Goal: Task Accomplishment & Management: Manage account settings

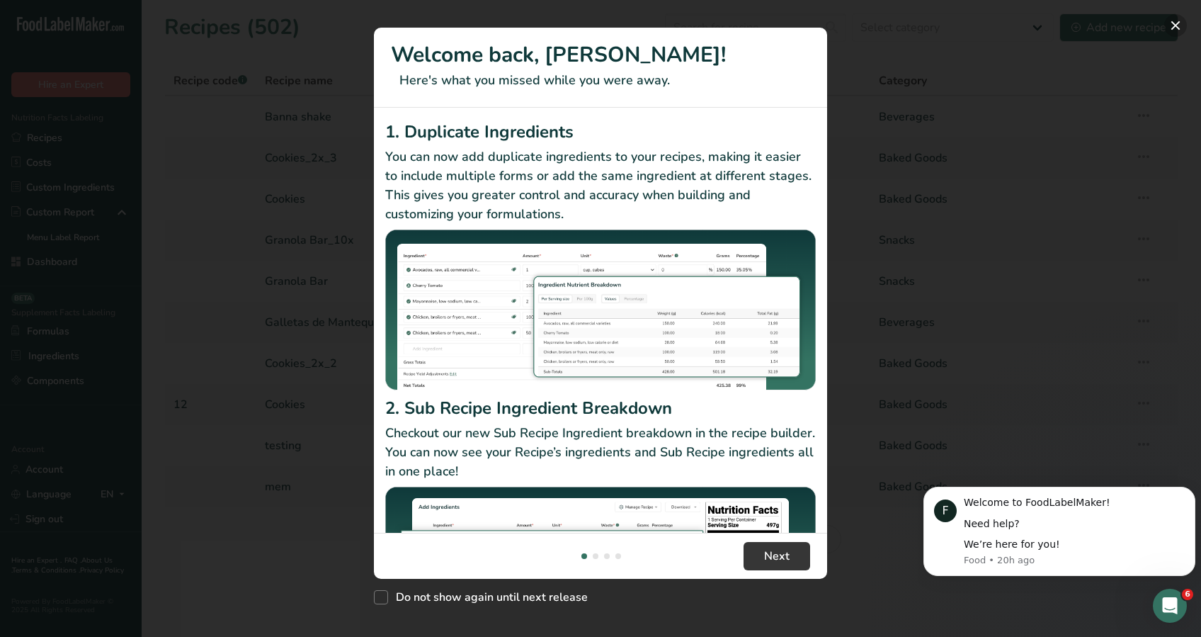
click at [1170, 25] on button "New Features" at bounding box center [1175, 25] width 23 height 23
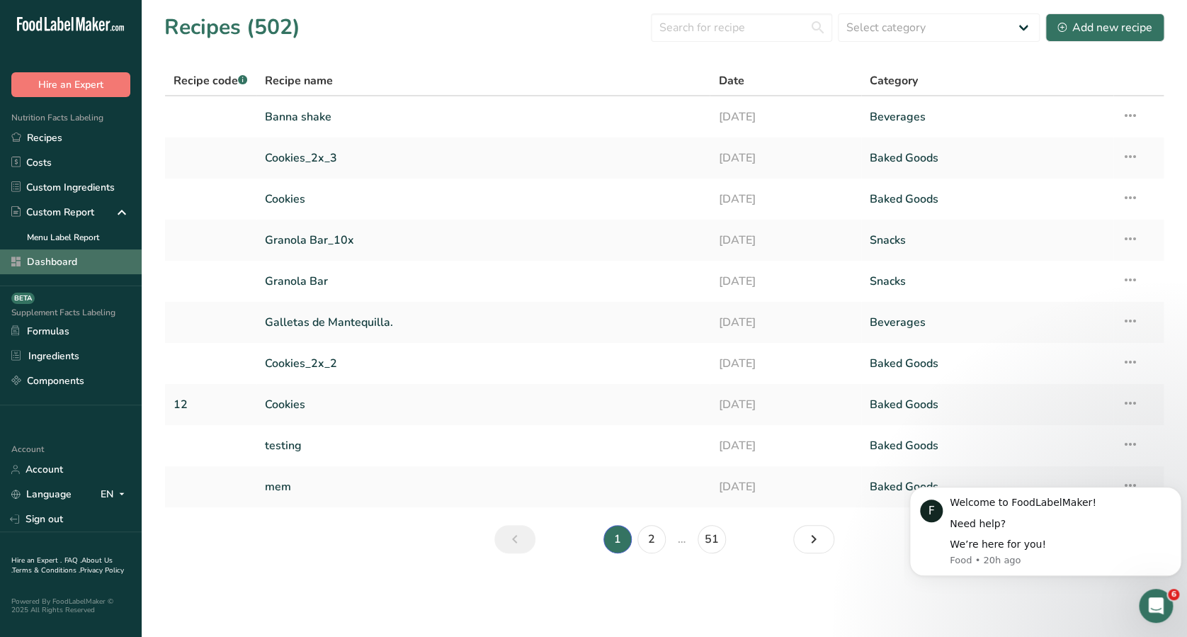
click at [74, 266] on link "Dashboard" at bounding box center [71, 261] width 142 height 25
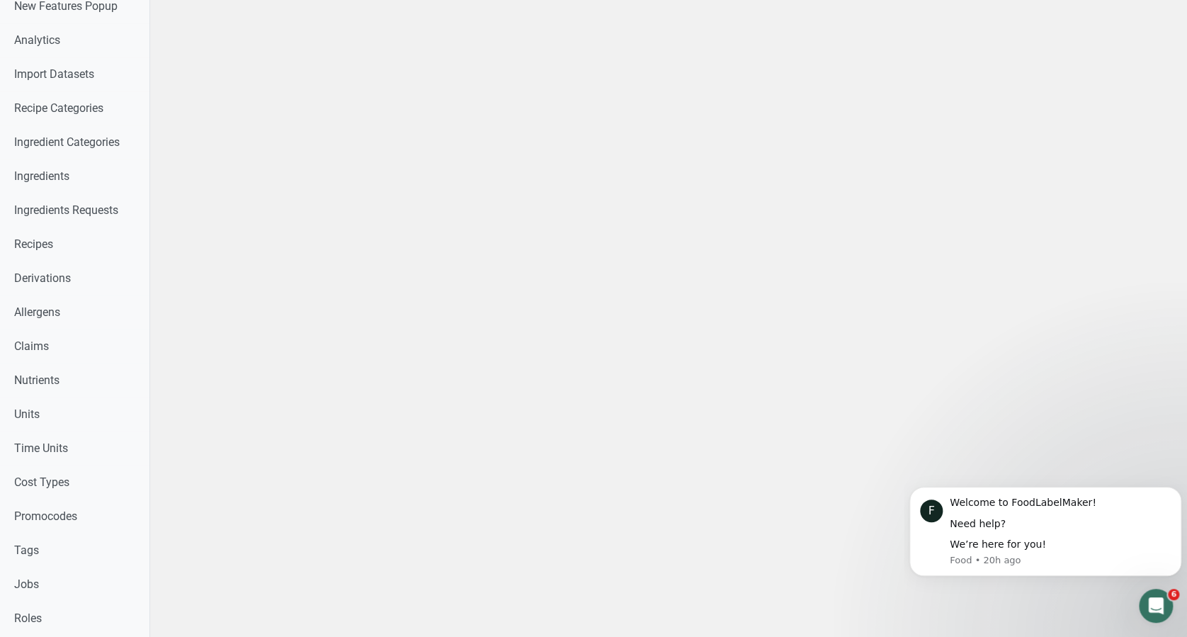
scroll to position [455, 0]
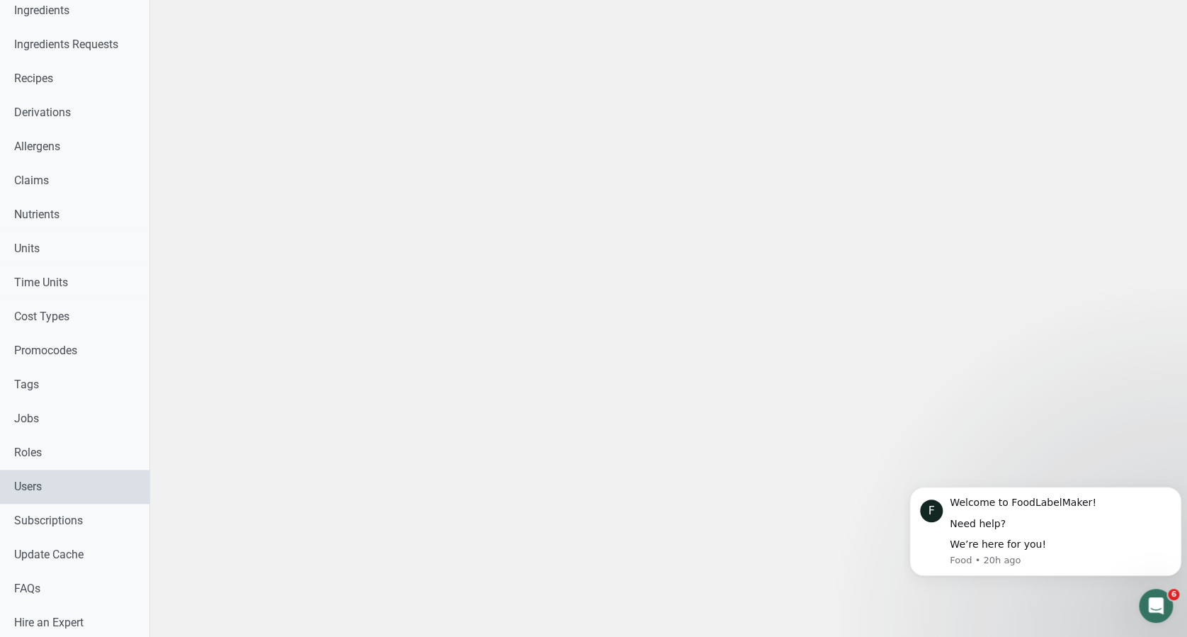
click at [57, 482] on link "Users" at bounding box center [74, 486] width 149 height 34
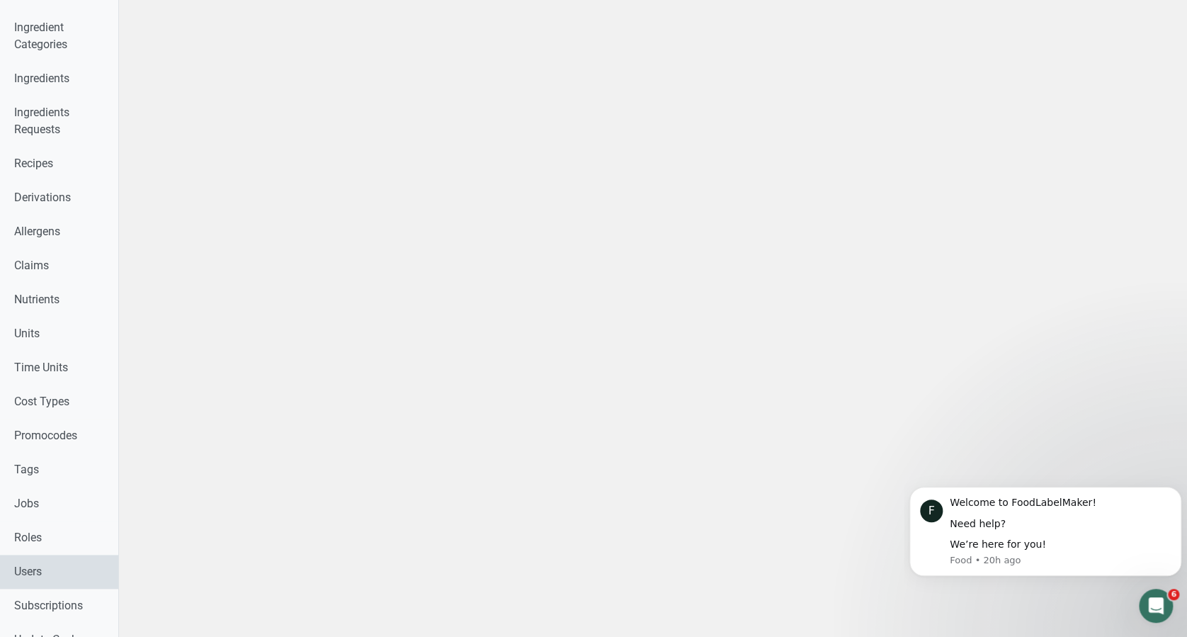
scroll to position [591, 0]
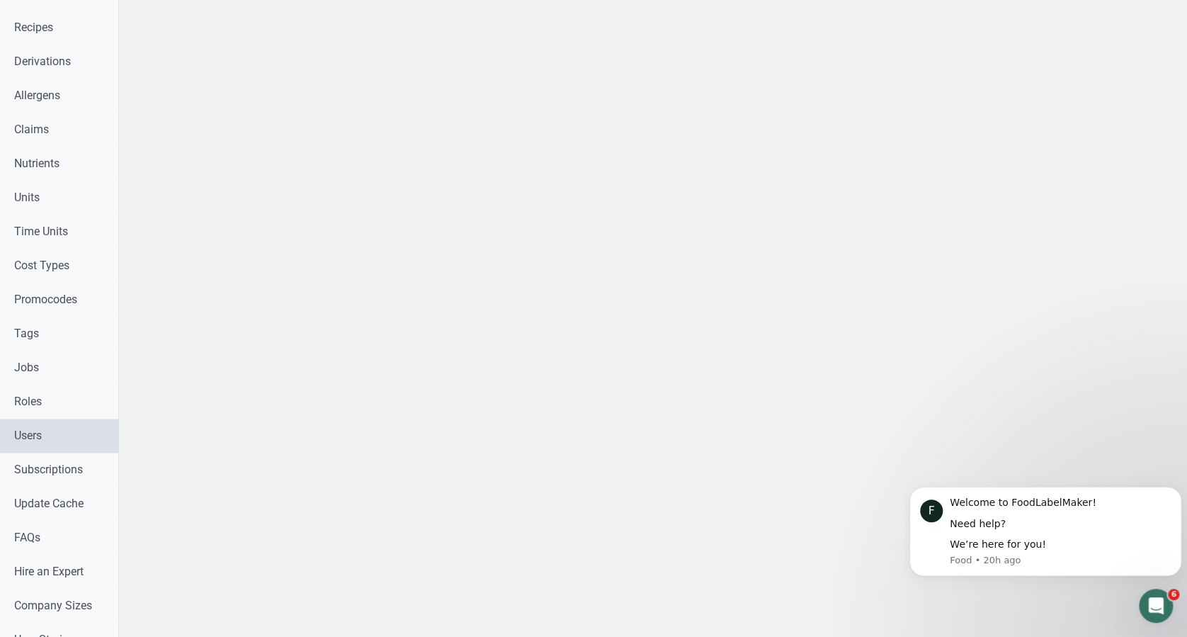
select select
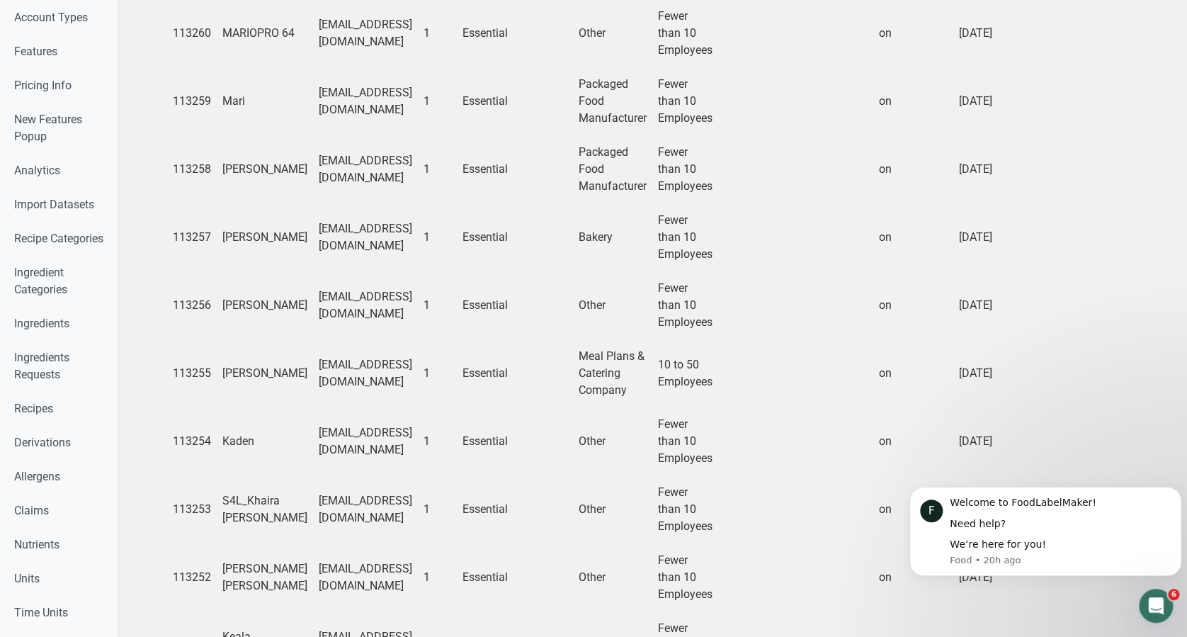
scroll to position [222, 0]
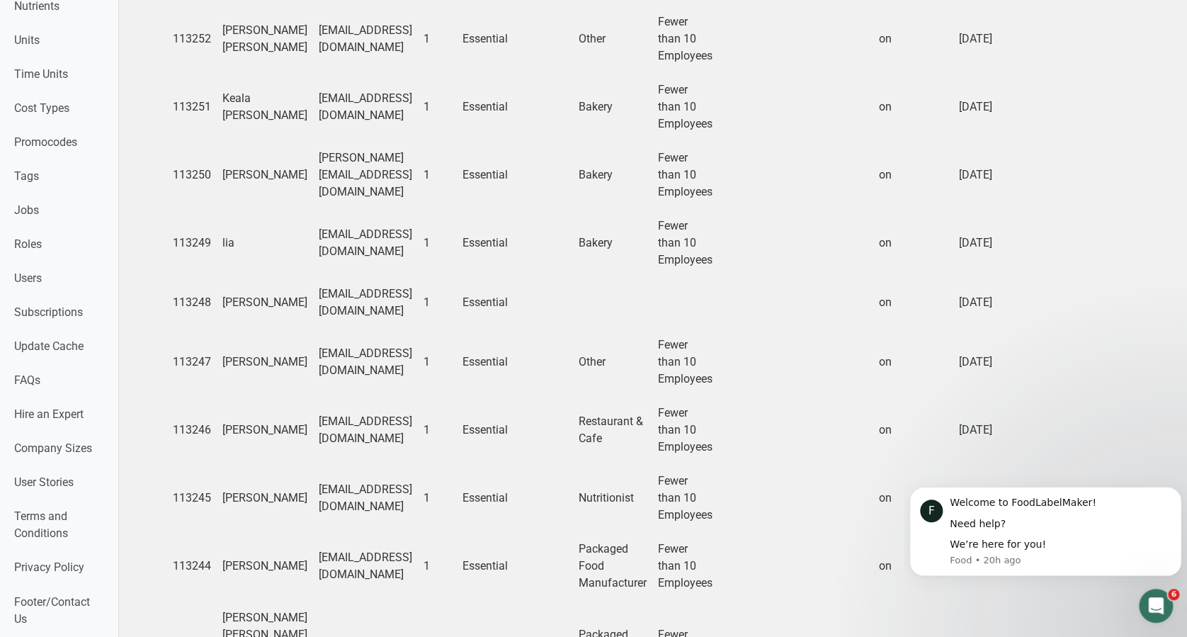
scroll to position [1105, 0]
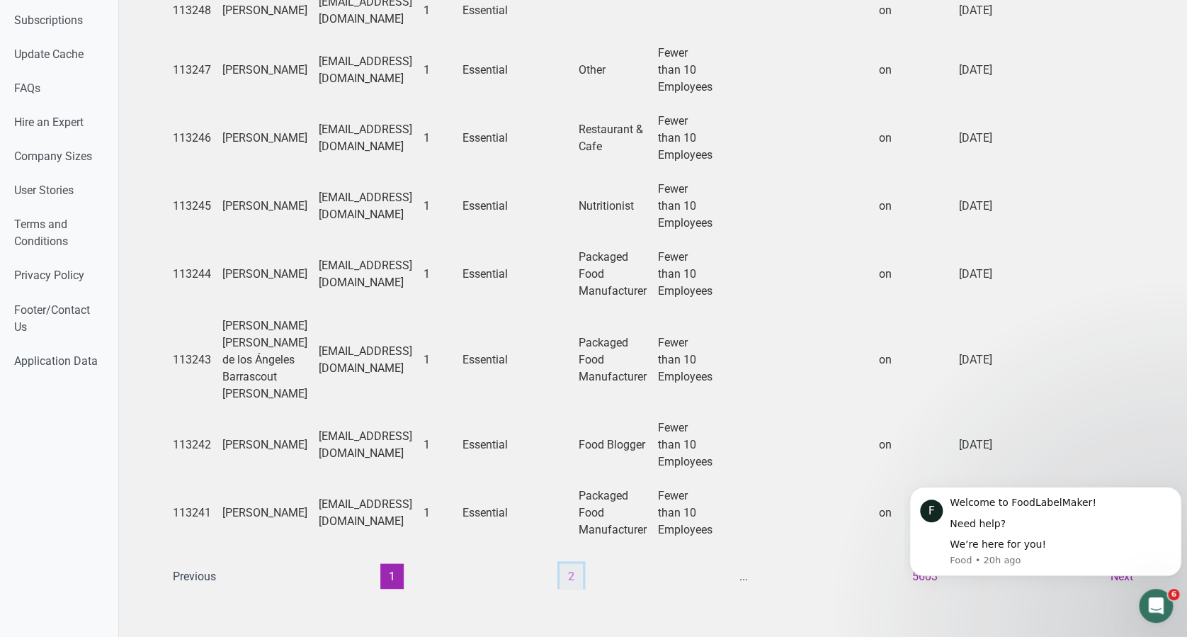
click at [561, 567] on button "2" at bounding box center [570, 575] width 23 height 25
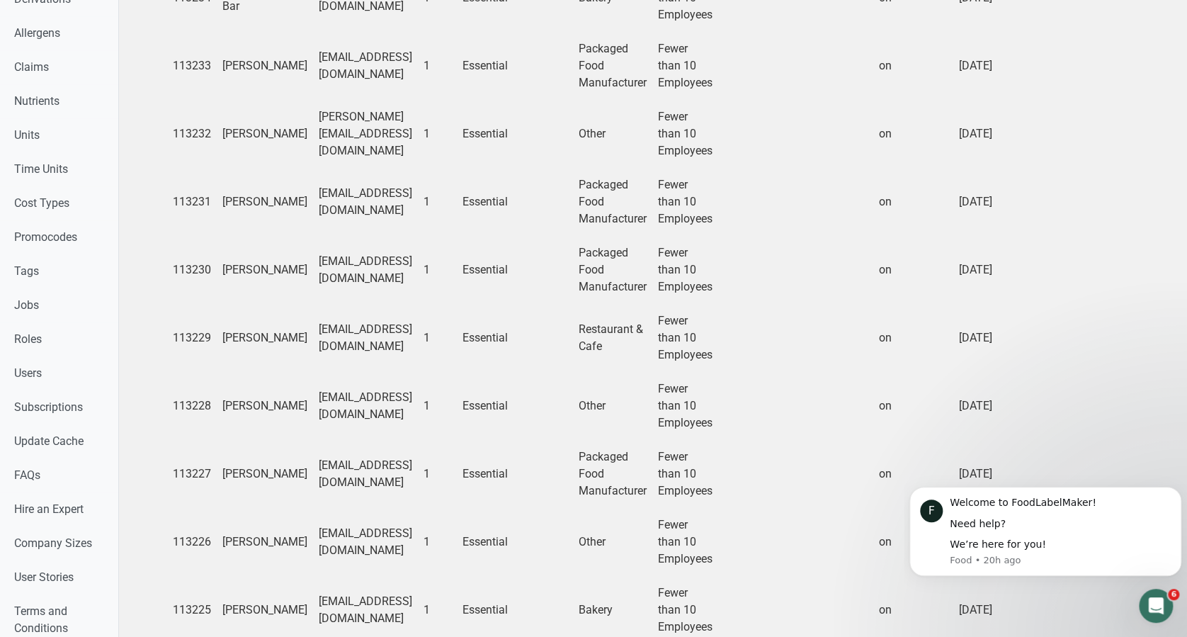
scroll to position [1020, 0]
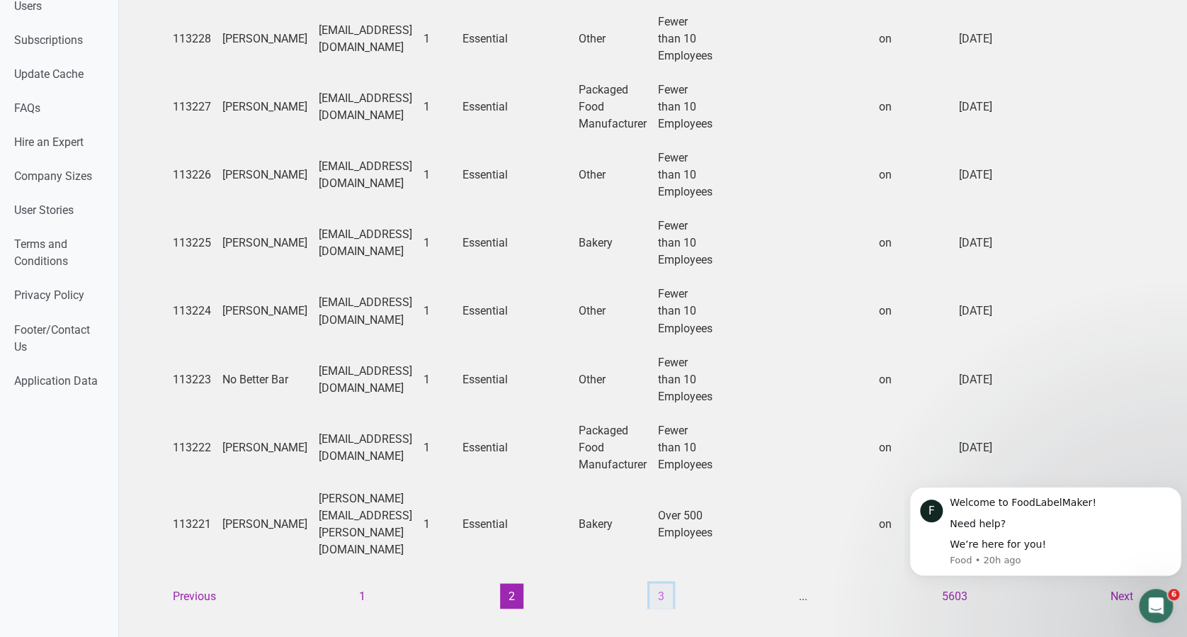
click at [650, 583] on button "3" at bounding box center [660, 595] width 23 height 25
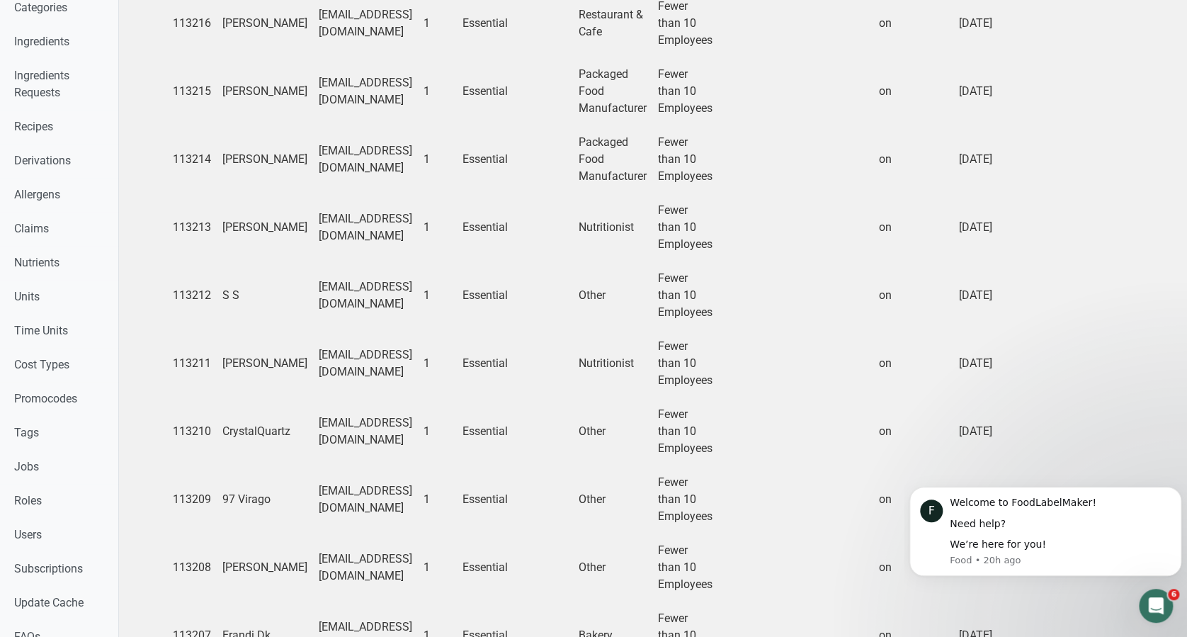
scroll to position [1037, 0]
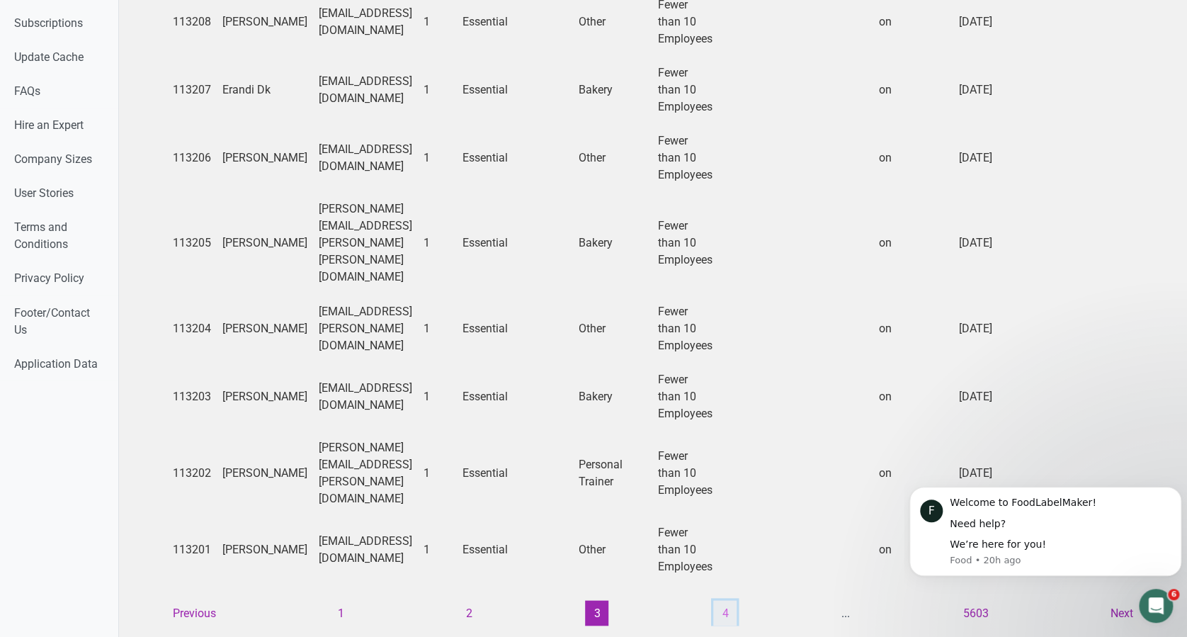
click at [721, 600] on button "4" at bounding box center [724, 612] width 23 height 25
click at [722, 600] on ul "Previous 1 ... 3 4 5 ... 5603 Next" at bounding box center [652, 612] width 977 height 25
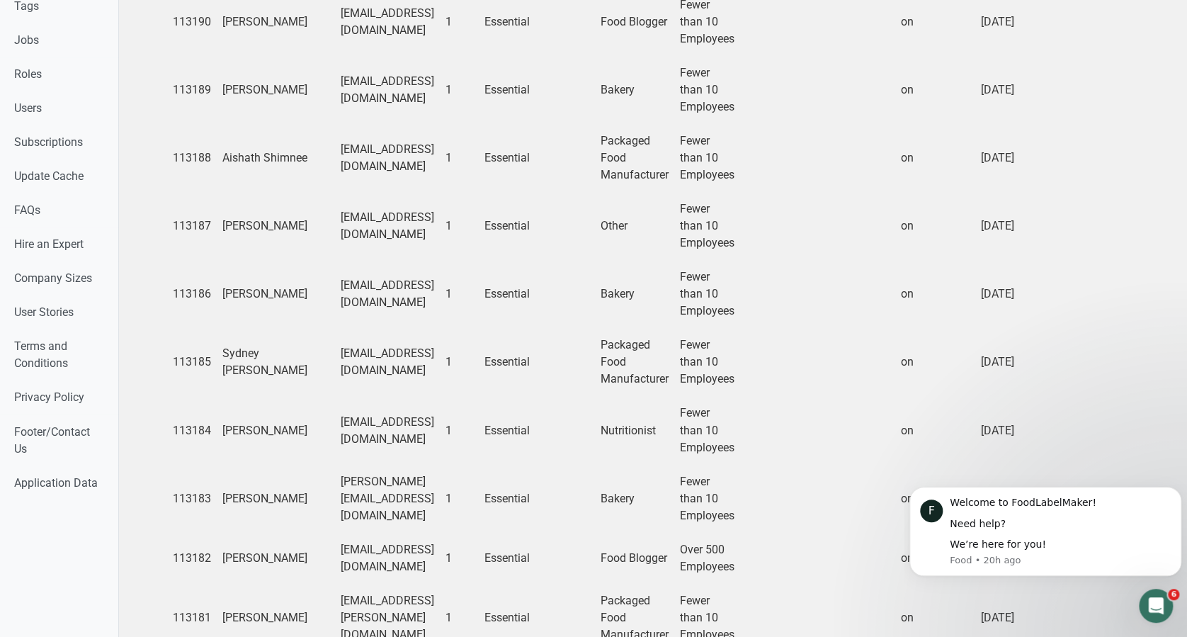
scroll to position [1020, 0]
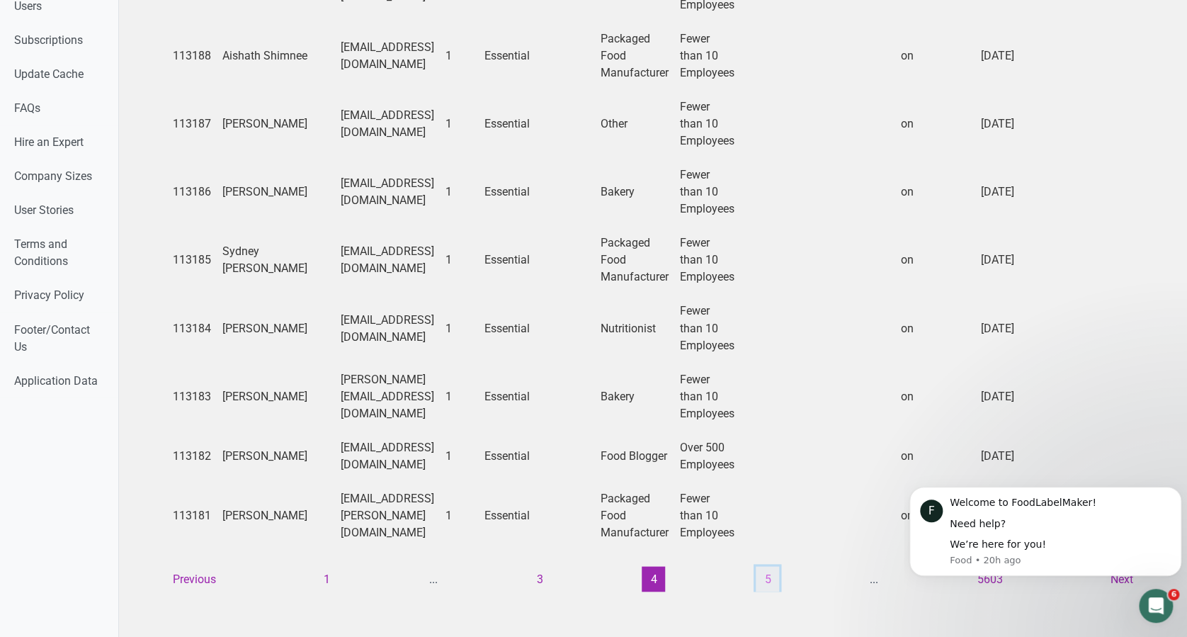
click at [761, 566] on button "5" at bounding box center [767, 578] width 23 height 25
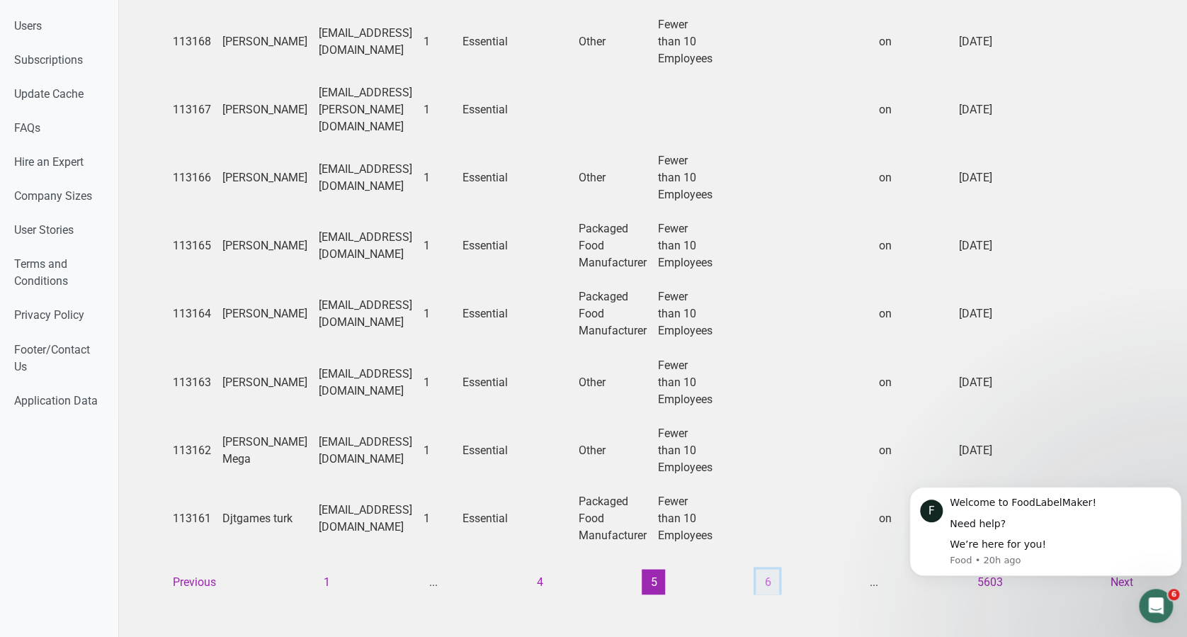
scroll to position [1003, 0]
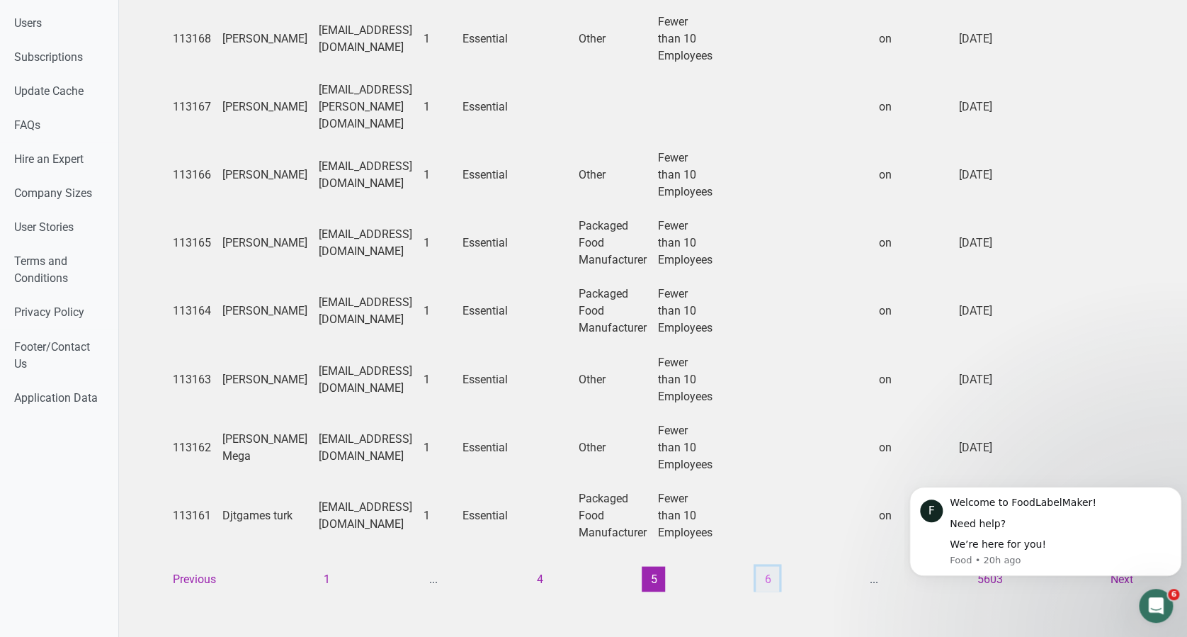
click at [761, 566] on button "6" at bounding box center [767, 578] width 23 height 25
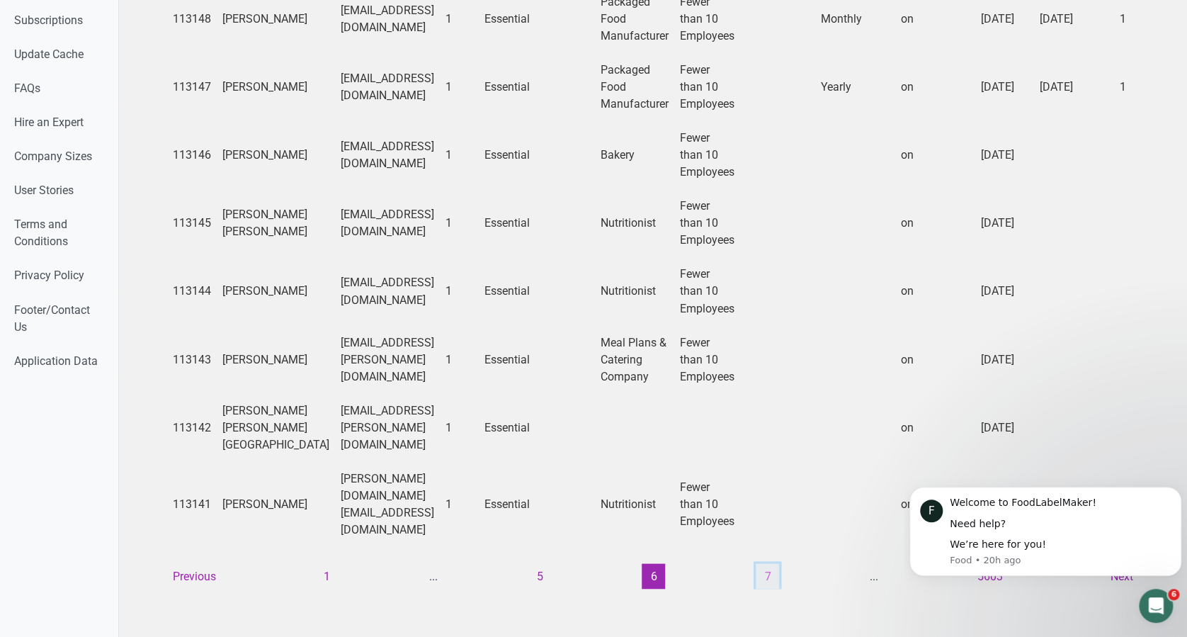
scroll to position [1052, 0]
click at [761, 563] on button "7" at bounding box center [767, 575] width 23 height 25
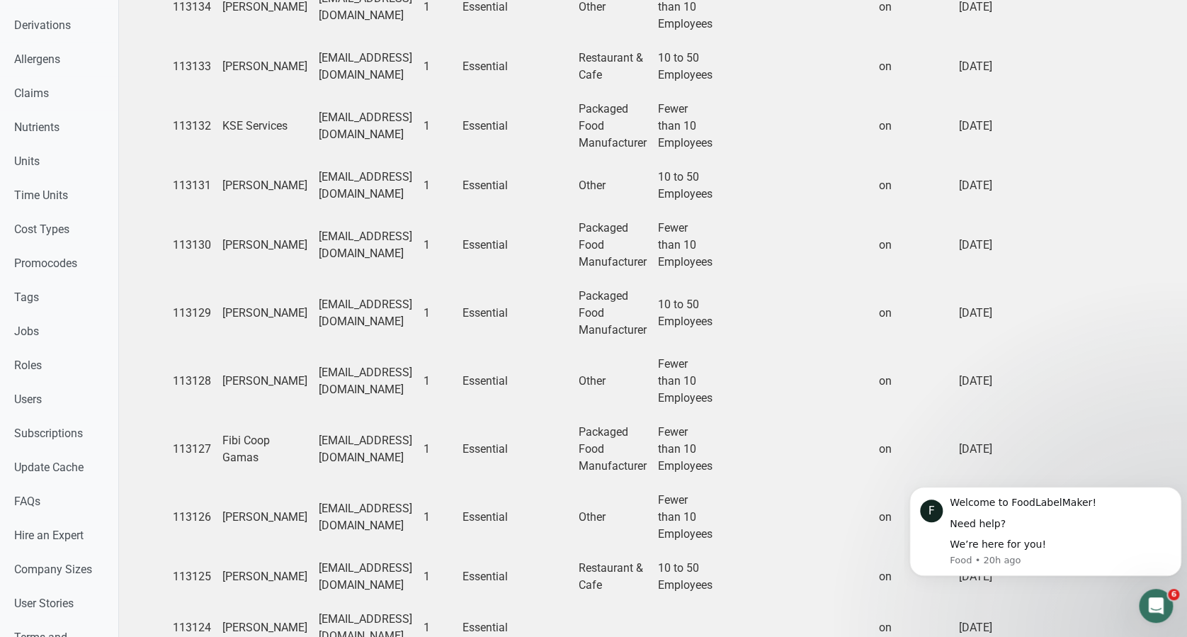
scroll to position [935, 0]
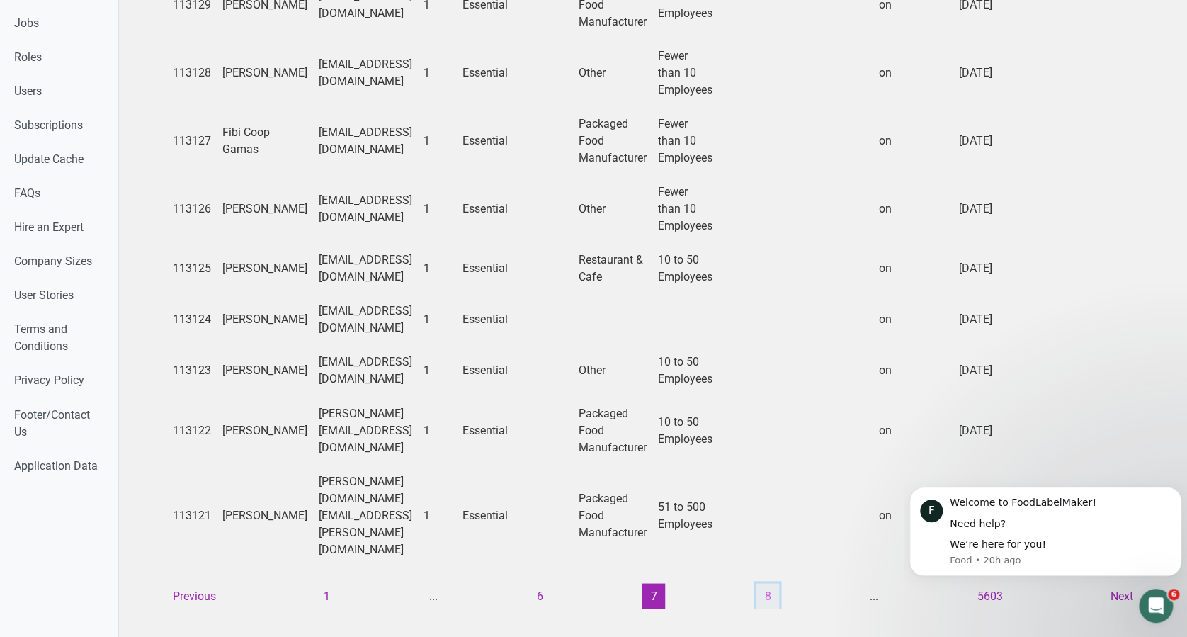
click at [761, 583] on button "8" at bounding box center [767, 595] width 23 height 25
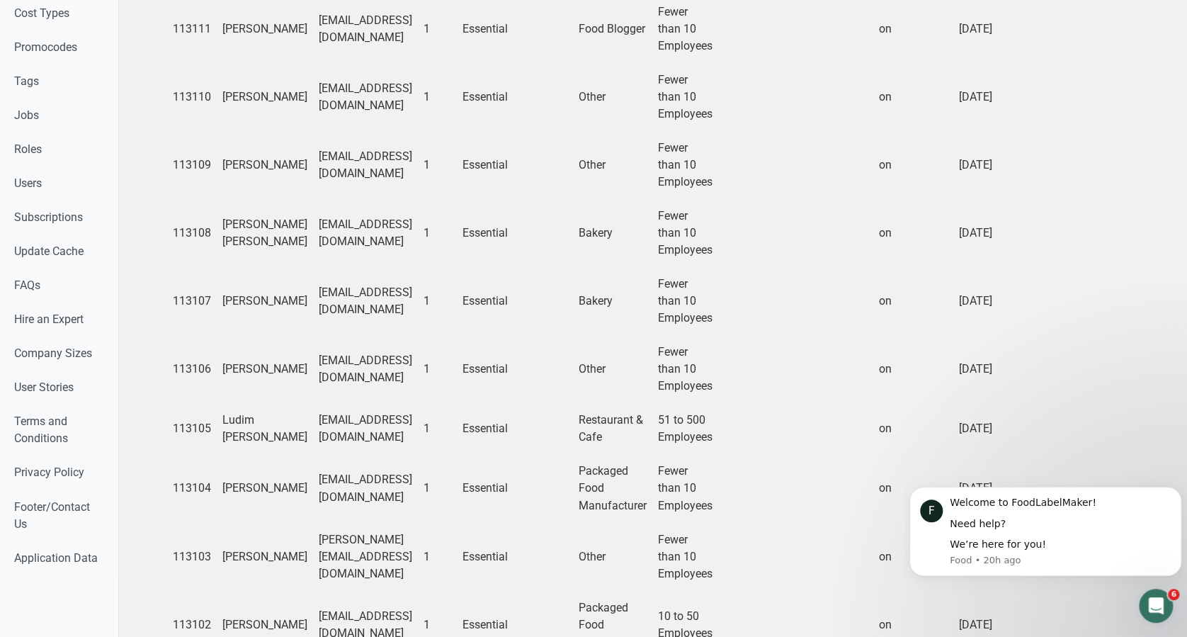
scroll to position [1003, 0]
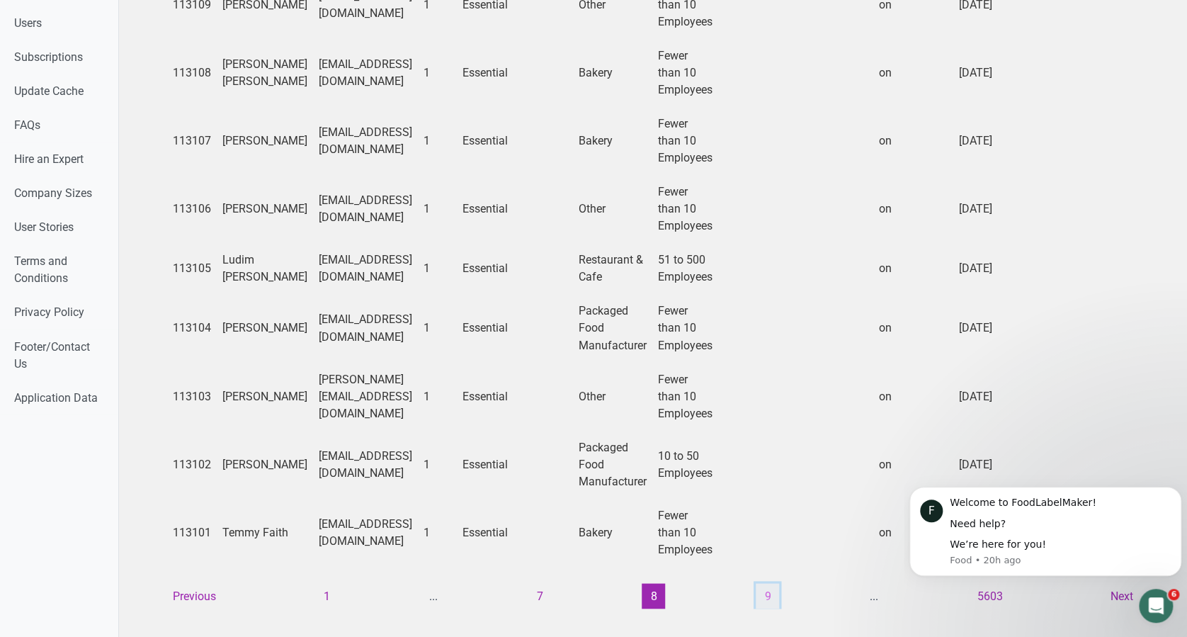
click at [765, 583] on button "9" at bounding box center [767, 595] width 23 height 25
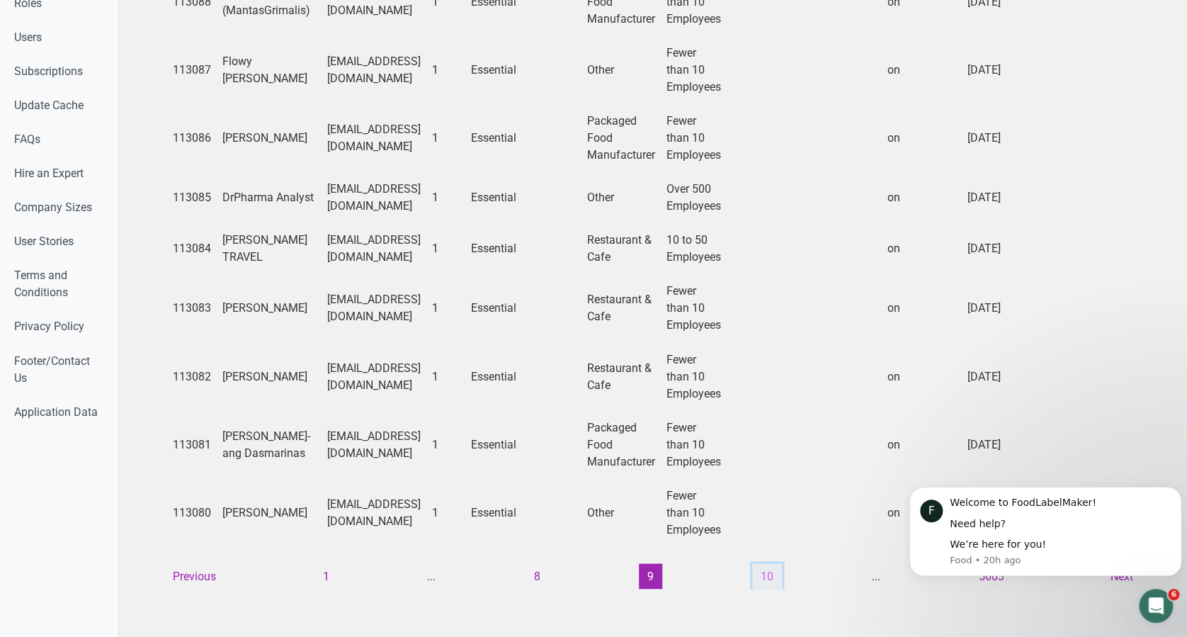
scroll to position [986, 0]
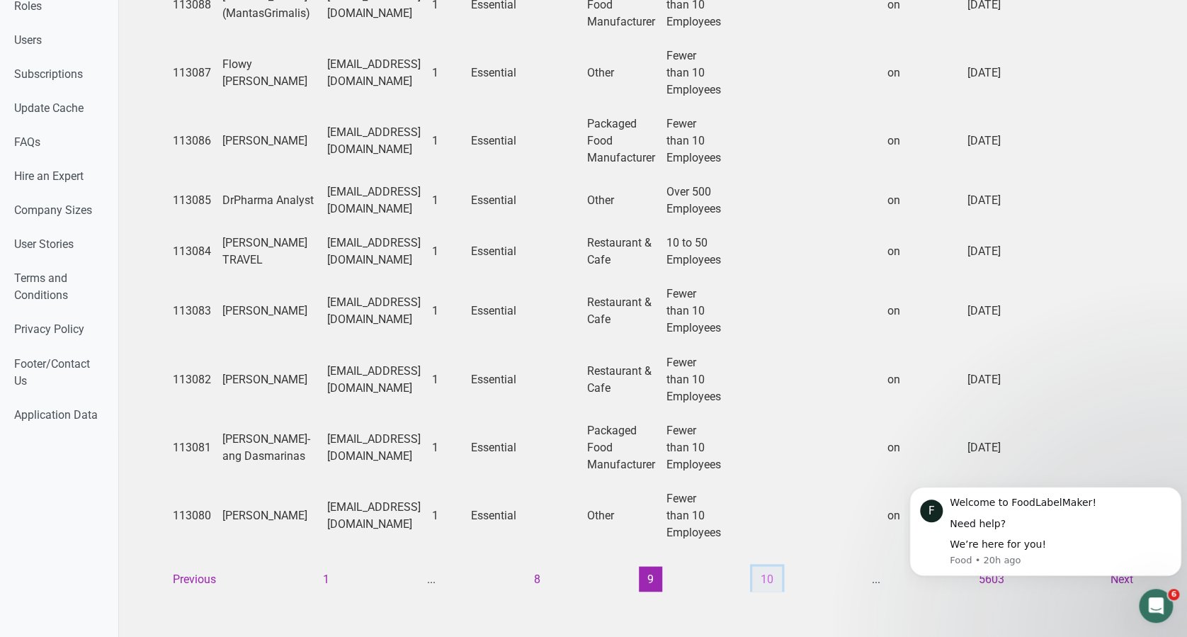
click at [765, 566] on button "10" at bounding box center [767, 578] width 30 height 25
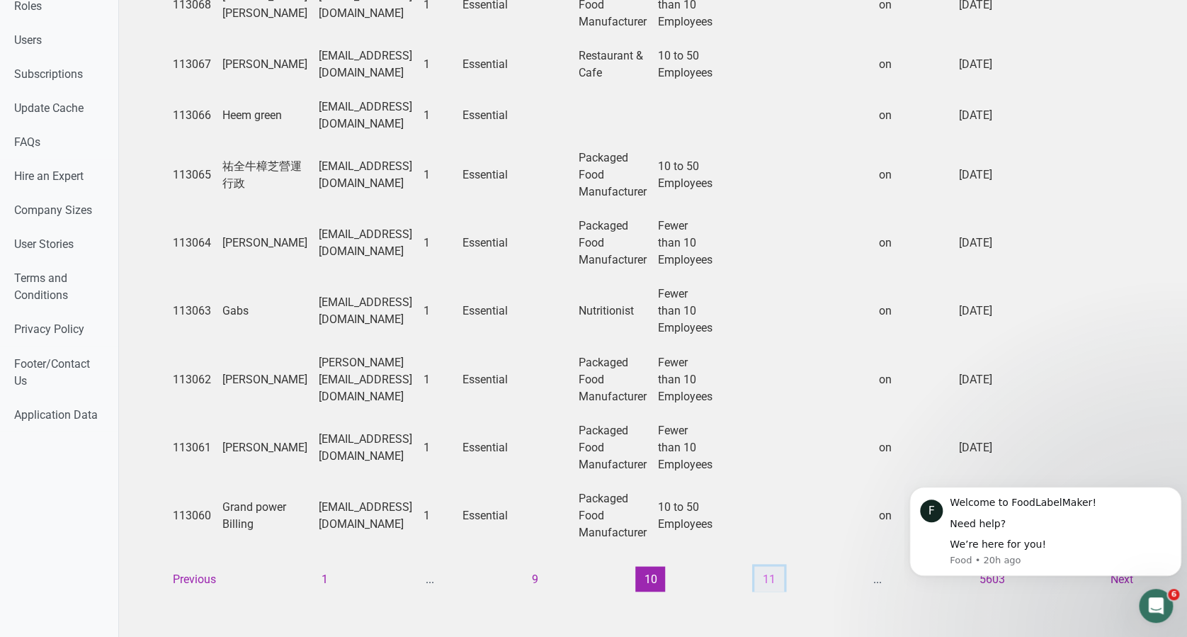
click at [754, 566] on button "11" at bounding box center [769, 578] width 30 height 25
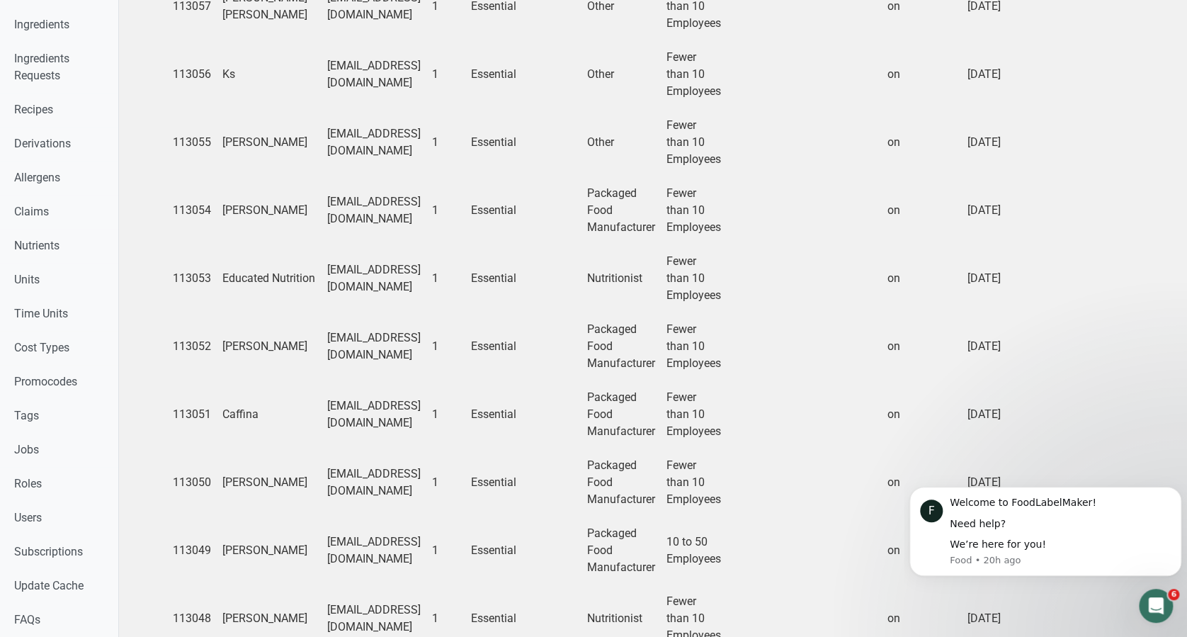
scroll to position [1037, 0]
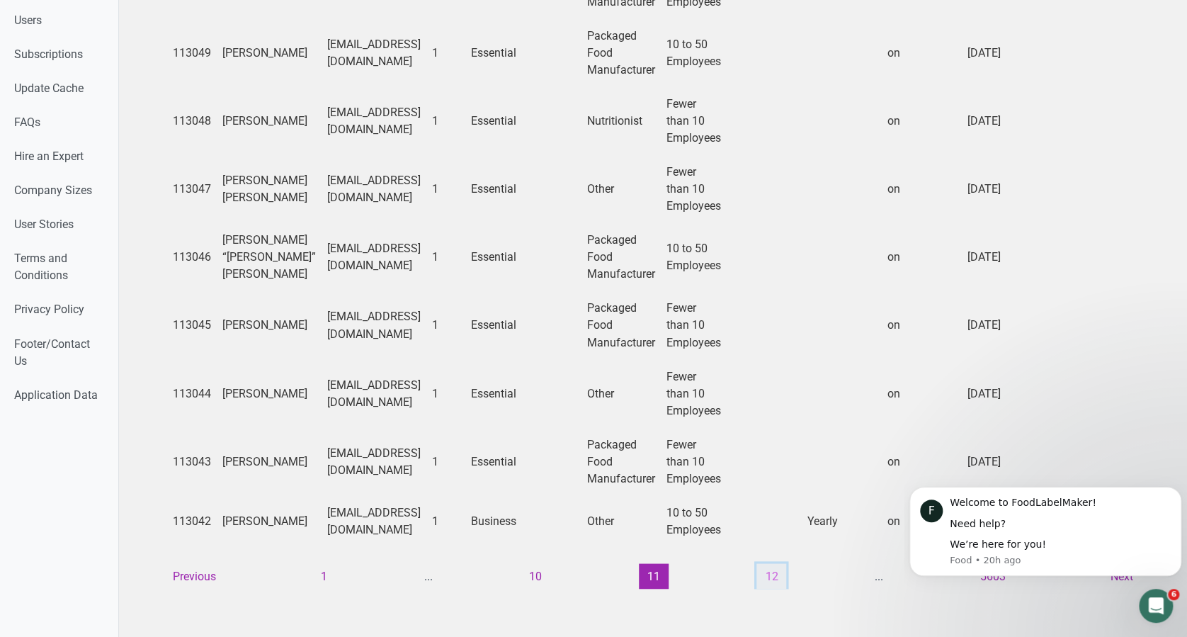
click at [770, 563] on button "12" at bounding box center [771, 575] width 30 height 25
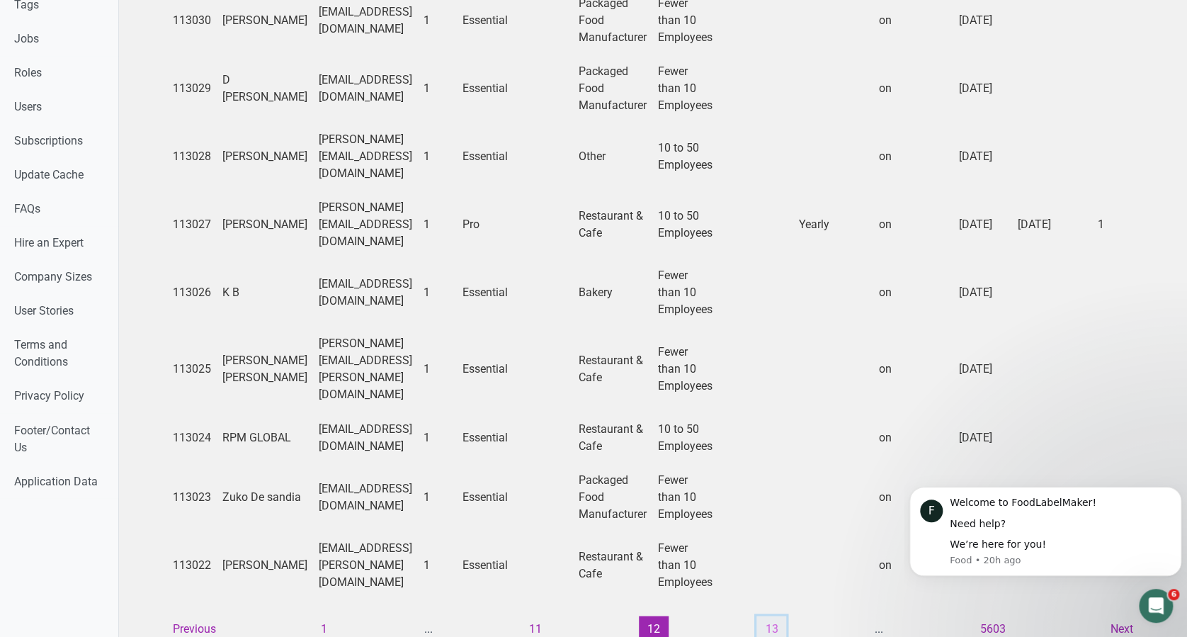
scroll to position [969, 0]
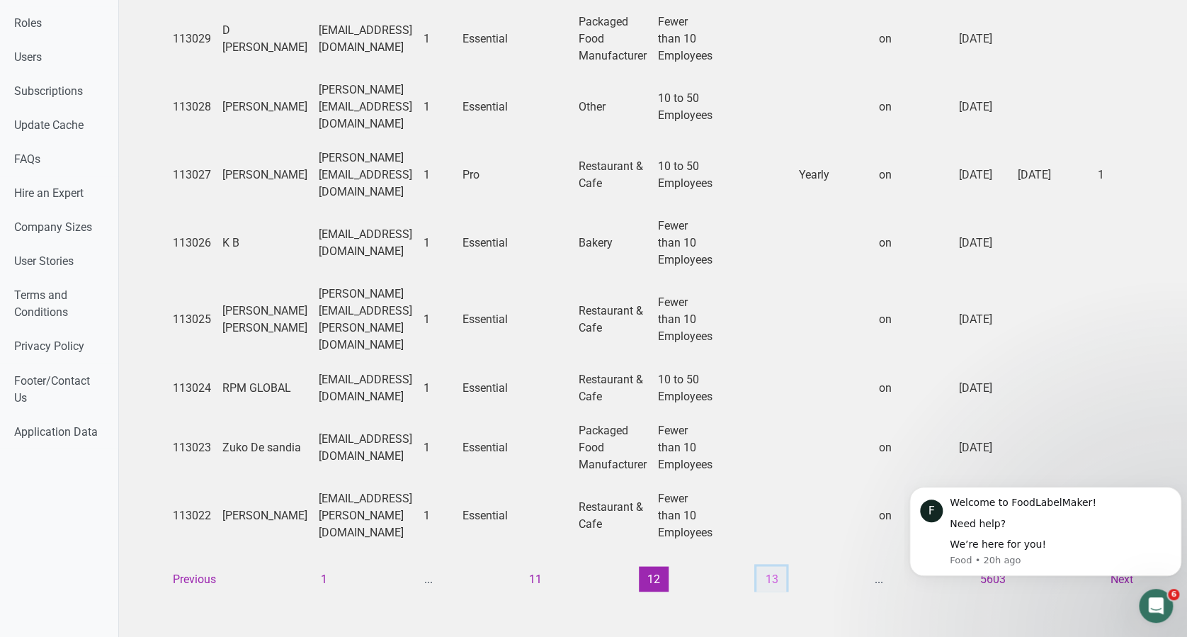
click at [767, 566] on button "13" at bounding box center [771, 578] width 30 height 25
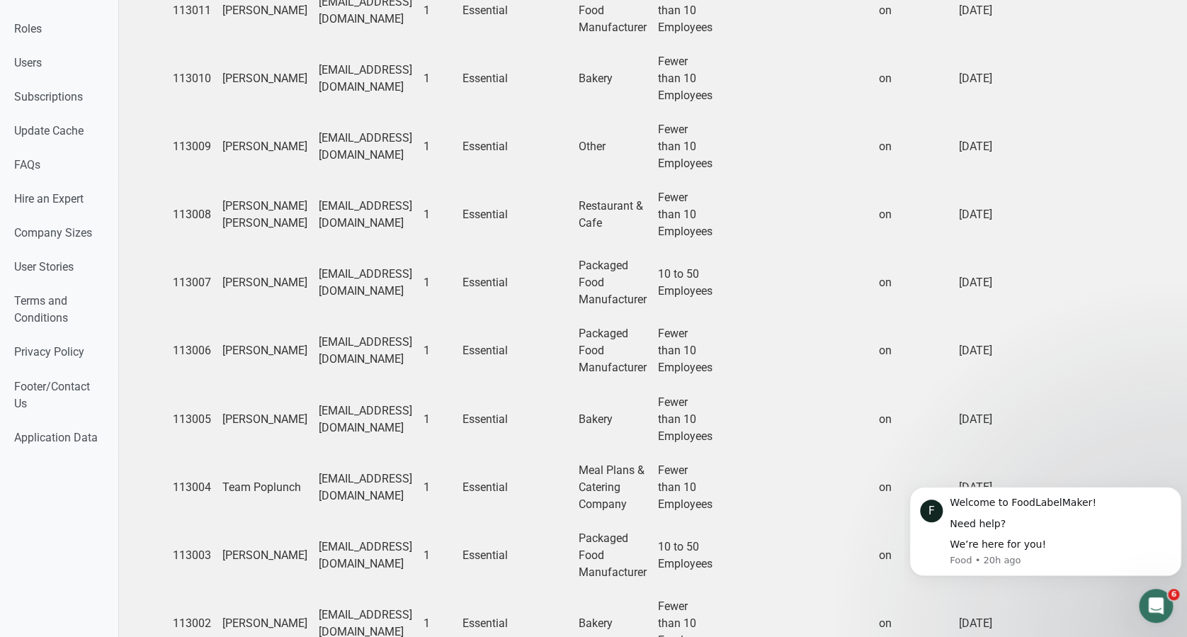
scroll to position [1037, 0]
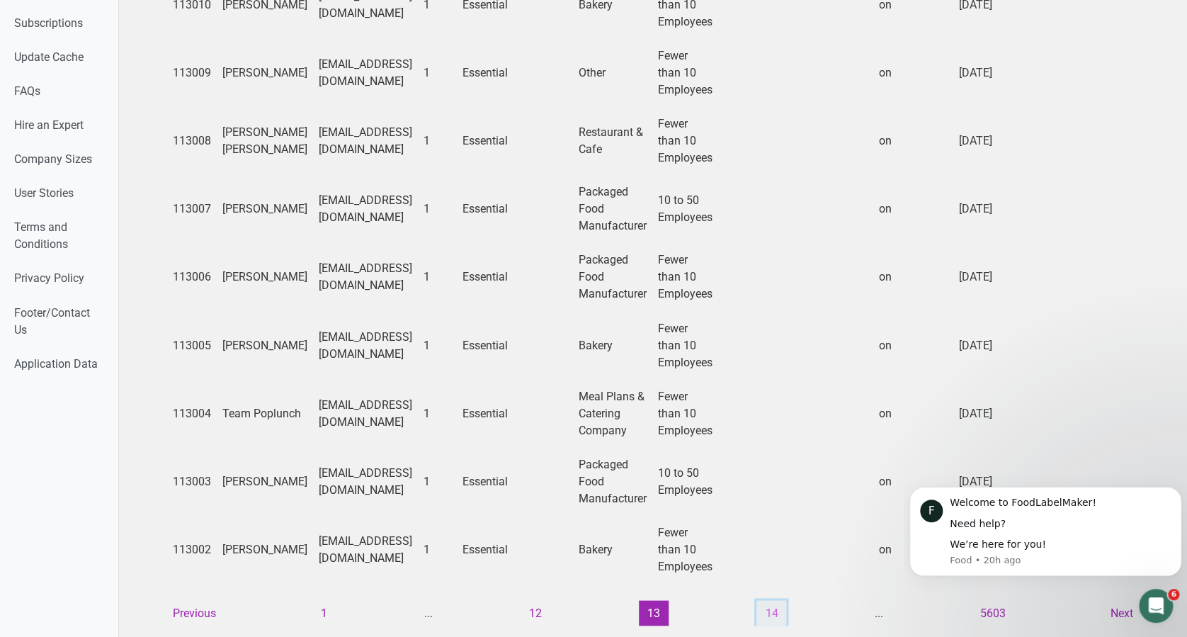
click at [773, 600] on button "14" at bounding box center [771, 612] width 30 height 25
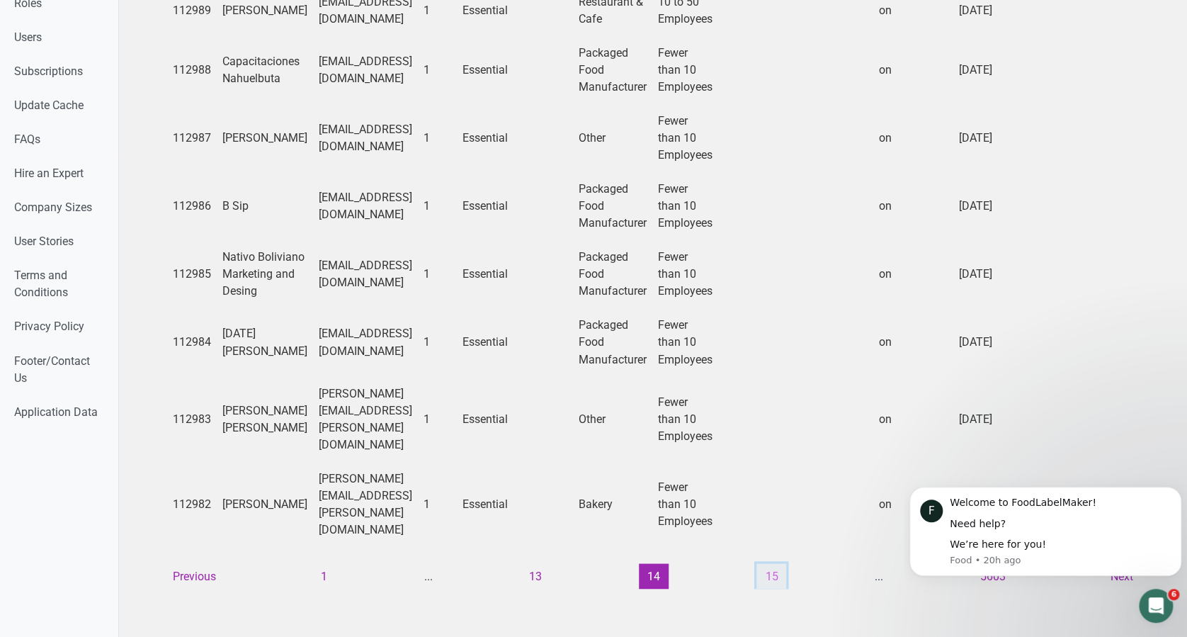
click at [768, 563] on button "15" at bounding box center [771, 575] width 30 height 25
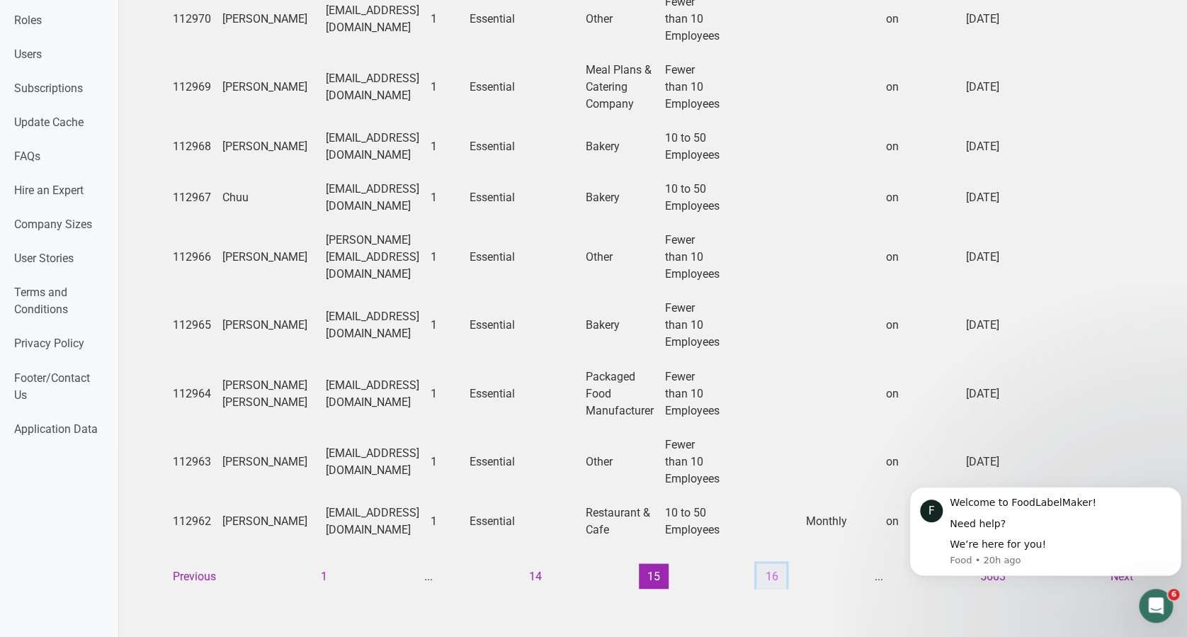
click at [768, 563] on button "16" at bounding box center [771, 575] width 30 height 25
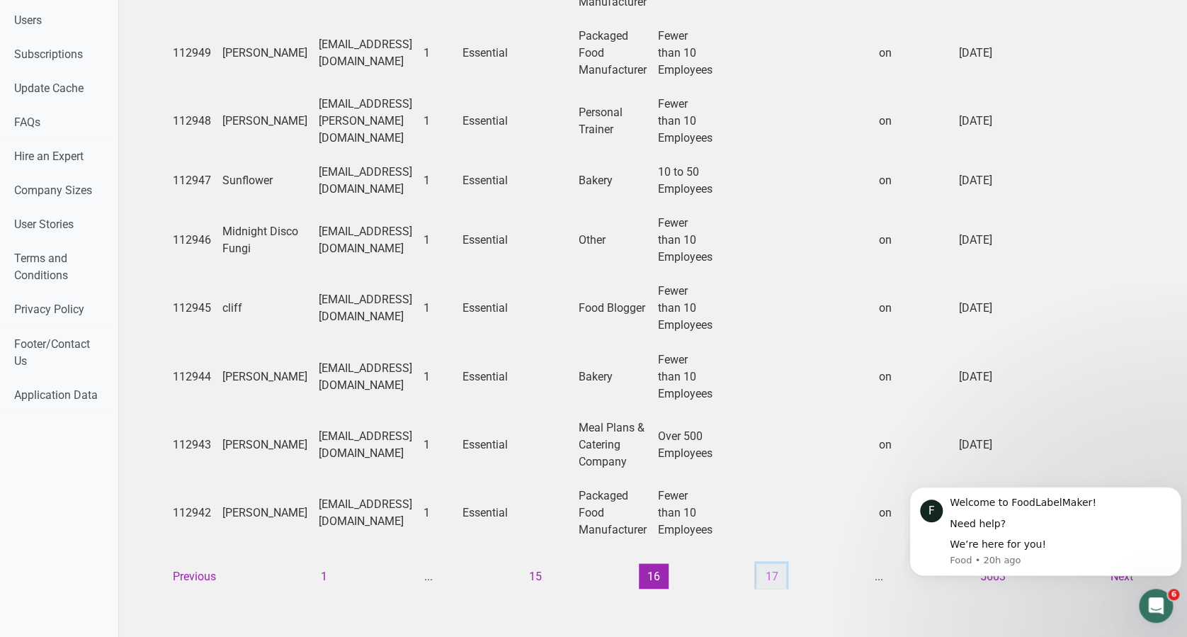
scroll to position [1071, 0]
click at [772, 565] on button "17" at bounding box center [771, 575] width 30 height 25
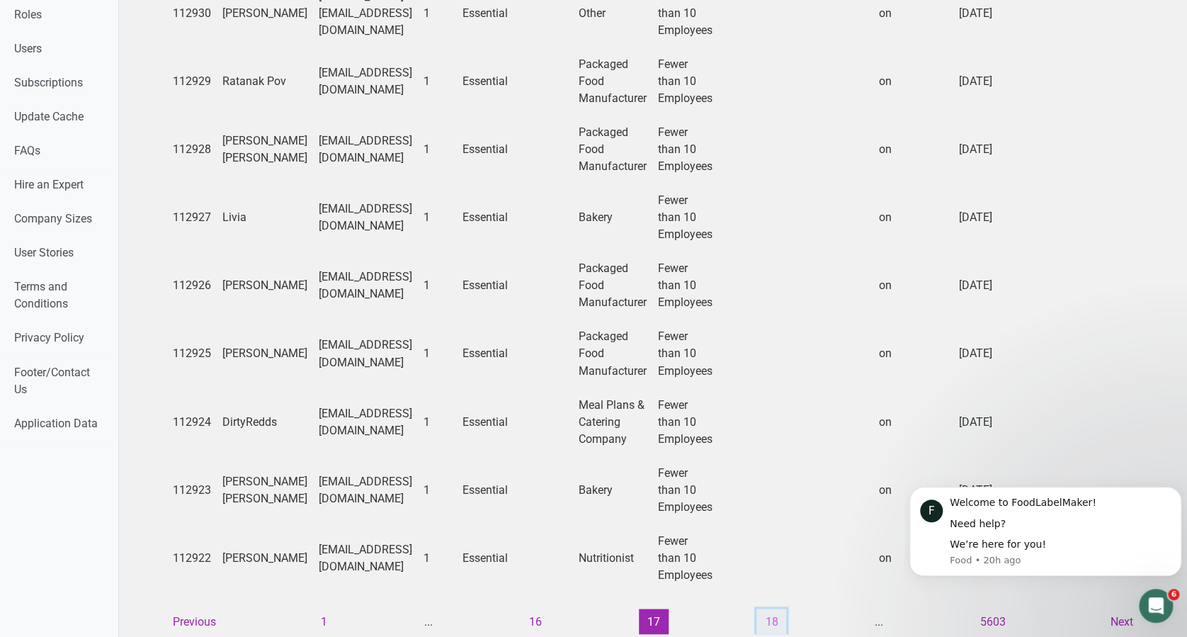
scroll to position [1054, 0]
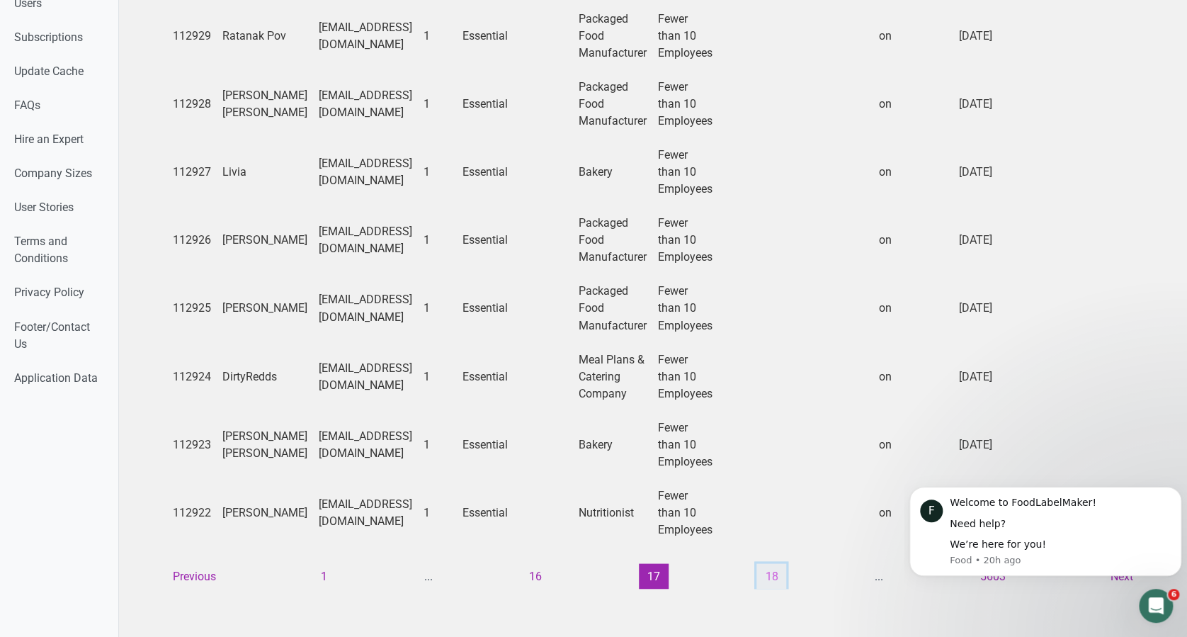
click at [771, 564] on button "18" at bounding box center [771, 575] width 30 height 25
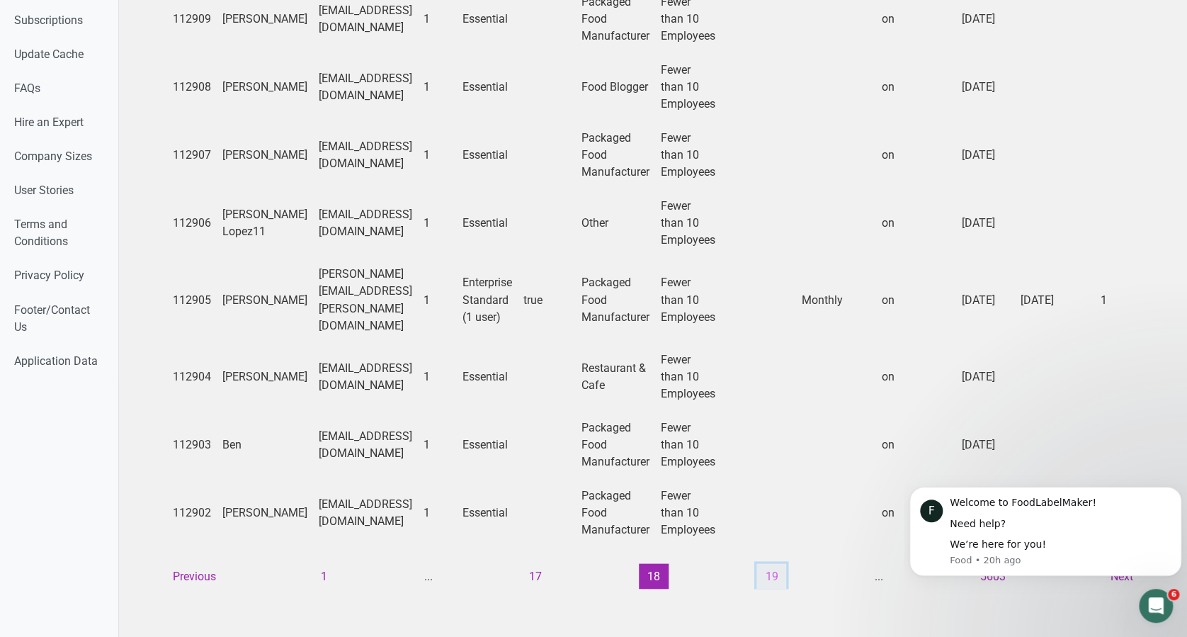
click at [765, 563] on button "19" at bounding box center [771, 575] width 30 height 25
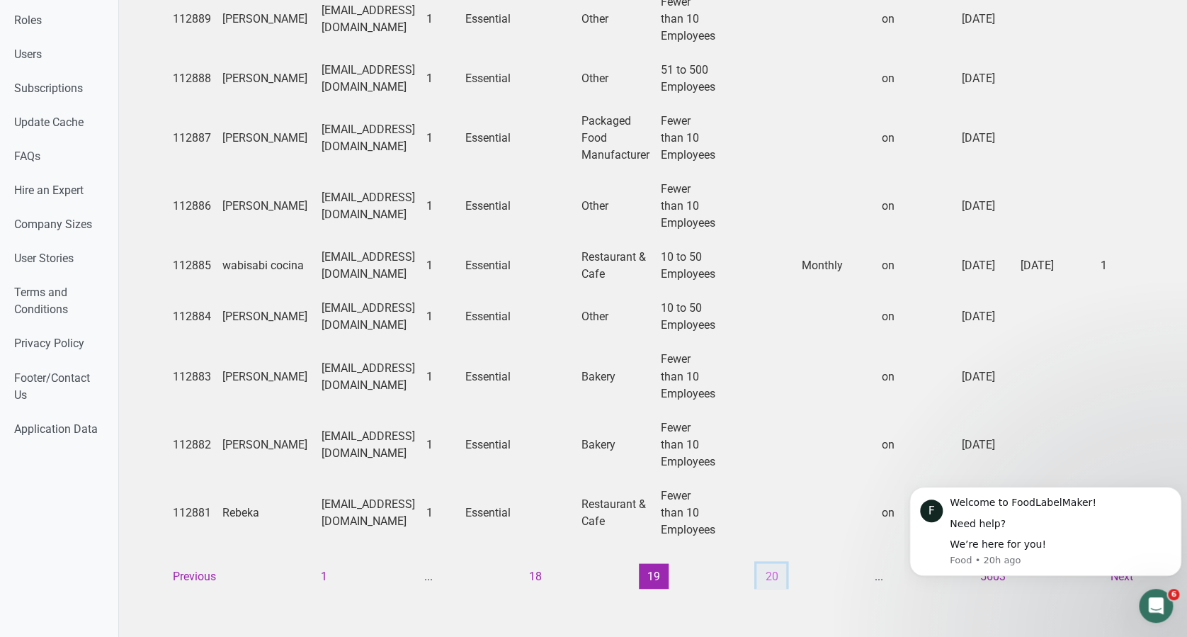
scroll to position [1037, 0]
click at [760, 563] on button "20" at bounding box center [771, 575] width 30 height 25
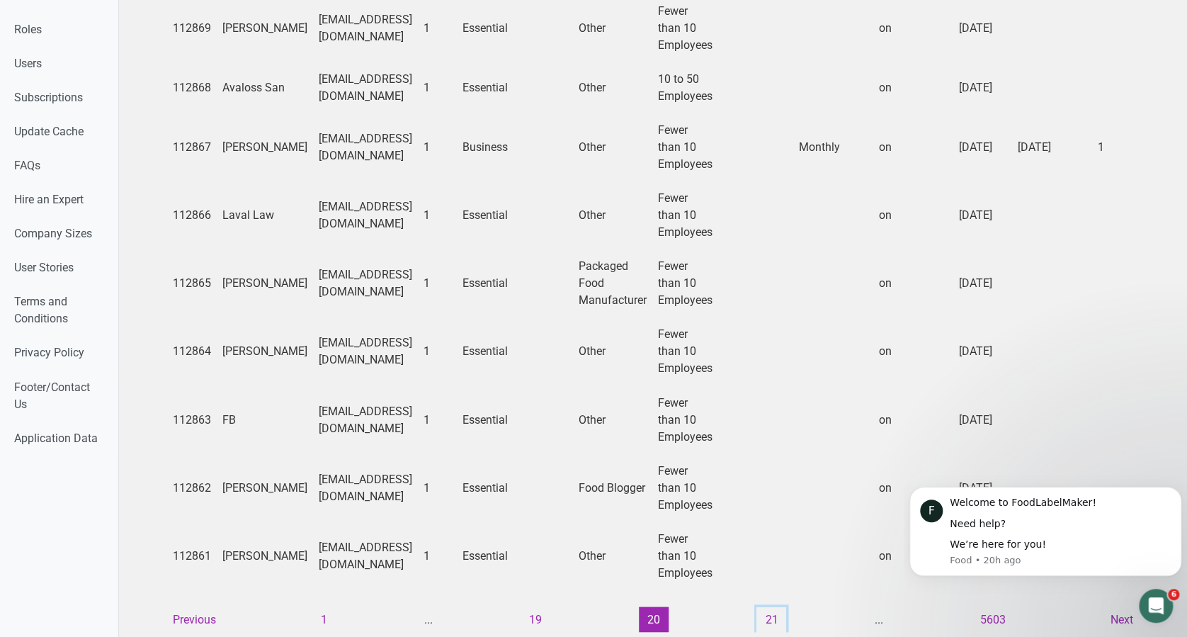
scroll to position [1020, 0]
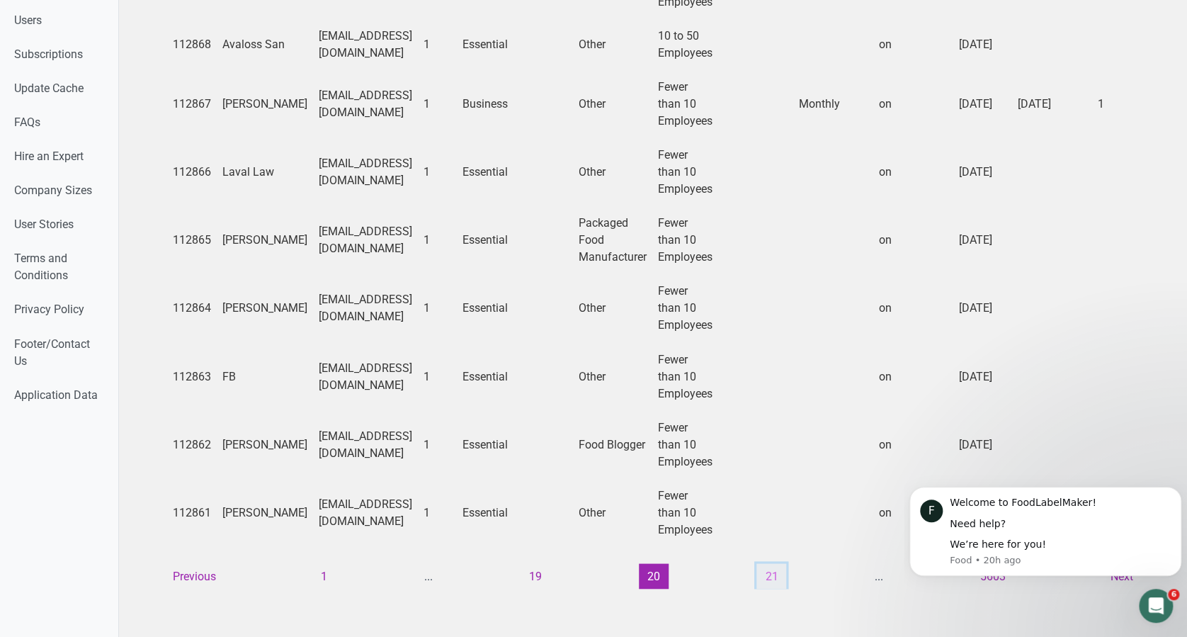
click at [767, 564] on button "21" at bounding box center [771, 575] width 30 height 25
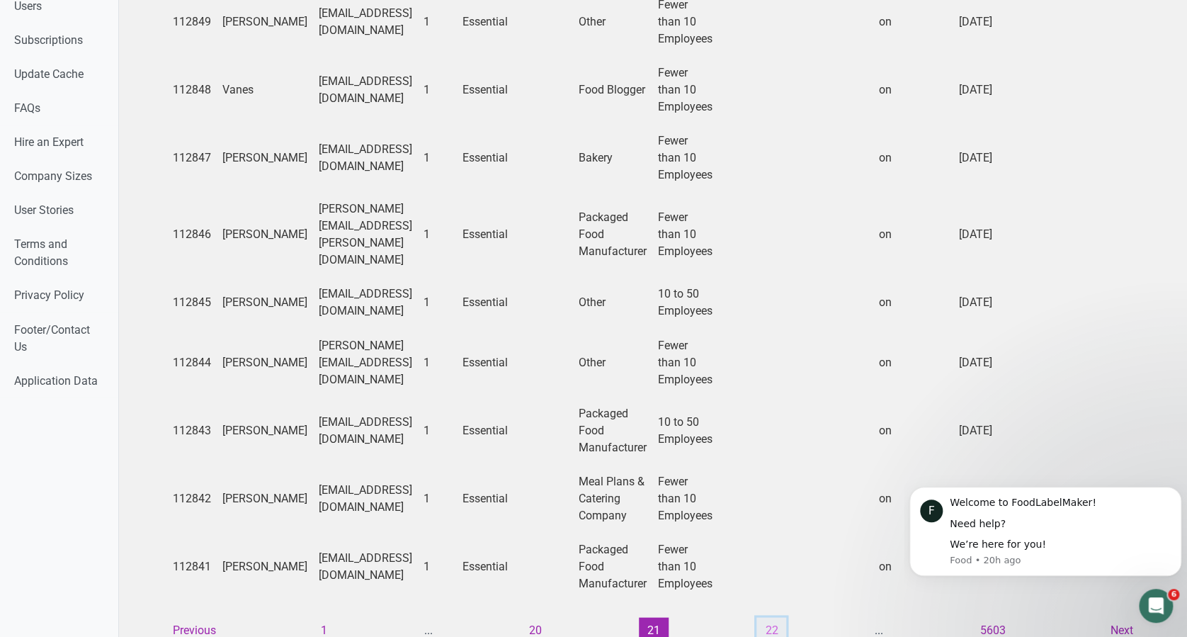
click at [776, 617] on button "22" at bounding box center [771, 629] width 30 height 25
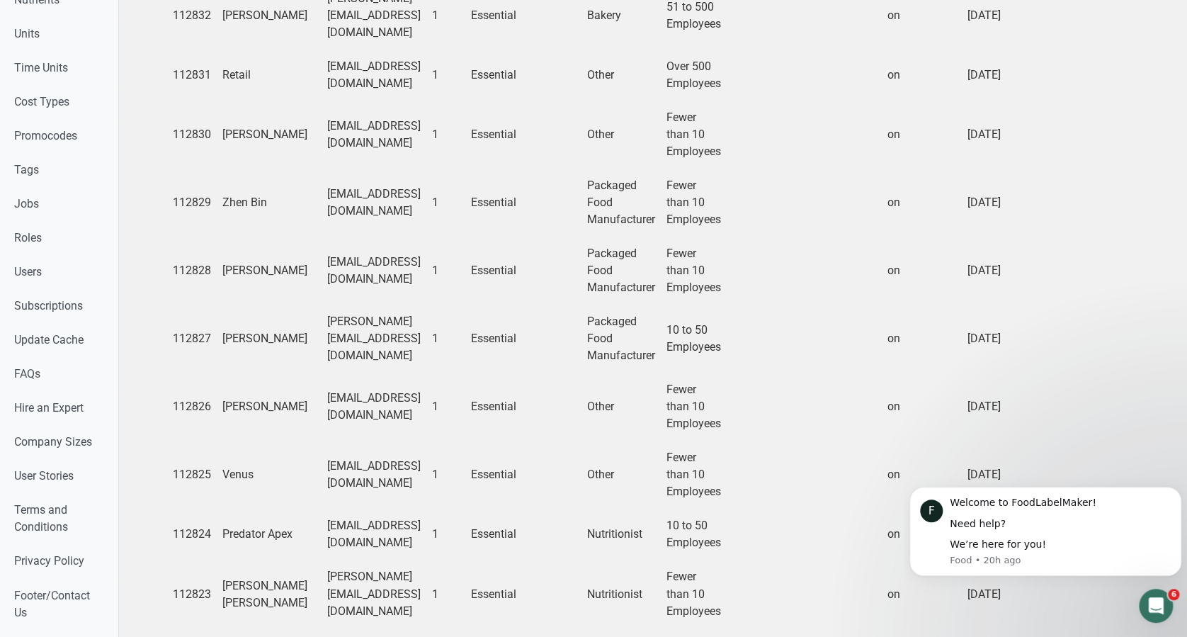
scroll to position [969, 0]
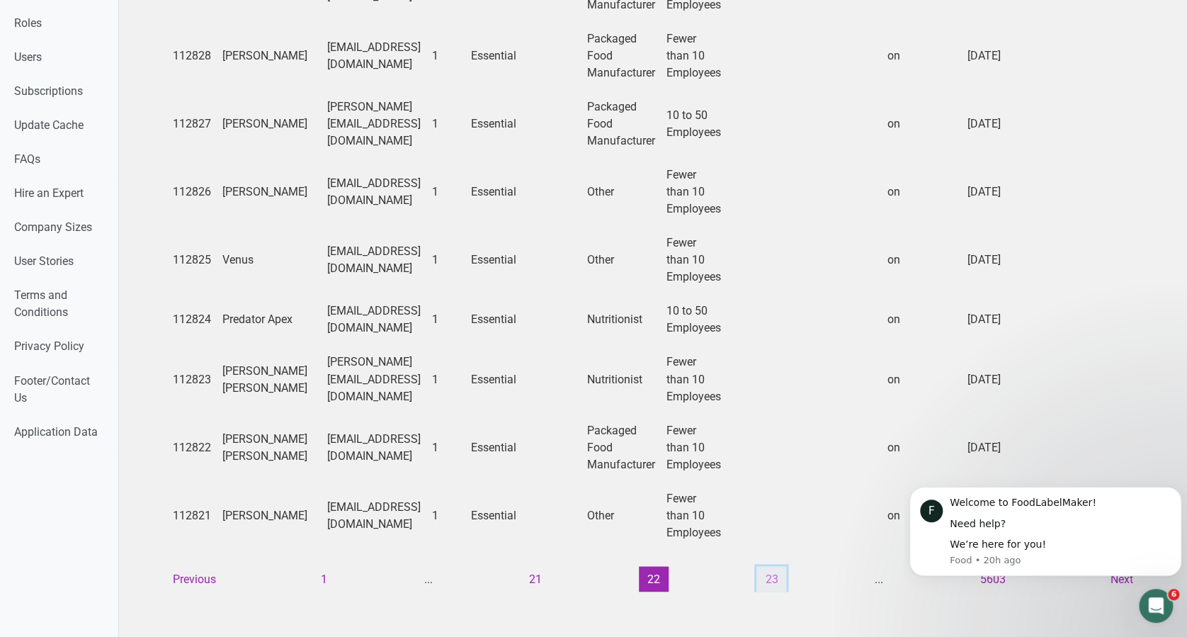
click at [765, 566] on button "23" at bounding box center [771, 578] width 30 height 25
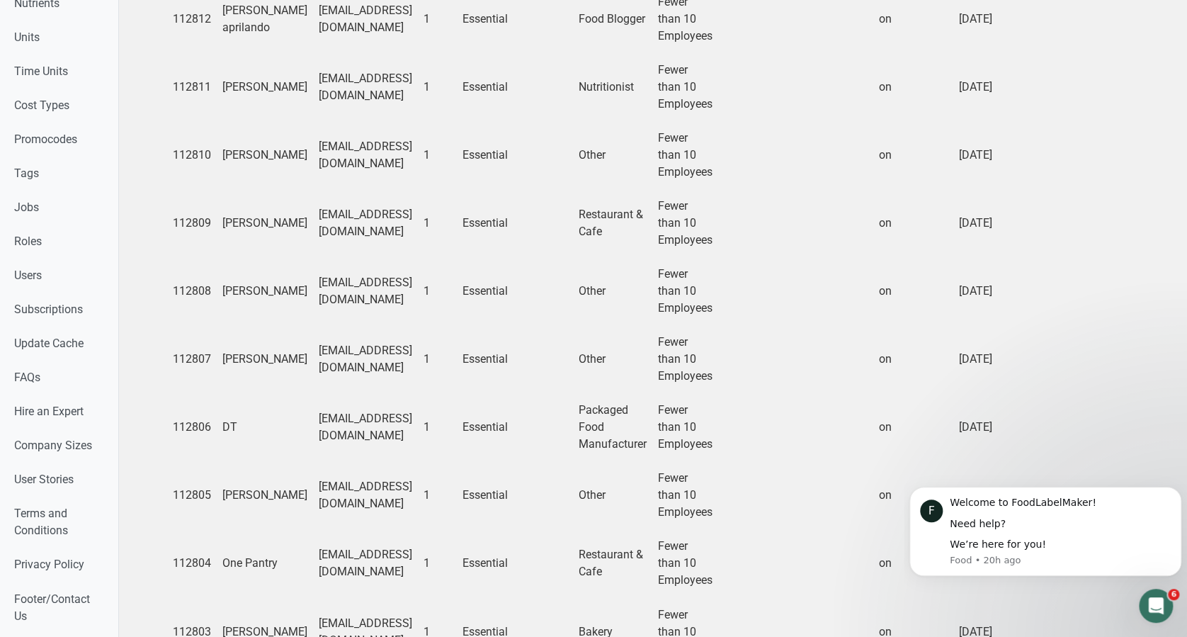
scroll to position [1020, 0]
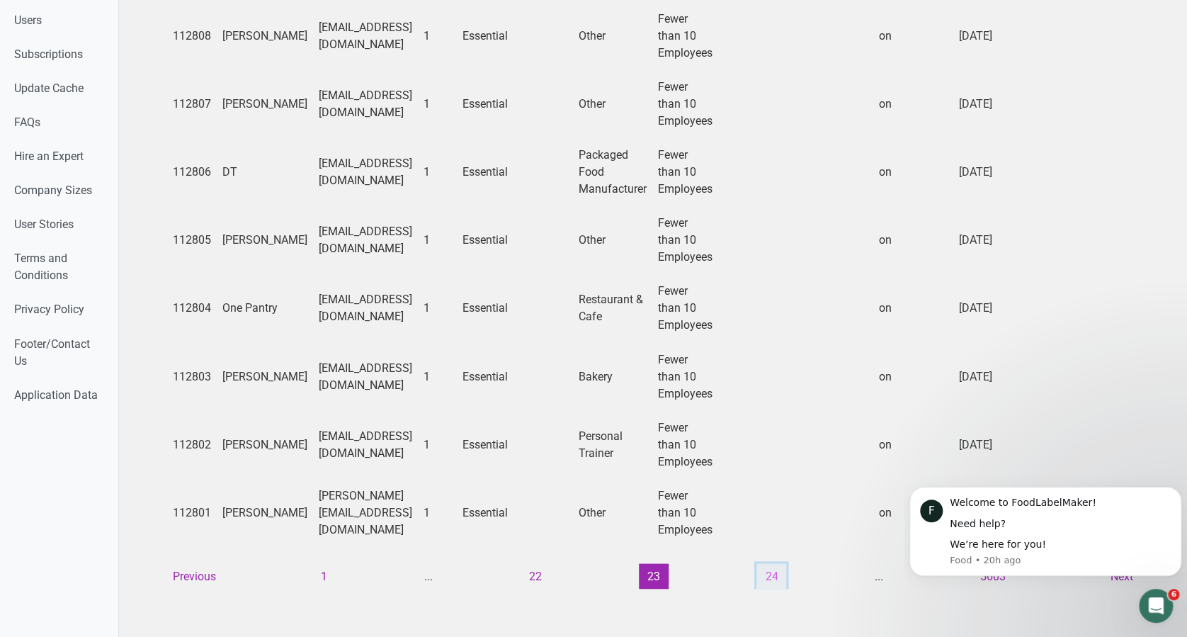
click at [763, 564] on button "24" at bounding box center [771, 575] width 30 height 25
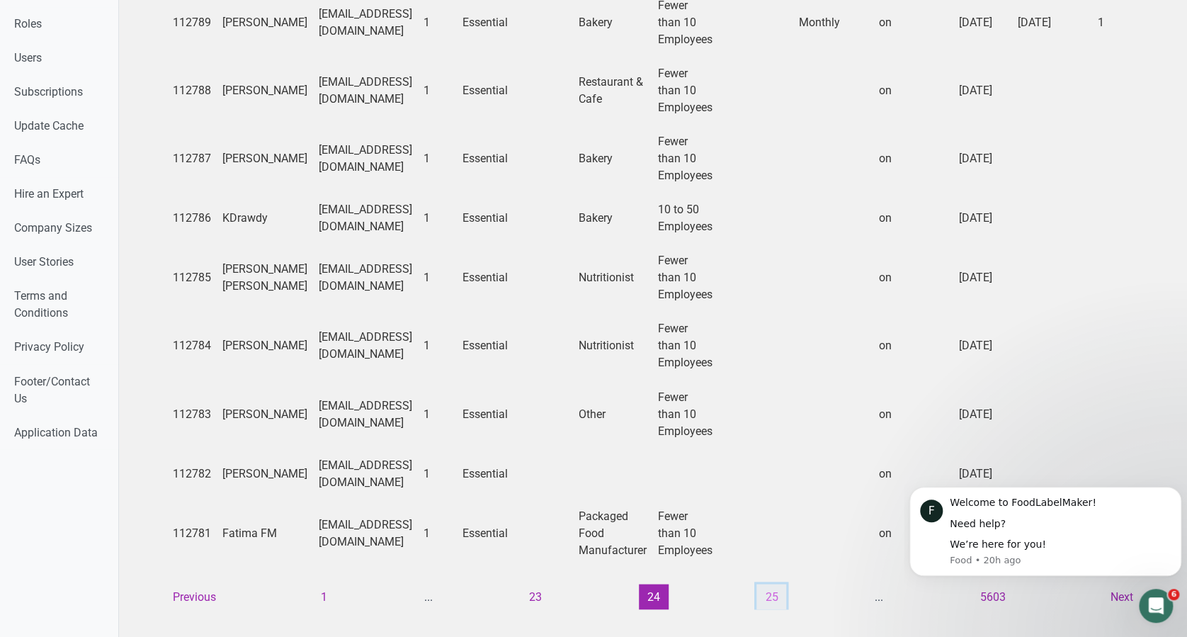
scroll to position [969, 0]
click at [765, 583] on button "25" at bounding box center [771, 595] width 30 height 25
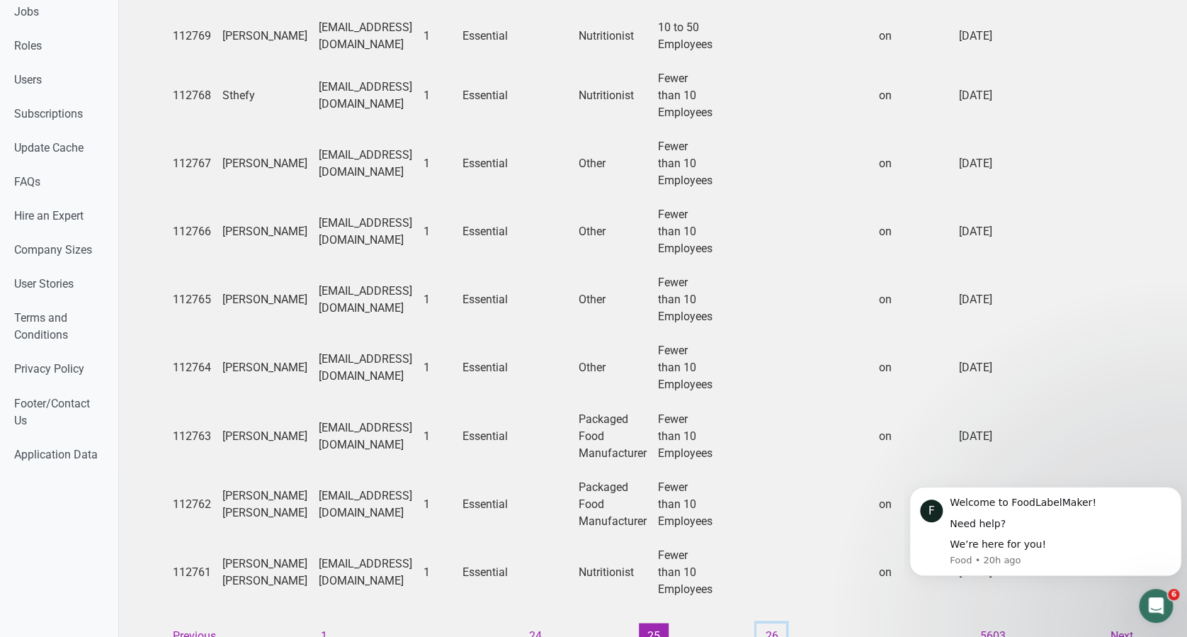
scroll to position [986, 0]
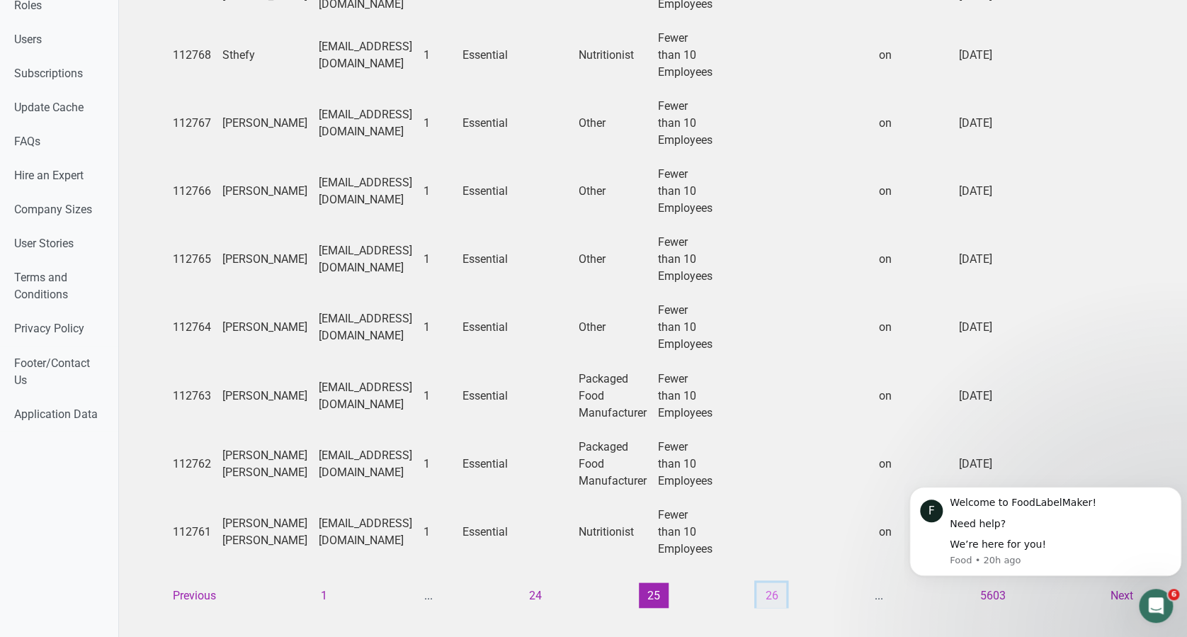
click at [756, 608] on button "26" at bounding box center [771, 594] width 30 height 25
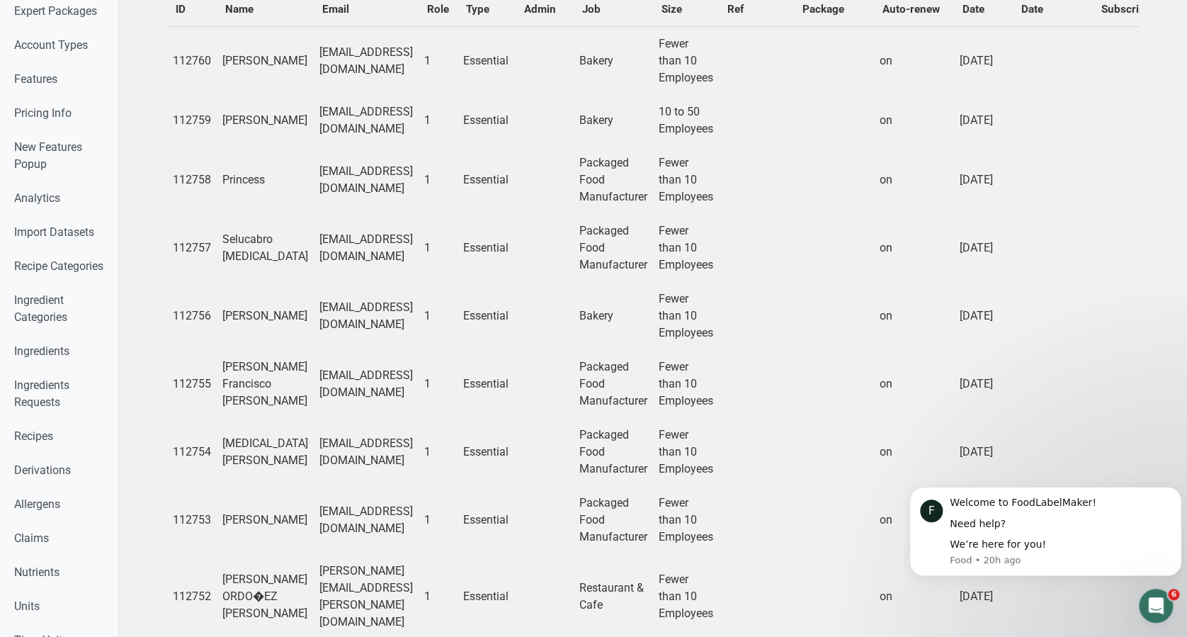
scroll to position [0, 0]
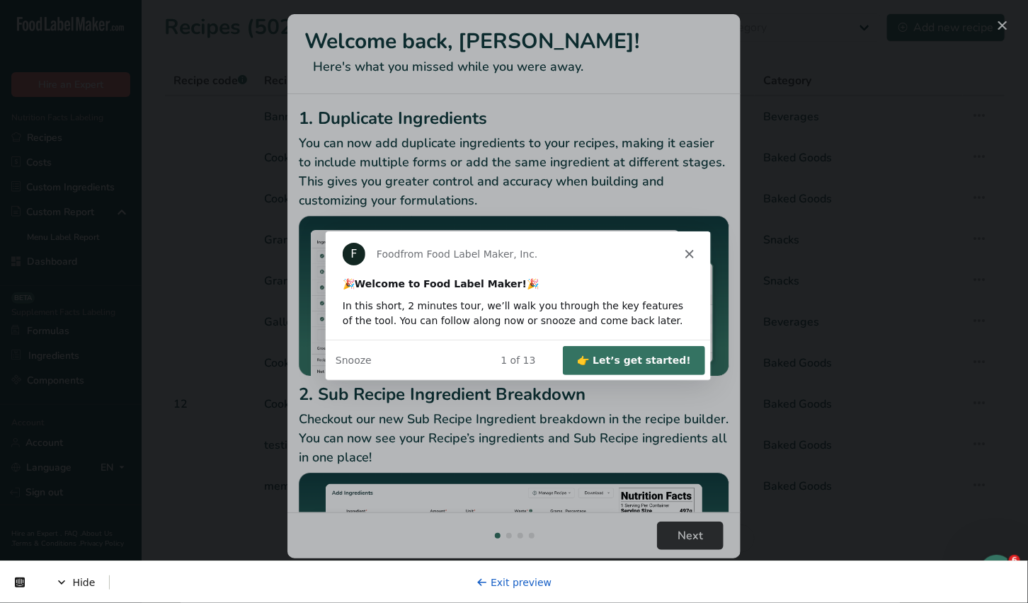
click at [1001, 28] on div "Product tour overlay" at bounding box center [514, 301] width 1028 height 603
click at [651, 358] on button "👉 Let’s get started!" at bounding box center [633, 359] width 142 height 29
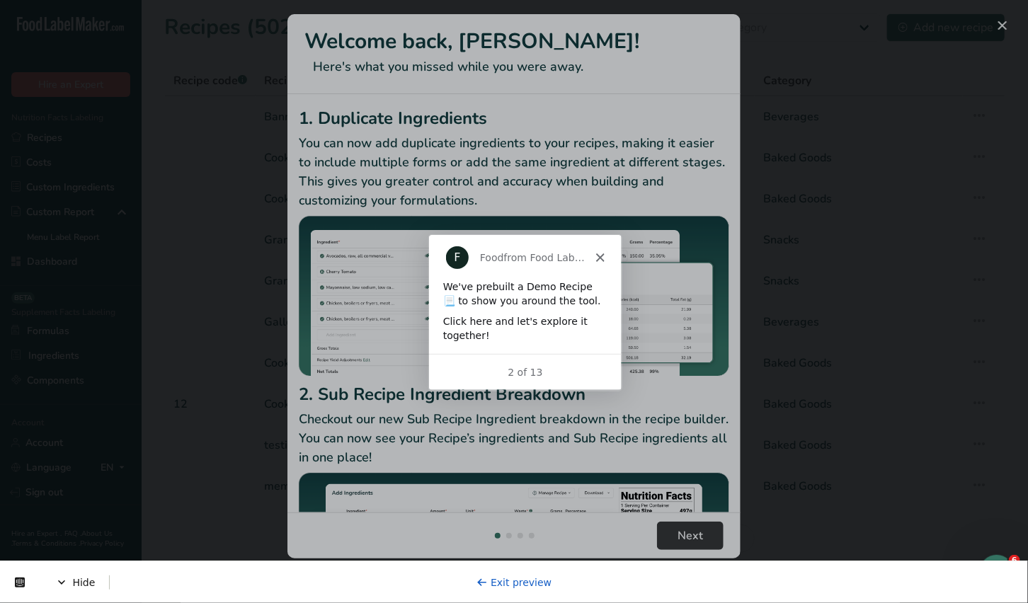
click at [583, 361] on div "2 of 13" at bounding box center [524, 371] width 193 height 36
click at [1005, 22] on button "New Features" at bounding box center [1002, 25] width 23 height 23
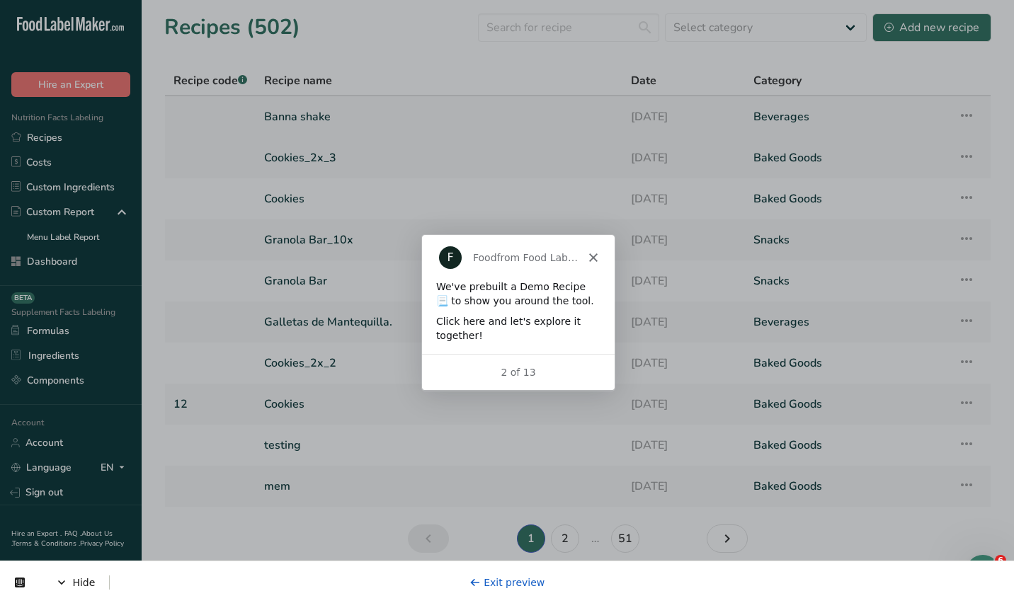
click at [301, 115] on link "Banna shake" at bounding box center [439, 117] width 350 height 30
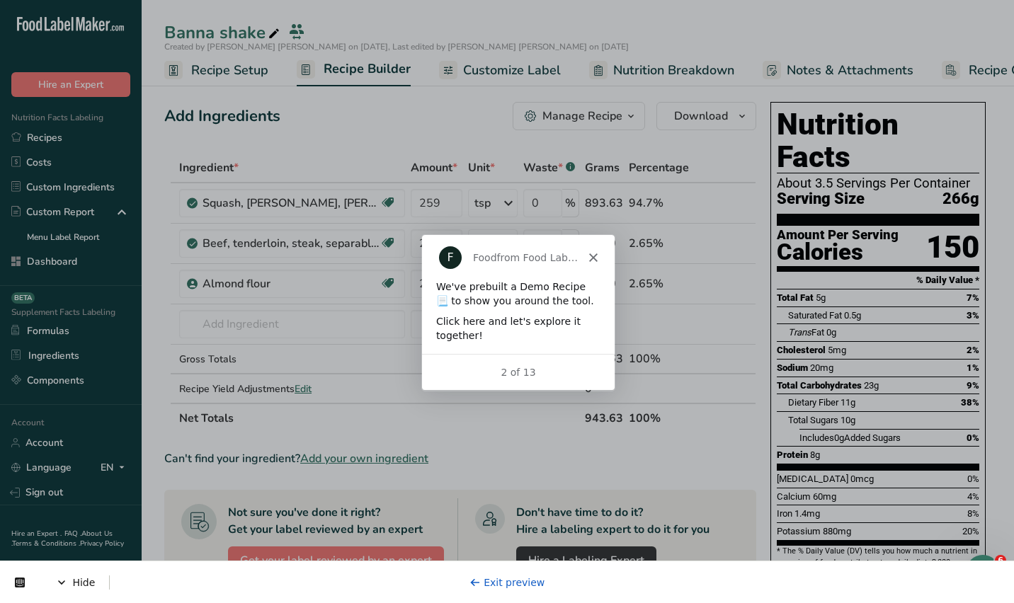
click at [542, 369] on div "2 of 13" at bounding box center [517, 372] width 193 height 15
click at [516, 367] on div "2 of 13" at bounding box center [517, 372] width 193 height 15
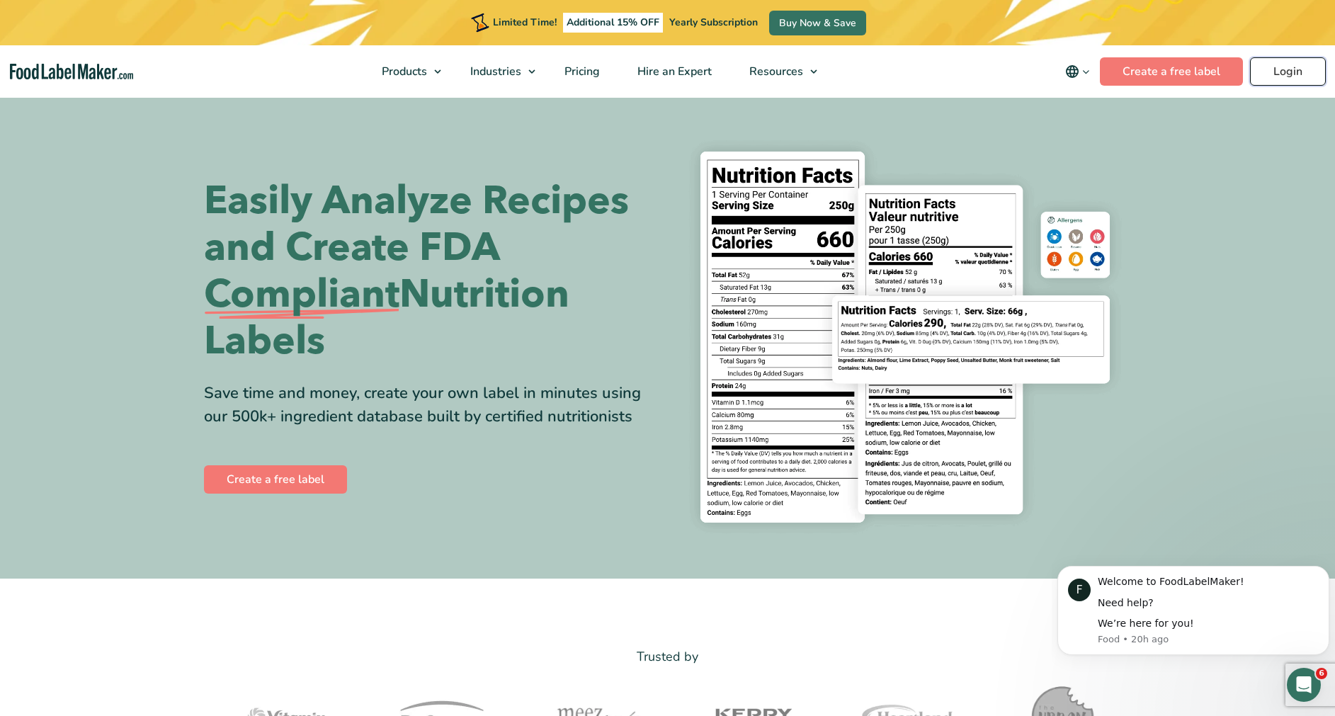
click at [1269, 74] on link "Login" at bounding box center [1288, 71] width 76 height 28
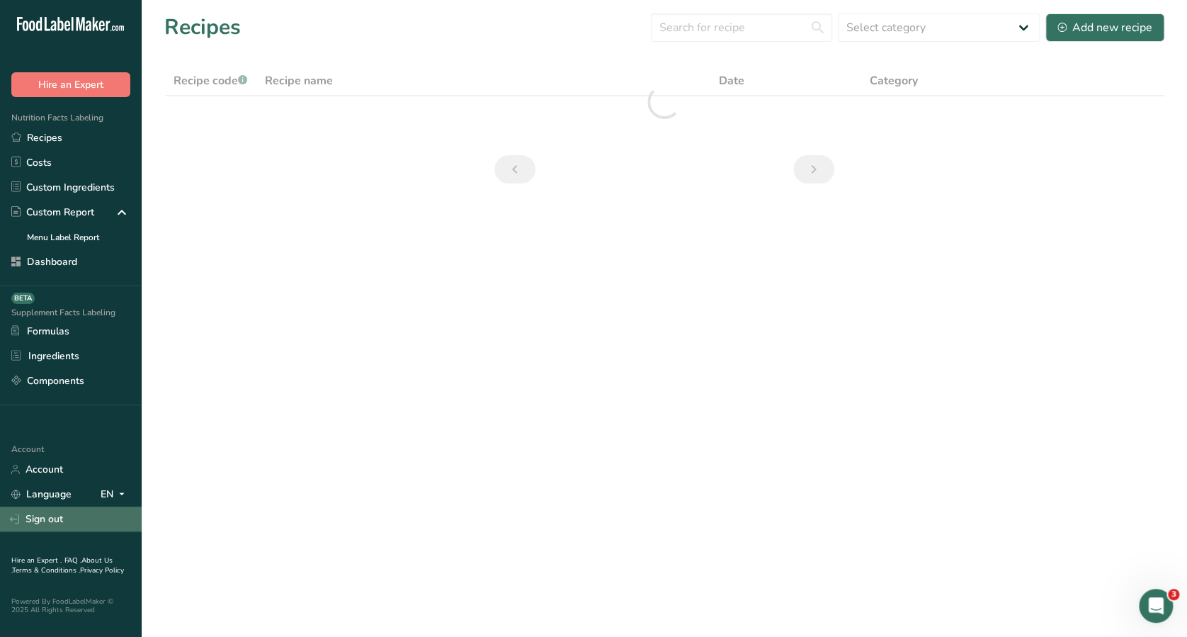
click at [50, 520] on link "Sign out" at bounding box center [71, 518] width 142 height 25
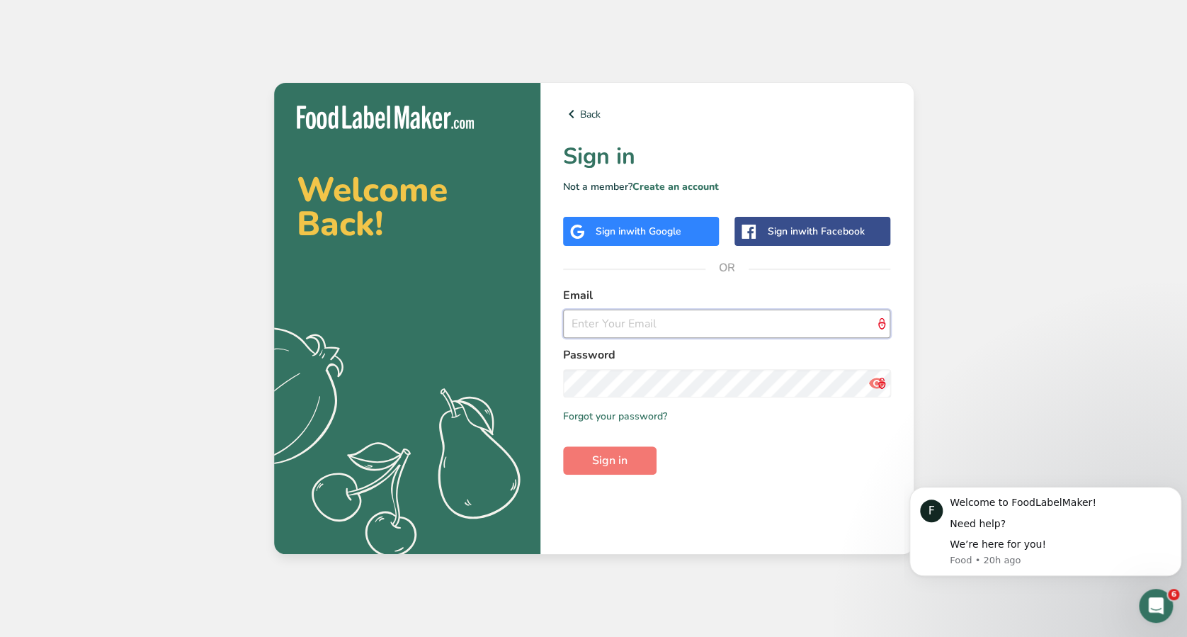
type input "[EMAIL_ADDRESS][DOMAIN_NAME]"
click at [602, 329] on input "[EMAIL_ADDRESS][DOMAIN_NAME]" at bounding box center [727, 323] width 328 height 28
click at [714, 253] on span "OR" at bounding box center [726, 267] width 42 height 42
click at [688, 186] on link "Create an account" at bounding box center [675, 186] width 86 height 13
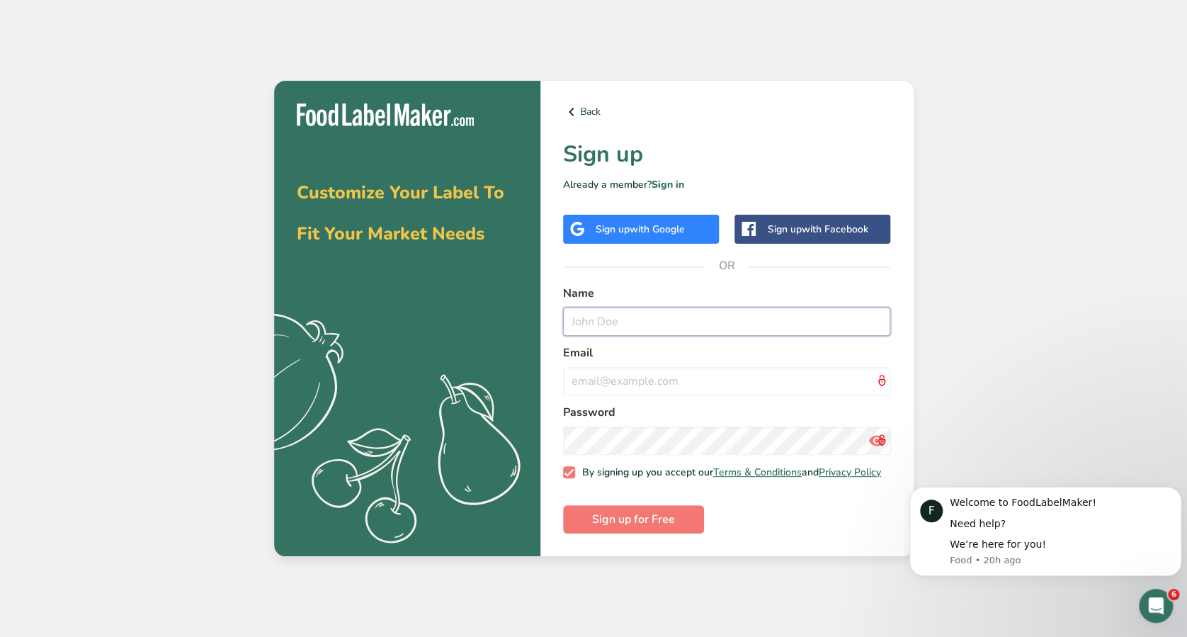
click at [581, 311] on input "text" at bounding box center [727, 321] width 328 height 28
type input "[PERSON_NAME] testing demo"
click at [781, 547] on div "Back Sign up Already a member? Sign in Sign up with Google Sign up with Faceboo…" at bounding box center [726, 319] width 373 height 476
click at [680, 523] on button "Sign up for Free" at bounding box center [633, 519] width 141 height 28
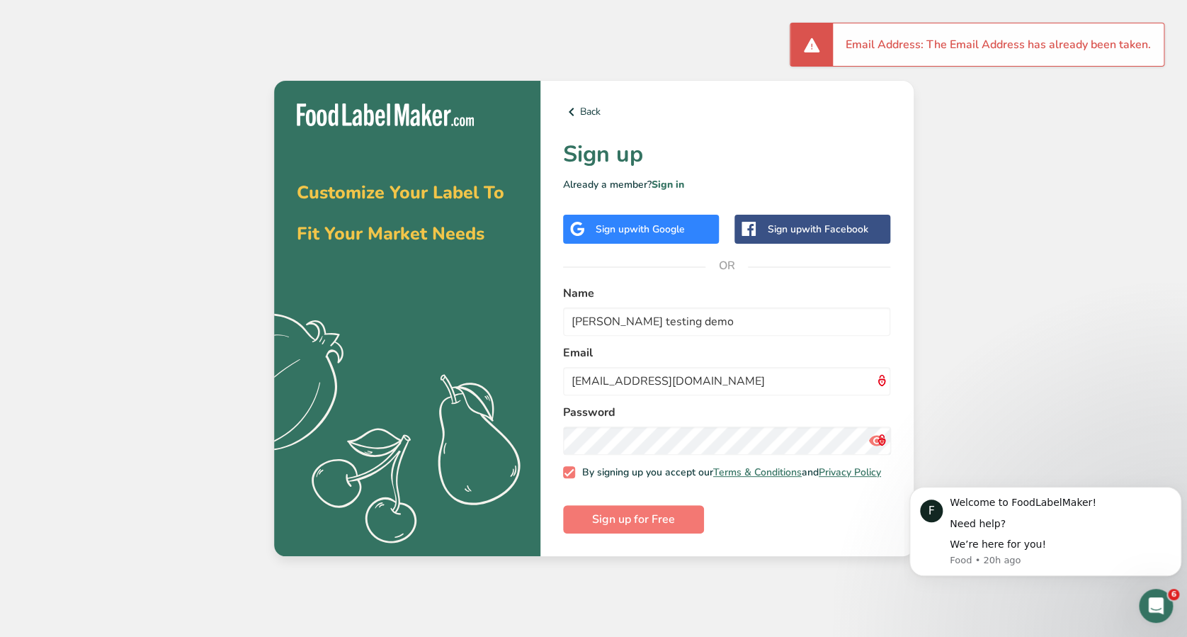
click at [720, 333] on form "Name [PERSON_NAME] testing demo Email [EMAIL_ADDRESS][DOMAIN_NAME] Password By …" at bounding box center [727, 409] width 328 height 249
click at [615, 382] on input "[EMAIL_ADDRESS][DOMAIN_NAME]" at bounding box center [727, 381] width 328 height 28
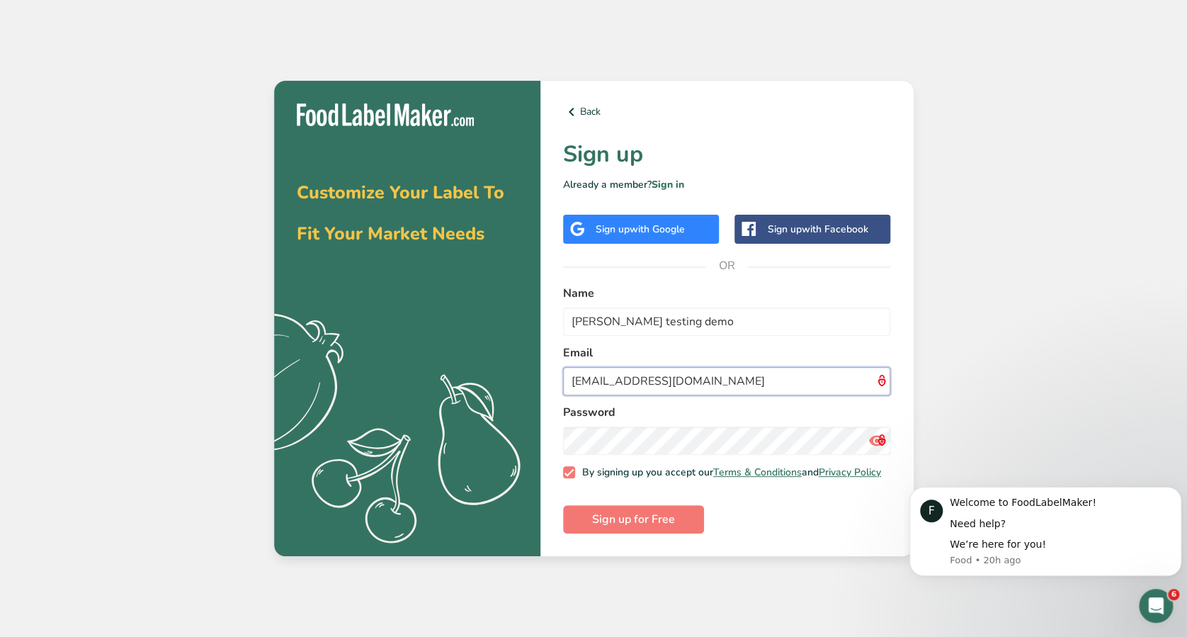
click at [607, 375] on input "[EMAIL_ADDRESS][DOMAIN_NAME]" at bounding box center [727, 381] width 328 height 28
click at [619, 375] on input "[EMAIL_ADDRESS][DOMAIN_NAME]" at bounding box center [727, 381] width 328 height 28
type input "[EMAIL_ADDRESS][DOMAIN_NAME]"
click at [673, 518] on span "Sign up for Free" at bounding box center [633, 519] width 83 height 17
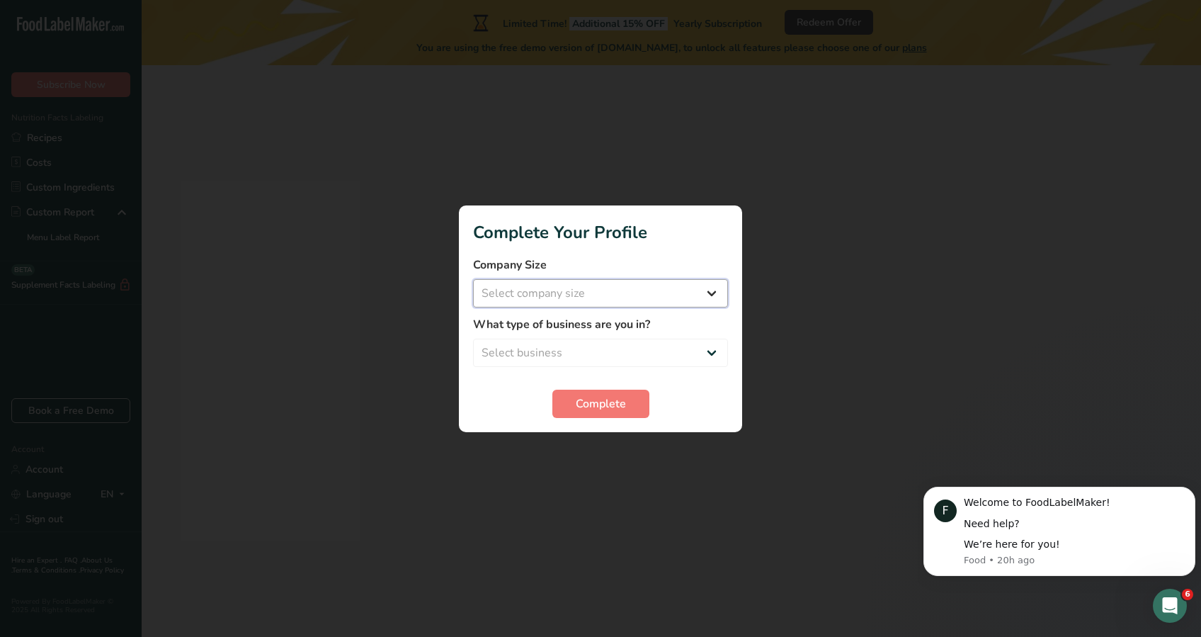
click at [697, 293] on select "Select company size Fewer than 10 Employees 10 to 50 Employees 51 to 500 Employ…" at bounding box center [600, 293] width 255 height 28
select select "1"
click at [473, 279] on select "Select company size Fewer than 10 Employees 10 to 50 Employees 51 to 500 Employ…" at bounding box center [600, 293] width 255 height 28
click at [655, 348] on select "Select business Packaged Food Manufacturer Restaurant & Cafe Bakery Meal Plans …" at bounding box center [600, 352] width 255 height 28
select select "1"
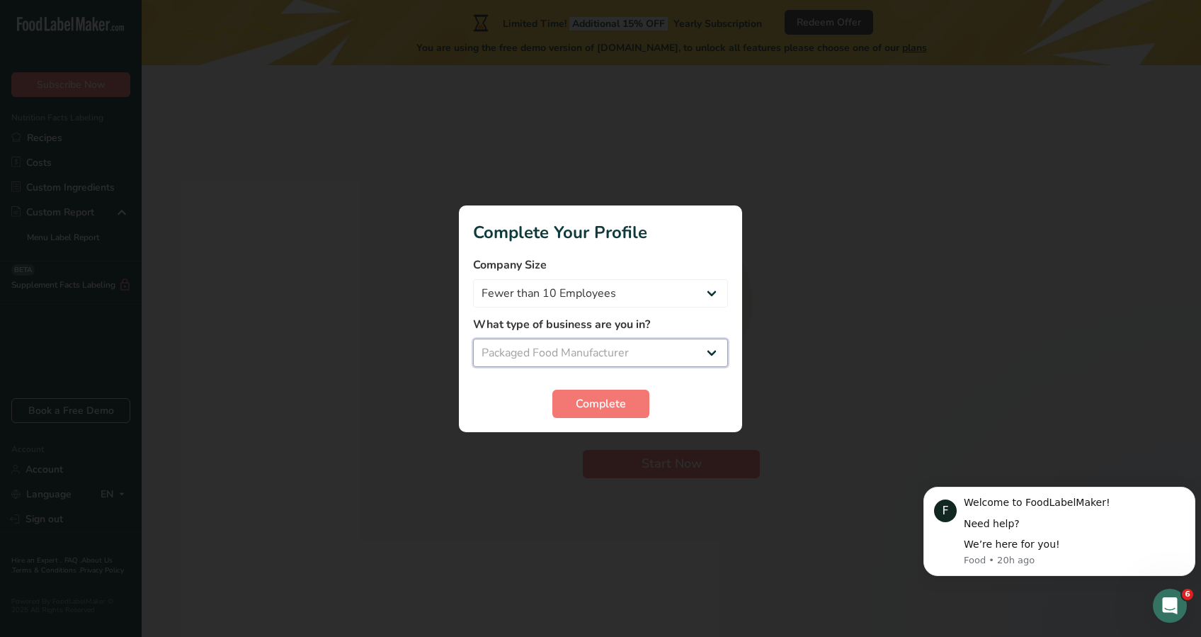
click at [473, 338] on select "Select business Packaged Food Manufacturer Restaurant & Cafe Bakery Meal Plans …" at bounding box center [600, 352] width 255 height 28
click at [613, 401] on span "Complete" at bounding box center [601, 403] width 50 height 17
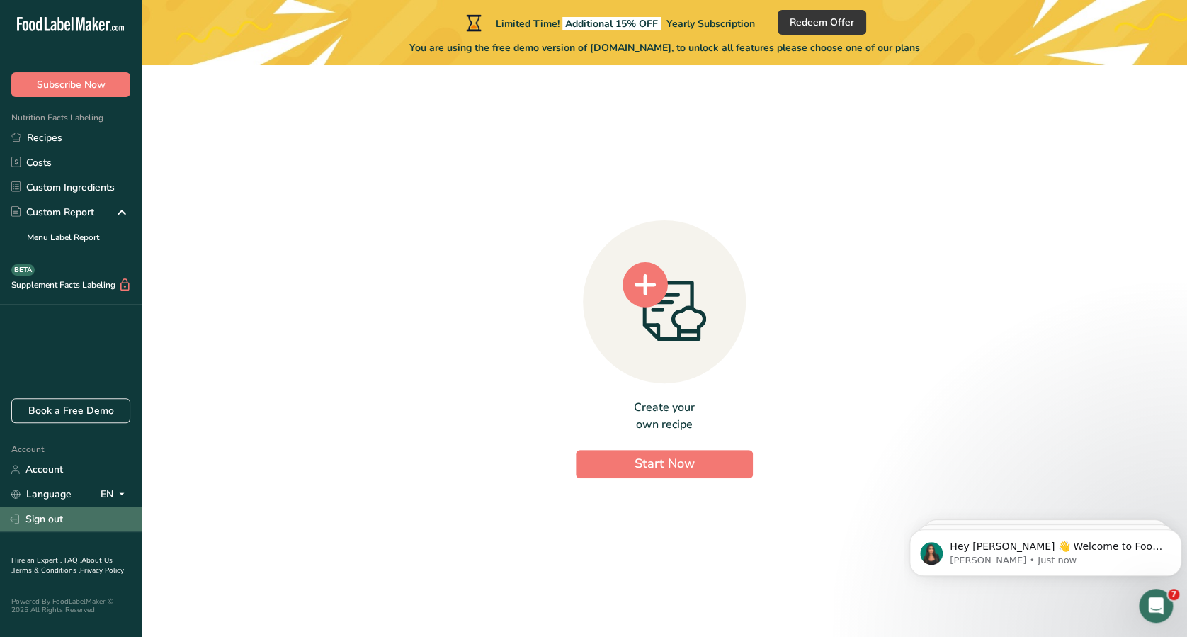
click at [79, 528] on link "Sign out" at bounding box center [71, 518] width 142 height 25
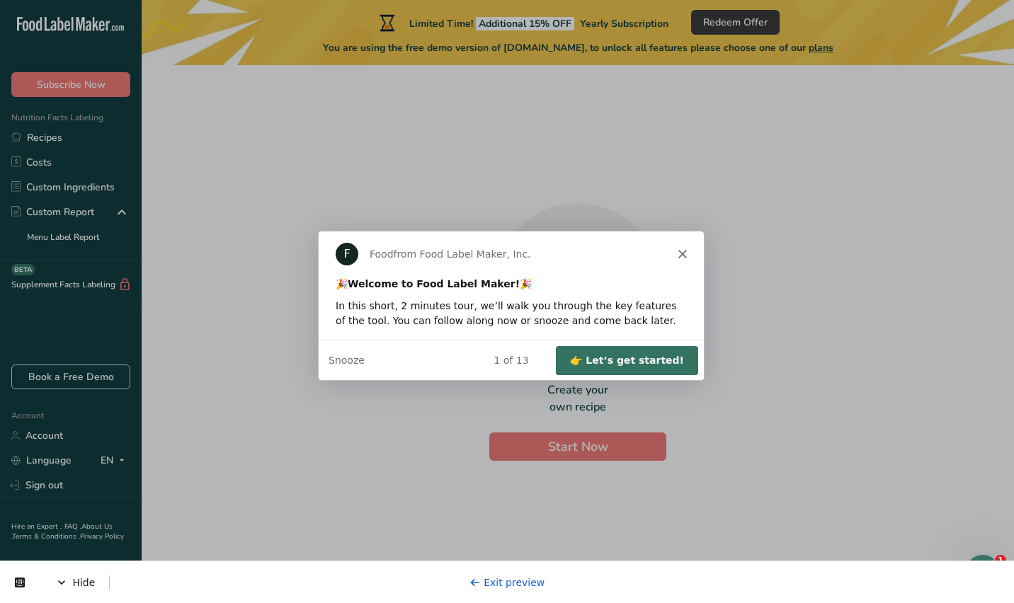
click at [645, 357] on button "👉 Let’s get started!" at bounding box center [626, 359] width 142 height 29
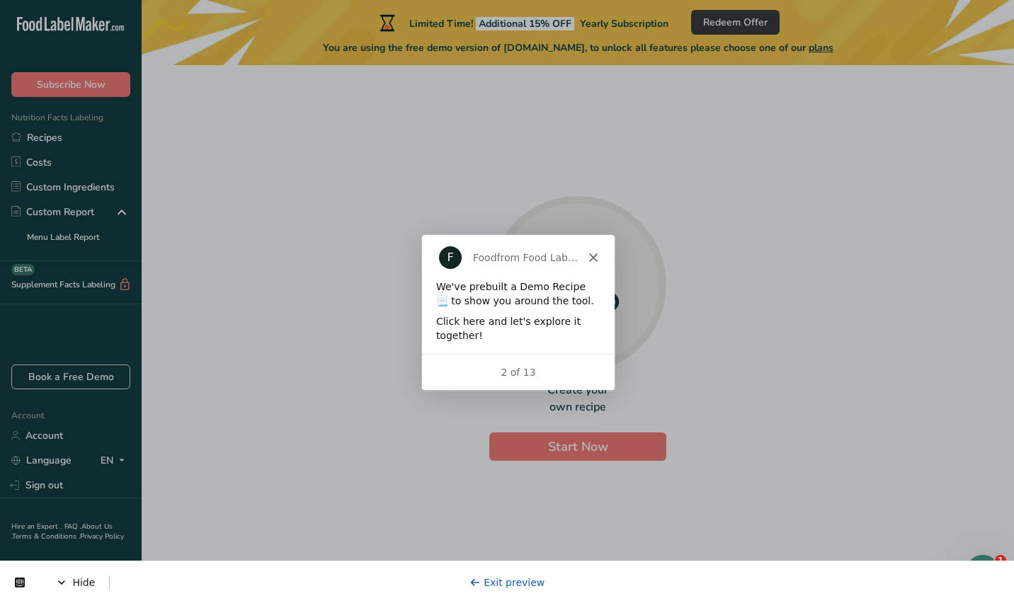
click at [569, 432] on div "Create your own recipe Start Now" at bounding box center [577, 421] width 177 height 79
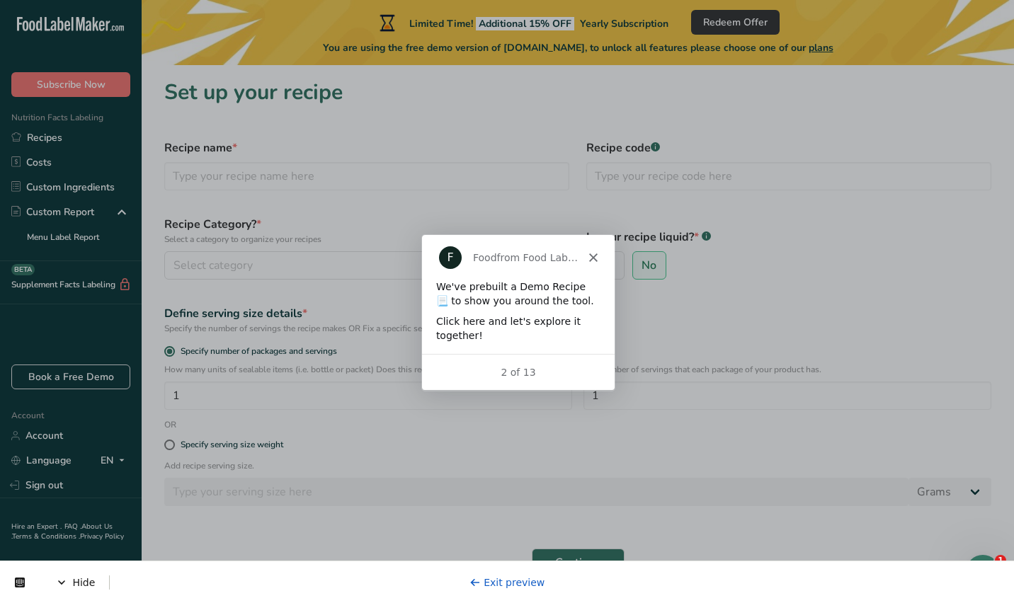
click at [601, 267] on div "F Food from Food Label Maker, Inc." at bounding box center [517, 256] width 193 height 45
click at [445, 135] on div "Recipe name *" at bounding box center [367, 165] width 422 height 68
click at [444, 133] on section "Set up your recipe Recipe name * Recipe code .a-a{fill:#347362;}.b-a{fill:#fff;…" at bounding box center [578, 332] width 872 height 535
click at [424, 174] on input "text" at bounding box center [366, 176] width 405 height 28
click at [557, 355] on div "2 of 13" at bounding box center [517, 371] width 193 height 36
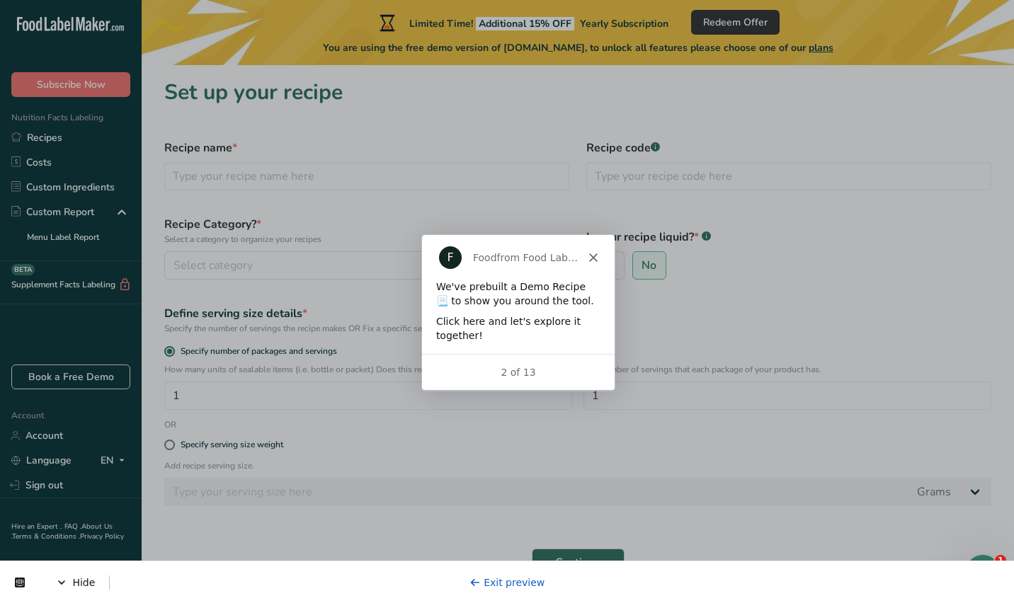
click at [600, 257] on div "F Food from Food Label Maker, Inc." at bounding box center [517, 256] width 193 height 45
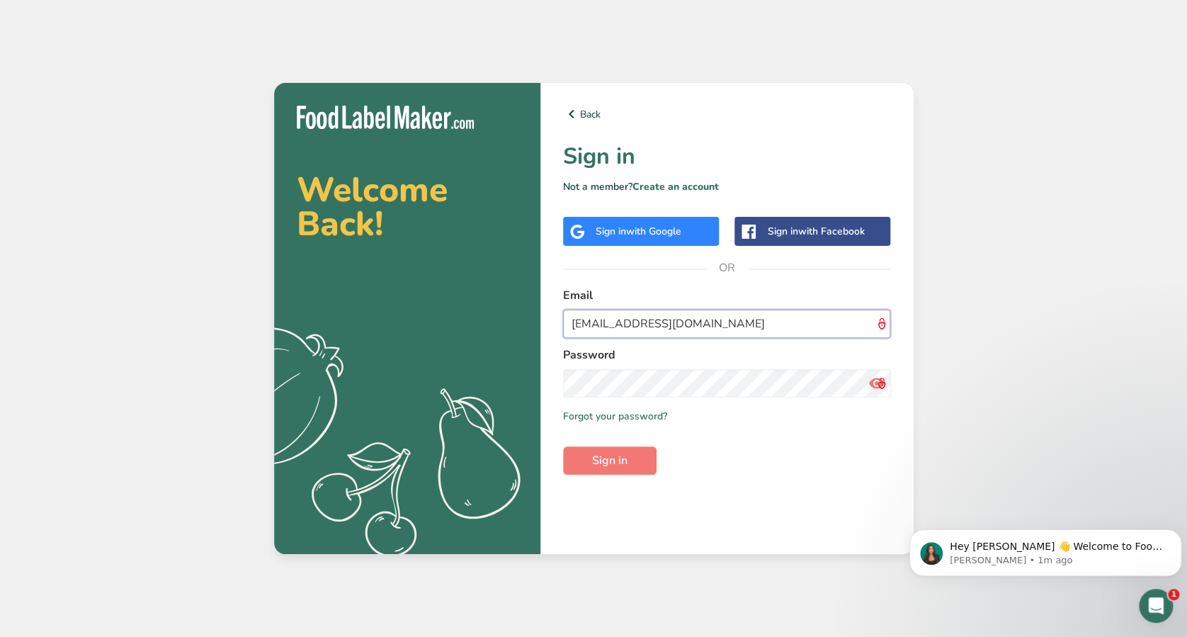
click at [615, 317] on input "[EMAIL_ADDRESS][DOMAIN_NAME]" at bounding box center [727, 323] width 328 height 28
type input "[PERSON_NAME][EMAIL_ADDRESS][DOMAIN_NAME]"
click at [563, 446] on button "Sign in" at bounding box center [609, 460] width 93 height 28
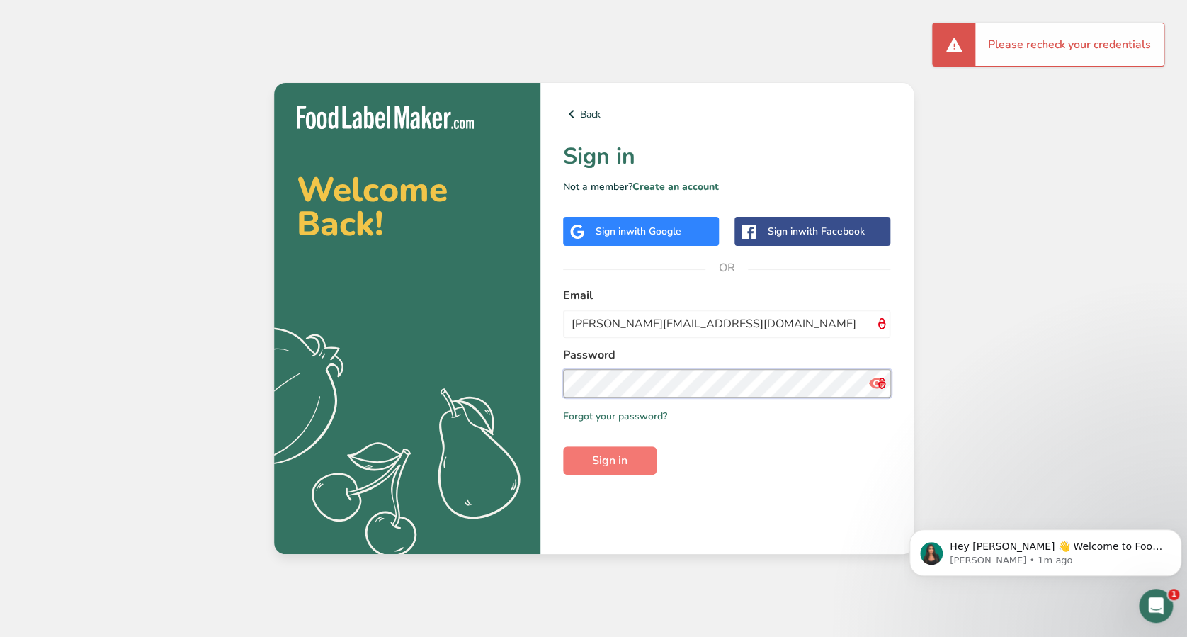
click at [563, 446] on button "Sign in" at bounding box center [609, 460] width 93 height 28
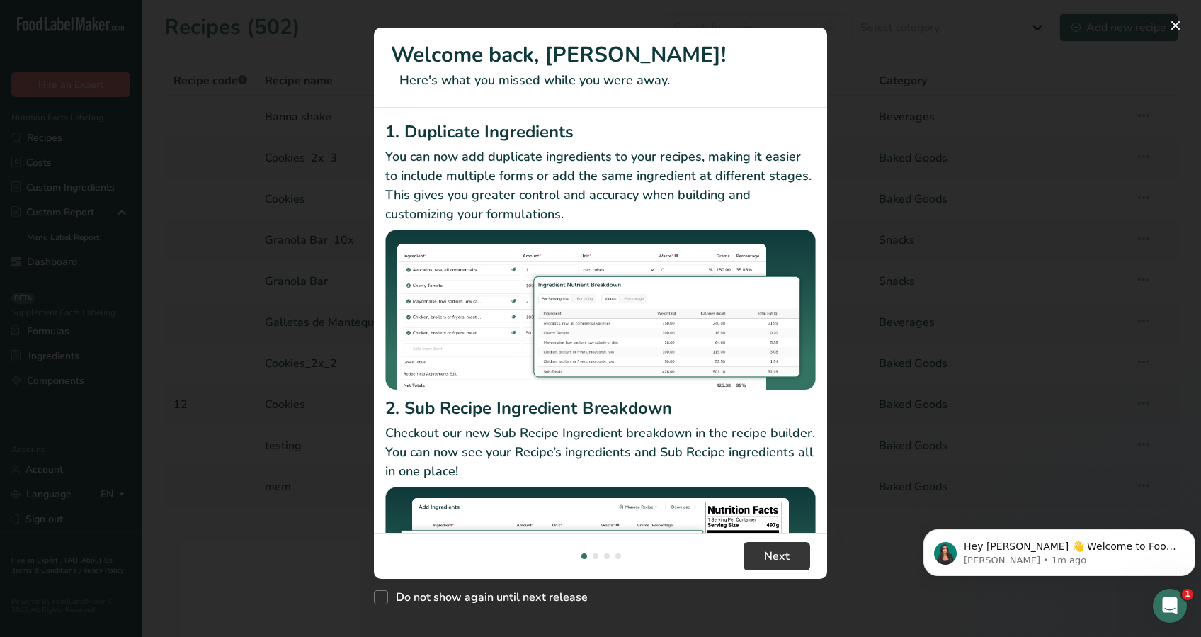
click at [503, 582] on div "Do not show again until next release" at bounding box center [600, 594] width 453 height 30
click at [501, 591] on span "Do not show again until next release" at bounding box center [488, 597] width 200 height 14
click at [383, 593] on input "Do not show again until next release" at bounding box center [378, 597] width 9 height 9
checkbox input "true"
click at [767, 557] on span "Next" at bounding box center [776, 555] width 25 height 17
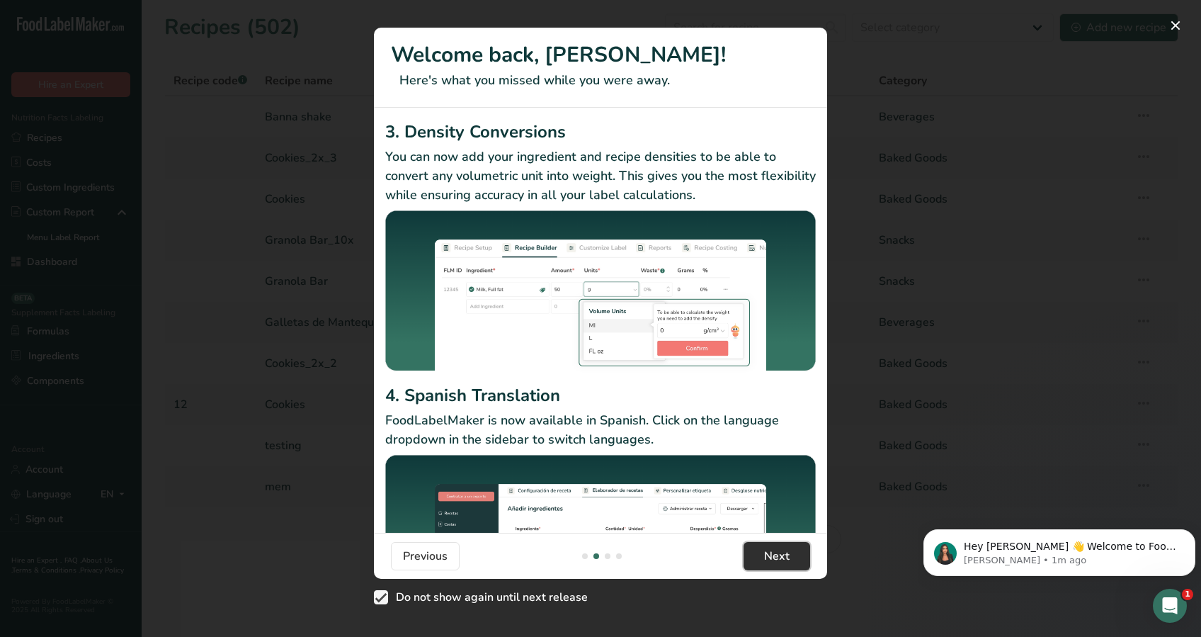
click at [767, 557] on span "Next" at bounding box center [776, 555] width 25 height 17
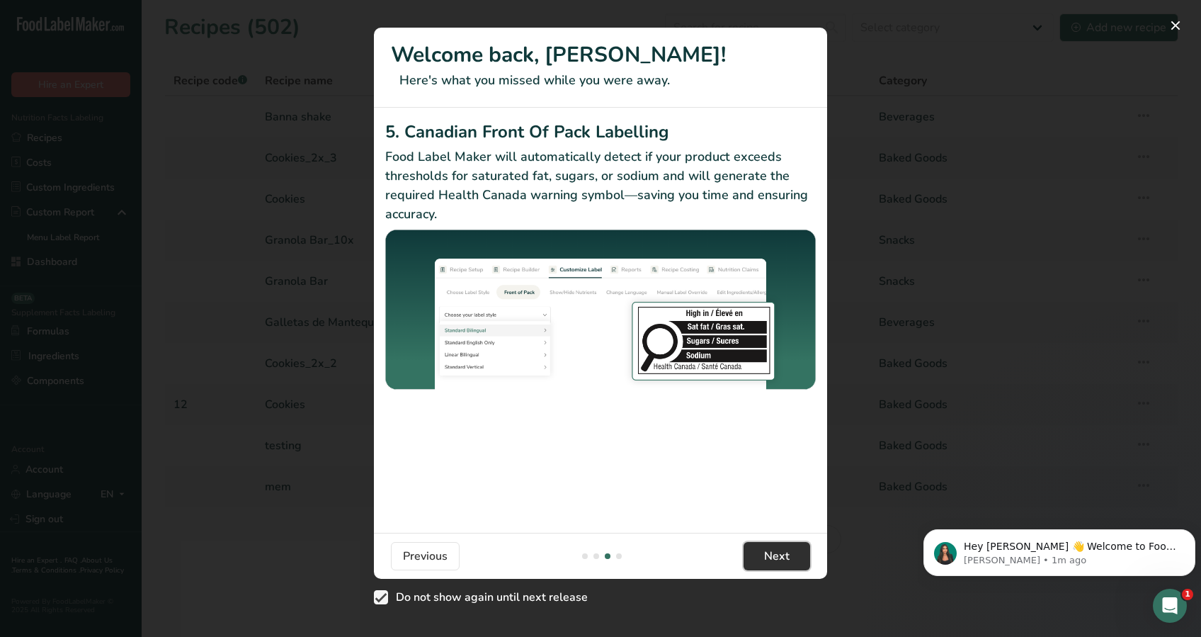
click at [767, 557] on span "Next" at bounding box center [776, 555] width 25 height 17
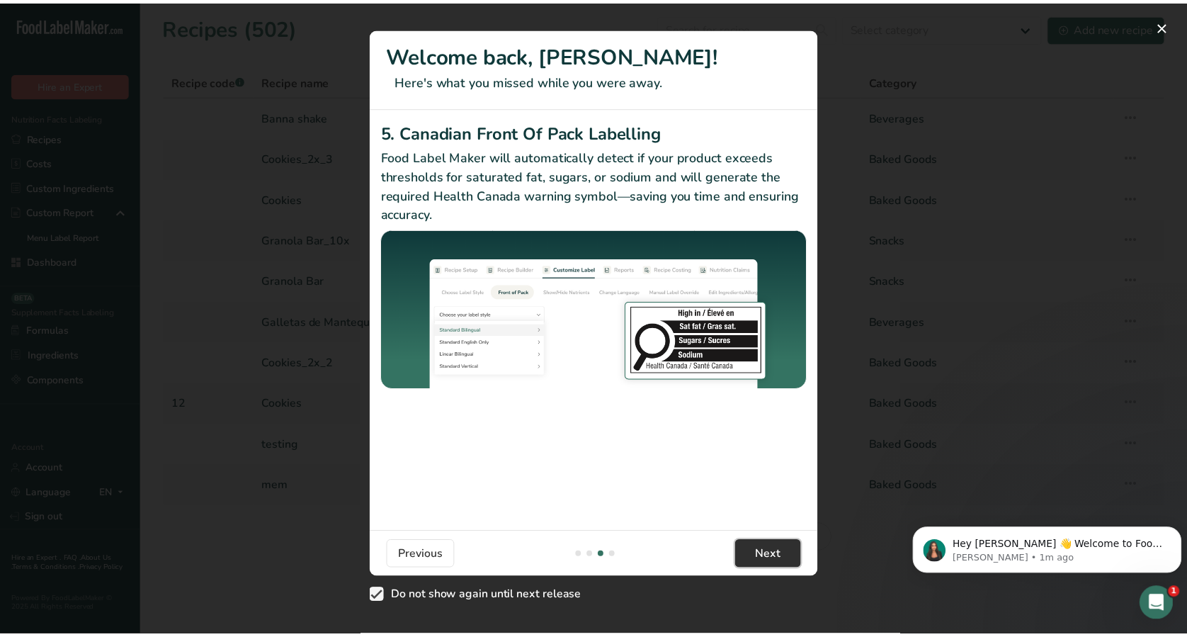
scroll to position [0, 1360]
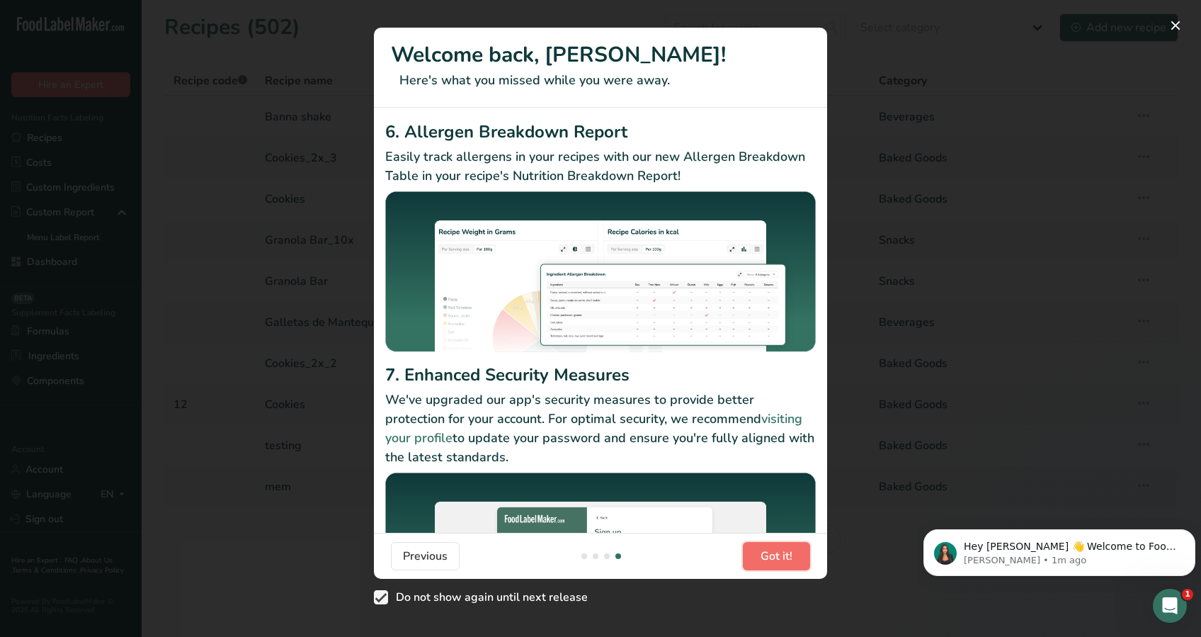
click at [767, 557] on span "Got it!" at bounding box center [776, 555] width 32 height 17
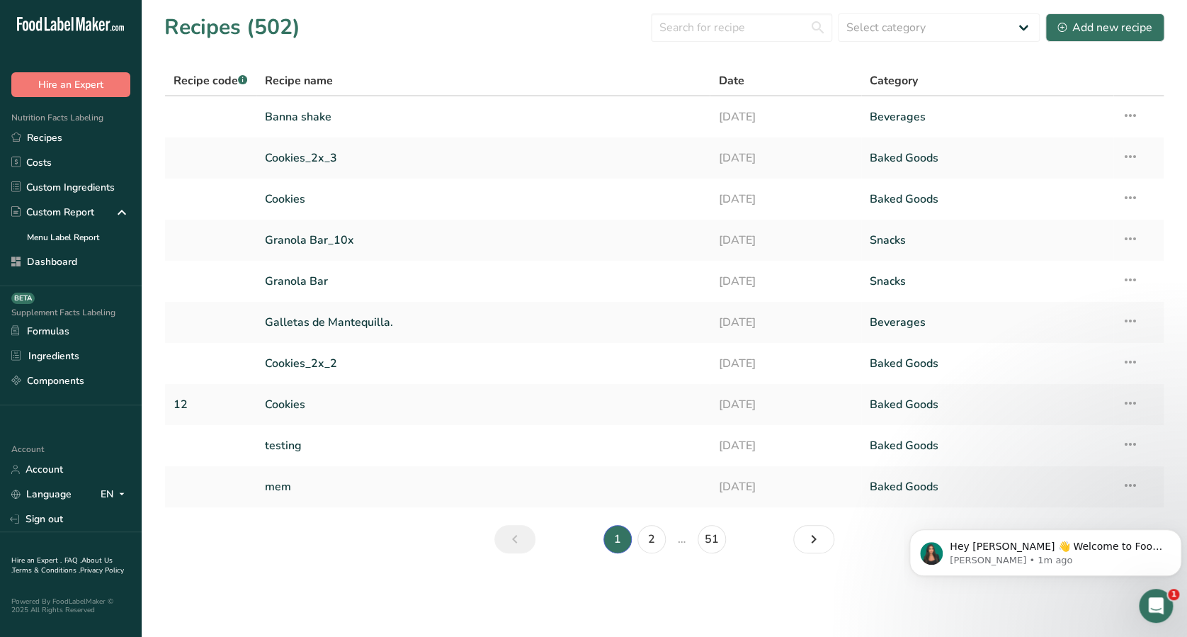
click at [856, 613] on main "Recipes (502) Select category All Baked Goods Beverages Confectionery Cooked Me…" at bounding box center [593, 318] width 1187 height 637
click at [731, 501] on td "08-04-2025" at bounding box center [786, 486] width 152 height 41
click at [532, 292] on link "Granola Bar" at bounding box center [483, 281] width 437 height 30
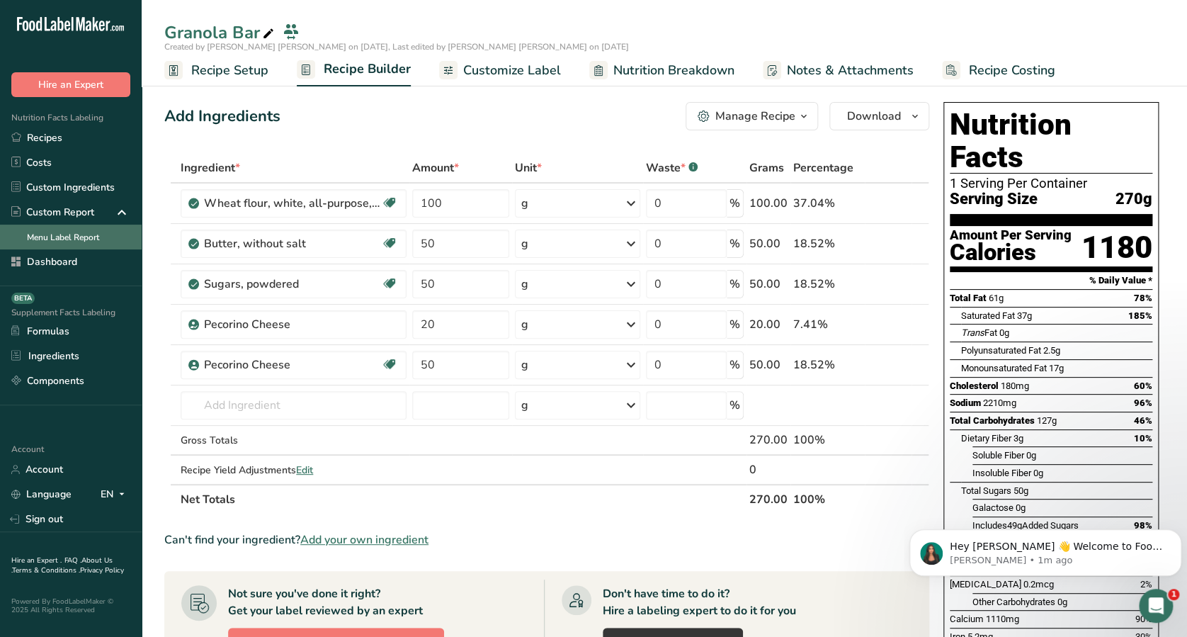
click at [78, 249] on link "Menu Label Report" at bounding box center [71, 236] width 142 height 25
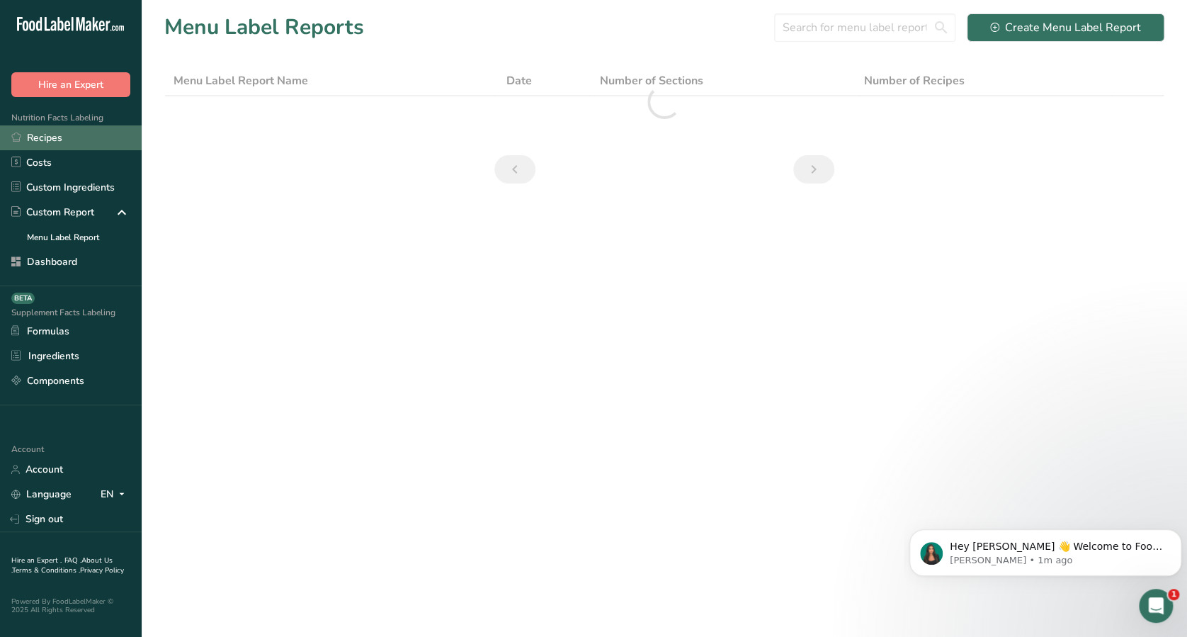
click at [78, 137] on link "Recipes" at bounding box center [71, 137] width 142 height 25
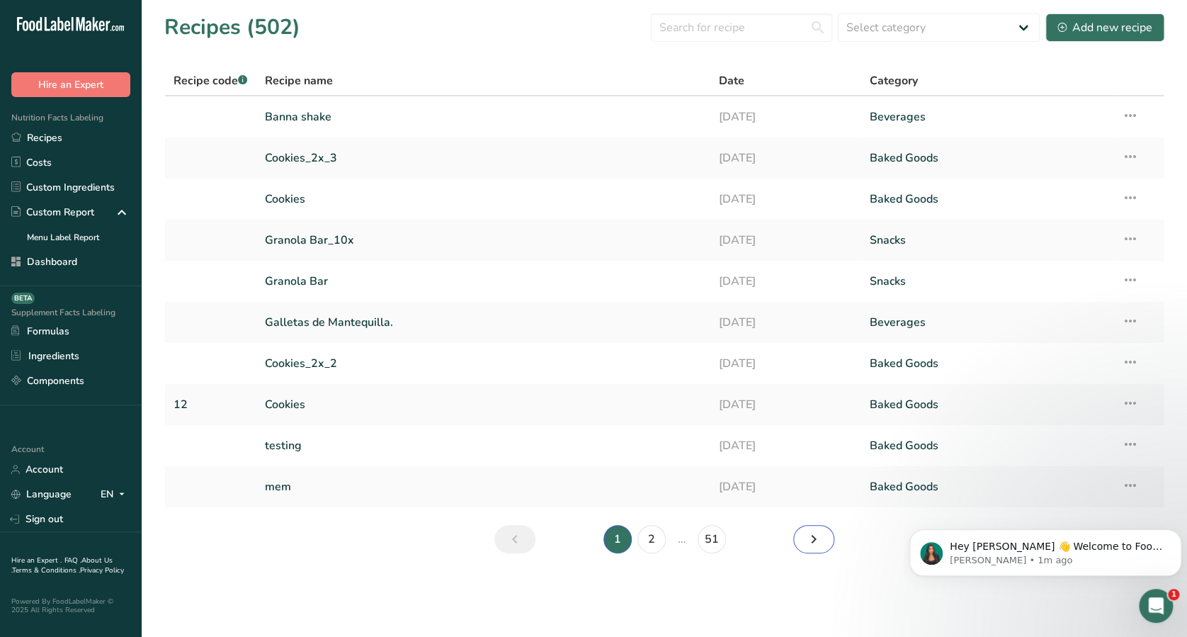
click at [822, 538] on link "Next page" at bounding box center [813, 539] width 41 height 28
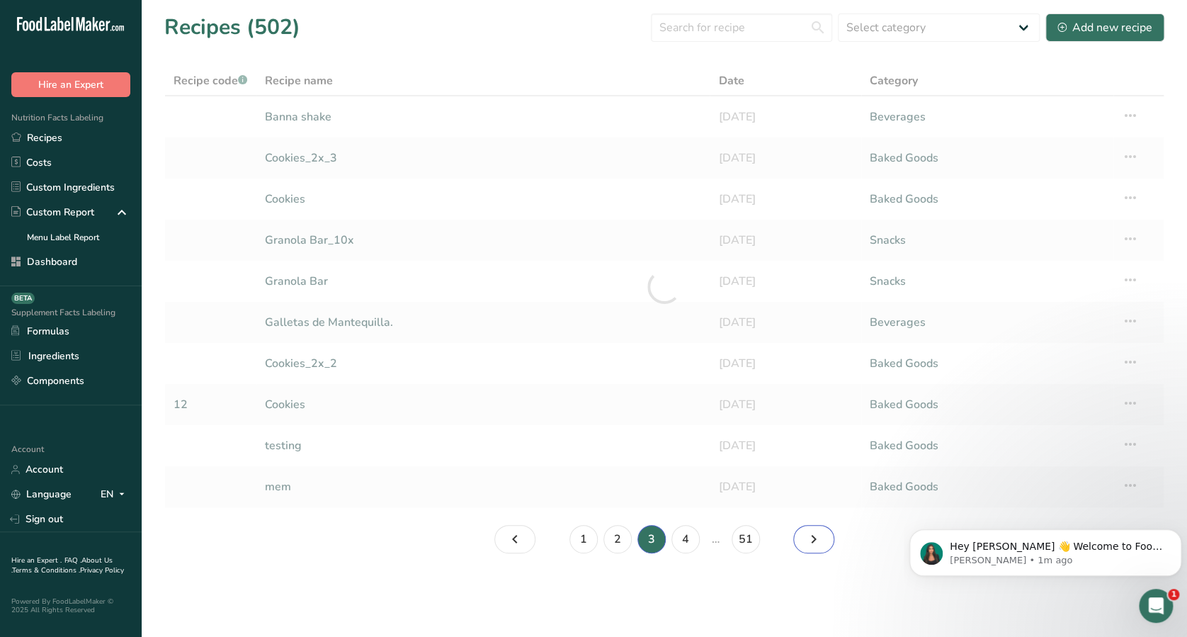
click at [822, 538] on link "Page 4." at bounding box center [813, 539] width 41 height 28
click at [822, 538] on link "Page 7." at bounding box center [813, 539] width 41 height 28
click at [822, 538] on link "Page 8." at bounding box center [813, 539] width 41 height 28
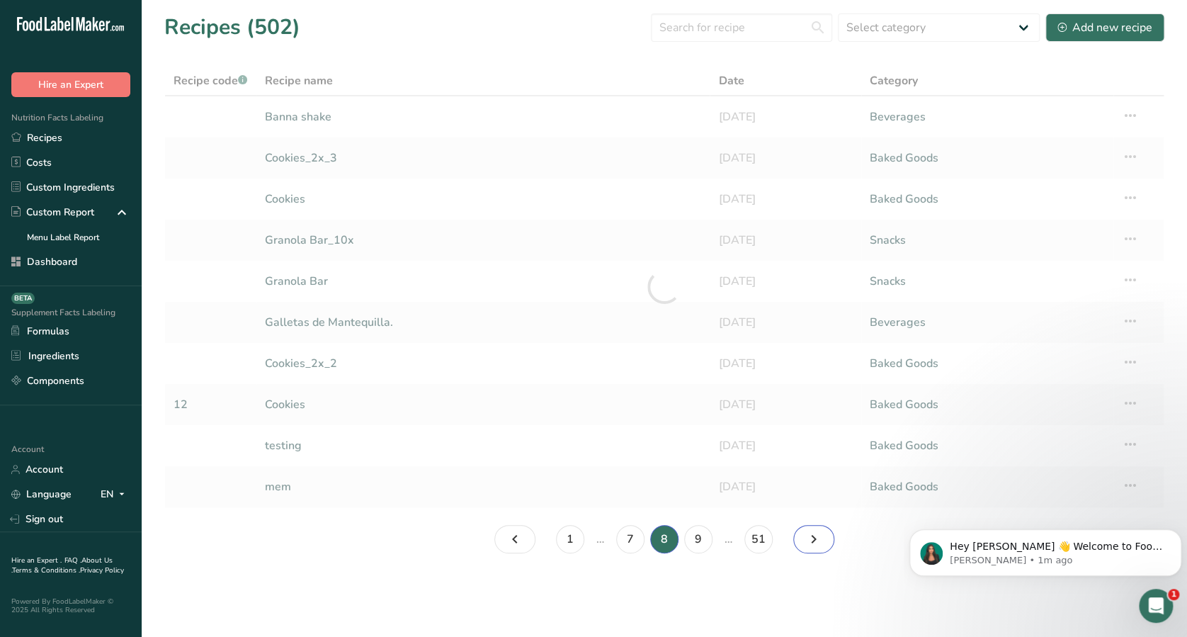
click at [822, 538] on link "Page 9." at bounding box center [813, 539] width 41 height 28
click at [822, 538] on link "Page 10." at bounding box center [813, 539] width 41 height 28
click at [731, 538] on li "…" at bounding box center [728, 539] width 26 height 28
click at [751, 539] on link "51" at bounding box center [758, 539] width 28 height 28
click at [751, 539] on ul "1 … 50 51" at bounding box center [664, 539] width 252 height 28
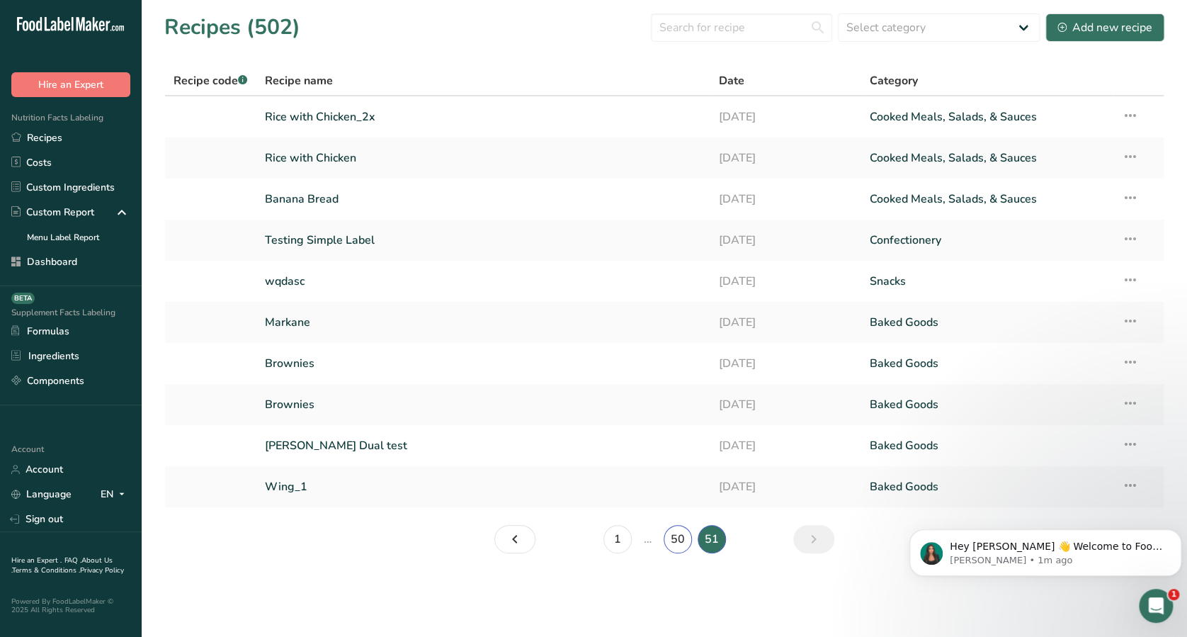
click at [681, 538] on main "Recipes (502) Select category All Baked Goods Beverages Confectionery Cooked Me…" at bounding box center [593, 318] width 1187 height 637
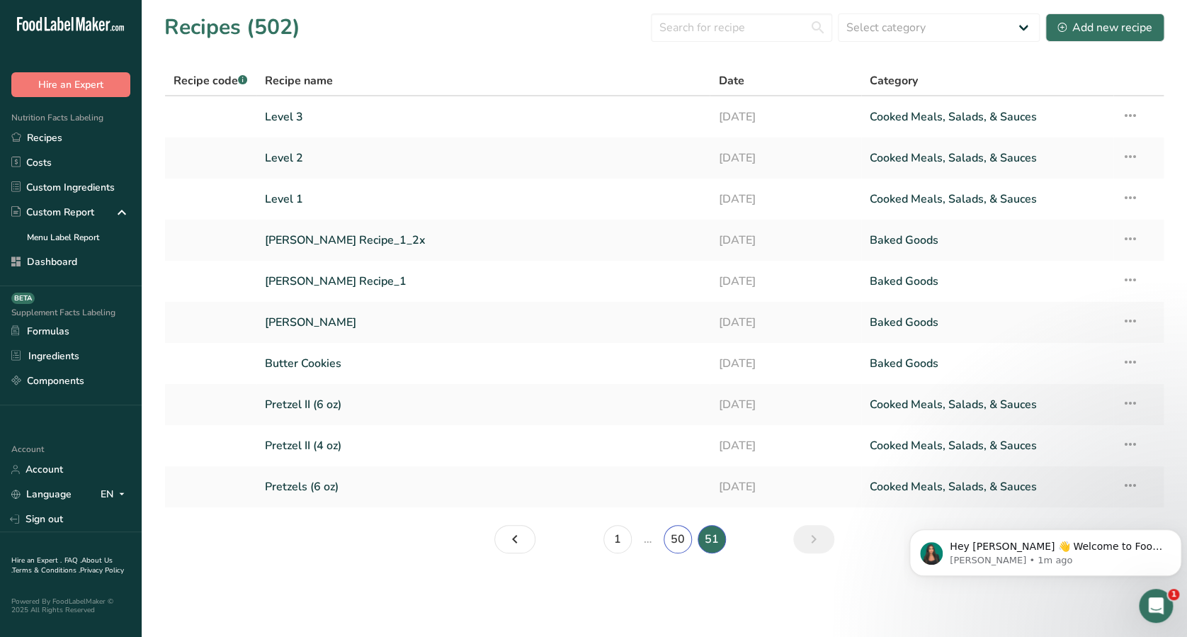
click at [681, 538] on link "50" at bounding box center [677, 539] width 28 height 28
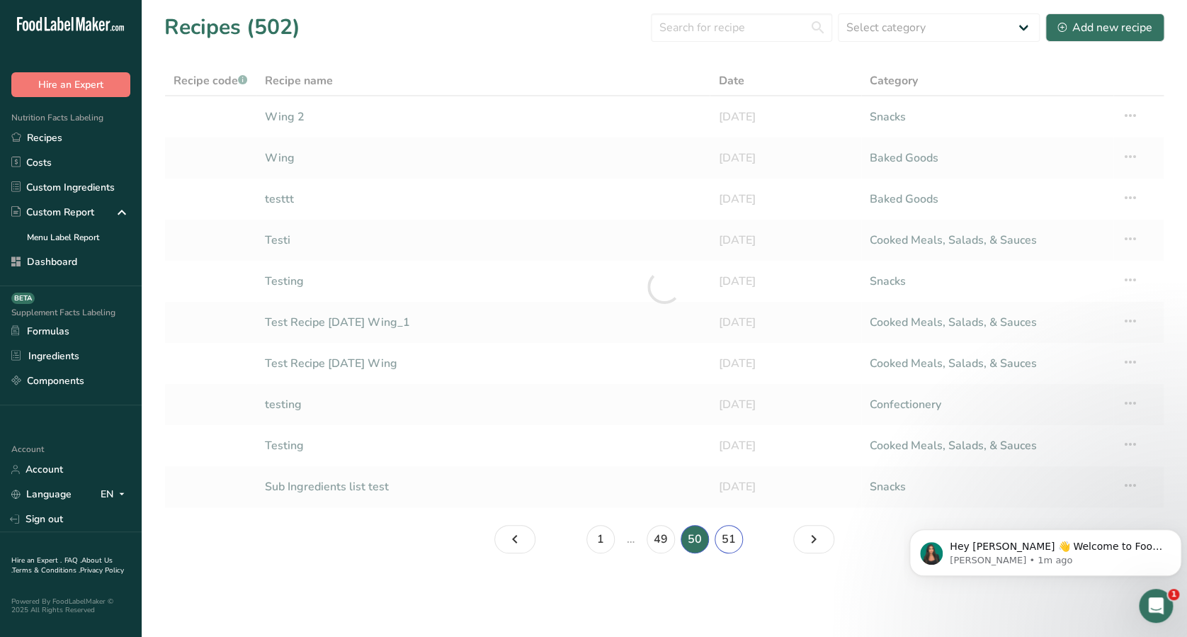
click at [714, 539] on link "51" at bounding box center [728, 539] width 28 height 28
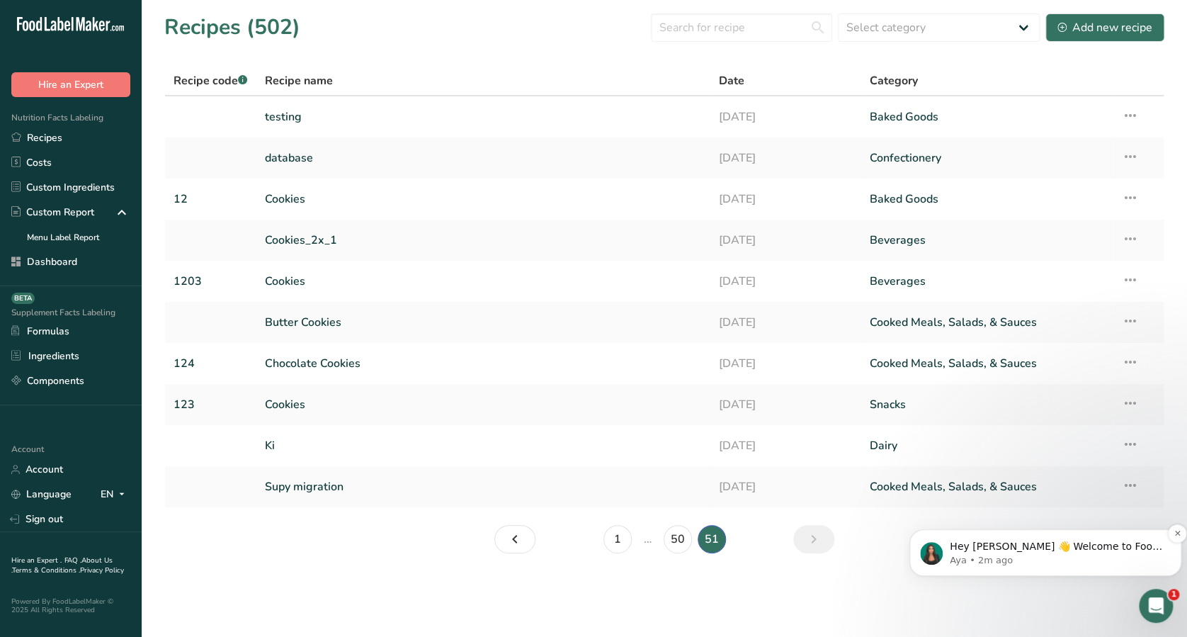
click at [961, 539] on div "Hey maria 👋 Welcome to Food Label Maker🙌 Take a look around! If you have any qu…" at bounding box center [1045, 552] width 251 height 28
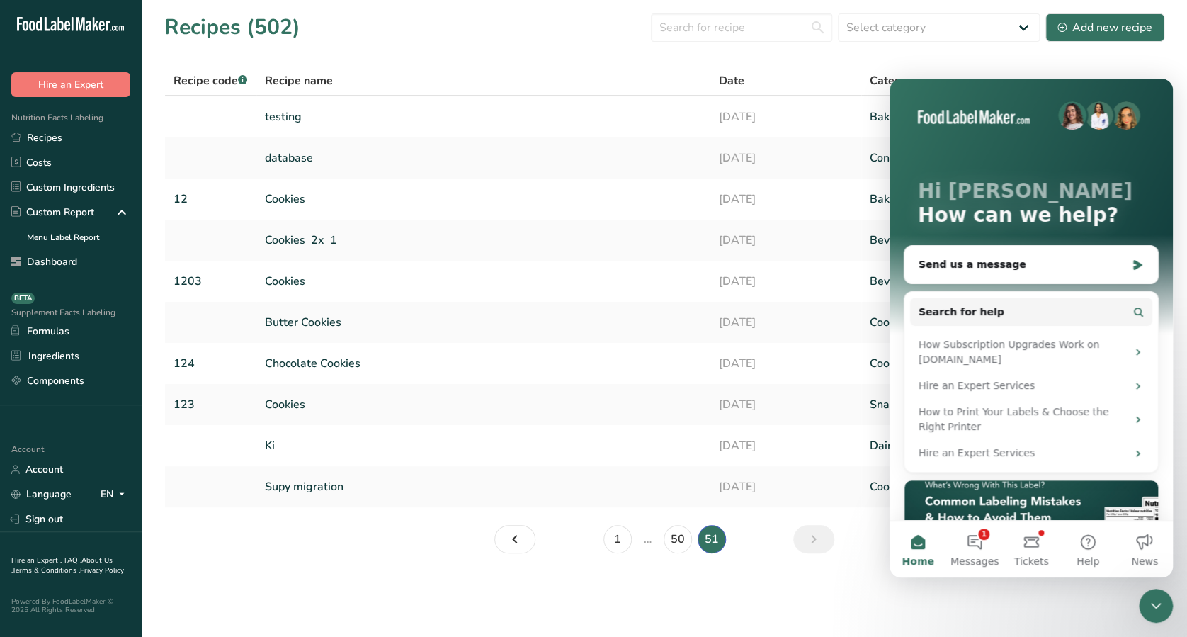
click at [777, 515] on section "Recipes (502) Select category All Baked Goods Beverages Confectionery Cooked Me…" at bounding box center [664, 288] width 1045 height 576
click at [631, 247] on link "Cookies_2x_1" at bounding box center [483, 240] width 437 height 30
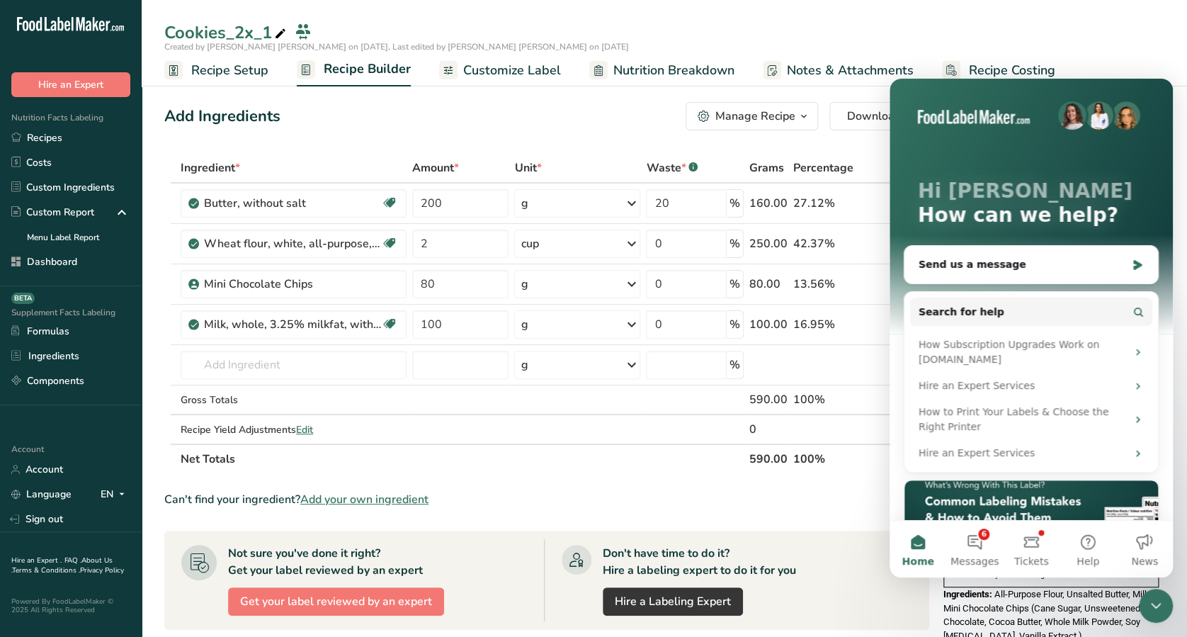
click at [1161, 610] on icon "Close Intercom Messenger" at bounding box center [1155, 605] width 17 height 17
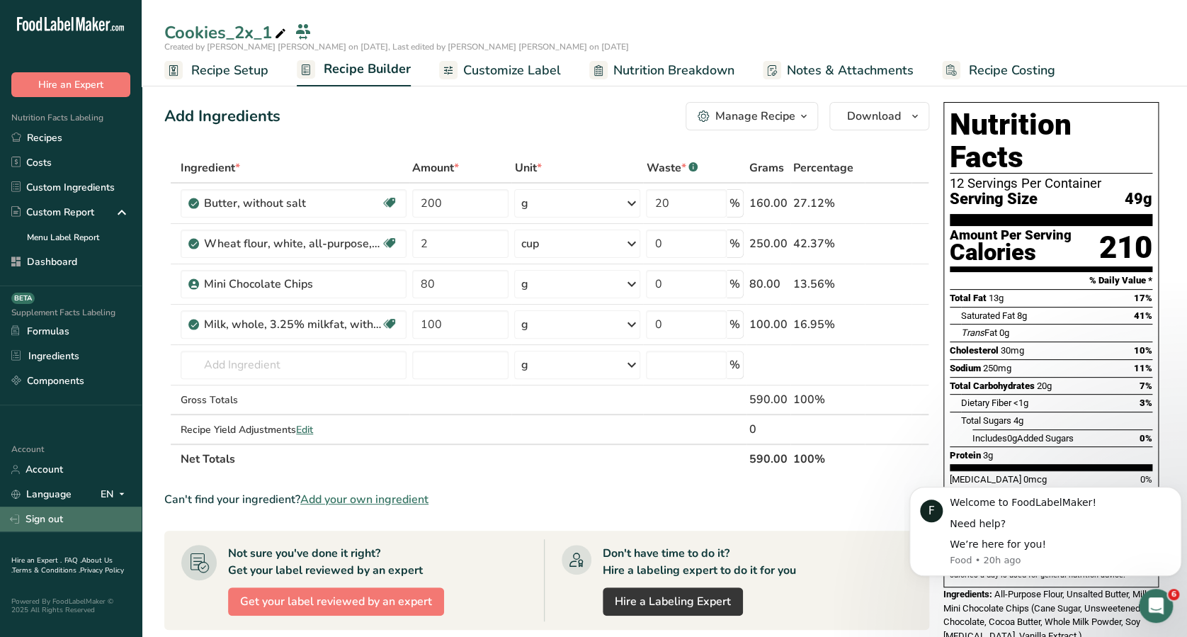
click at [50, 525] on link "Sign out" at bounding box center [71, 518] width 142 height 25
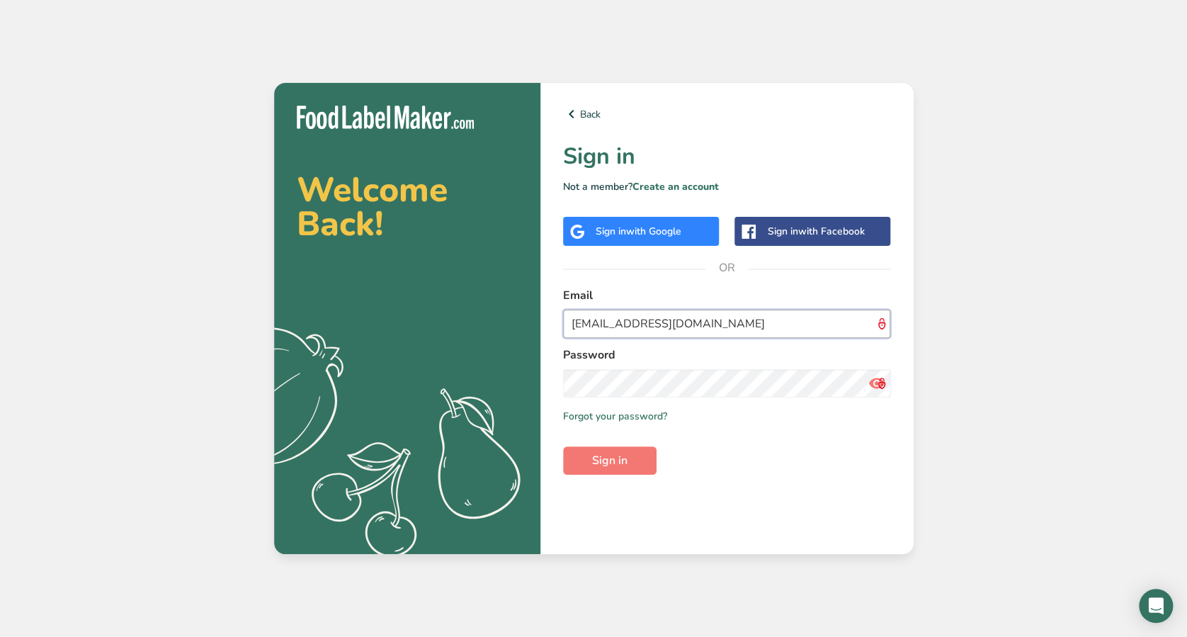
click at [606, 321] on input "[EMAIL_ADDRESS][DOMAIN_NAME]" at bounding box center [727, 323] width 328 height 28
click at [632, 324] on input "[EMAIL_ADDRESS][DOMAIN_NAME]" at bounding box center [727, 323] width 328 height 28
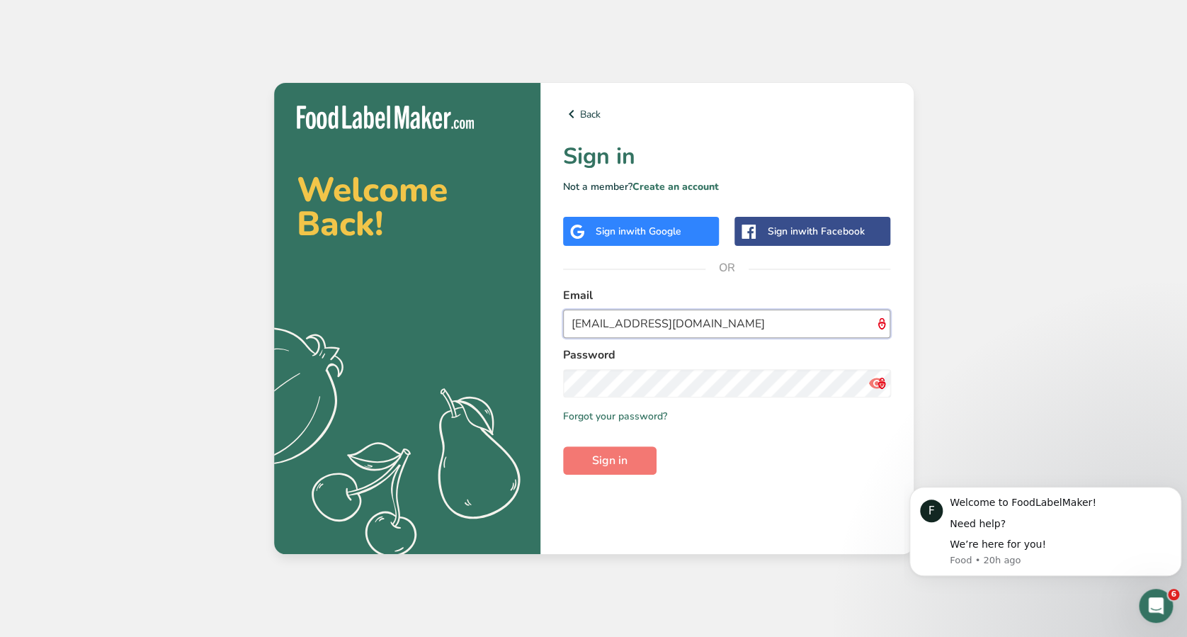
click at [620, 321] on input "[EMAIL_ADDRESS][DOMAIN_NAME]" at bounding box center [727, 323] width 328 height 28
type input "[EMAIL_ADDRESS][DOMAIN_NAME]"
click at [563, 446] on button "Sign in" at bounding box center [609, 460] width 93 height 28
click at [646, 337] on input "[EMAIL_ADDRESS][DOMAIN_NAME]" at bounding box center [727, 323] width 328 height 28
click at [831, 612] on div "Welcome Back! .a{fill:#f5f3ed;} Back Sign in Not a member? Create an account Si…" at bounding box center [593, 318] width 1187 height 637
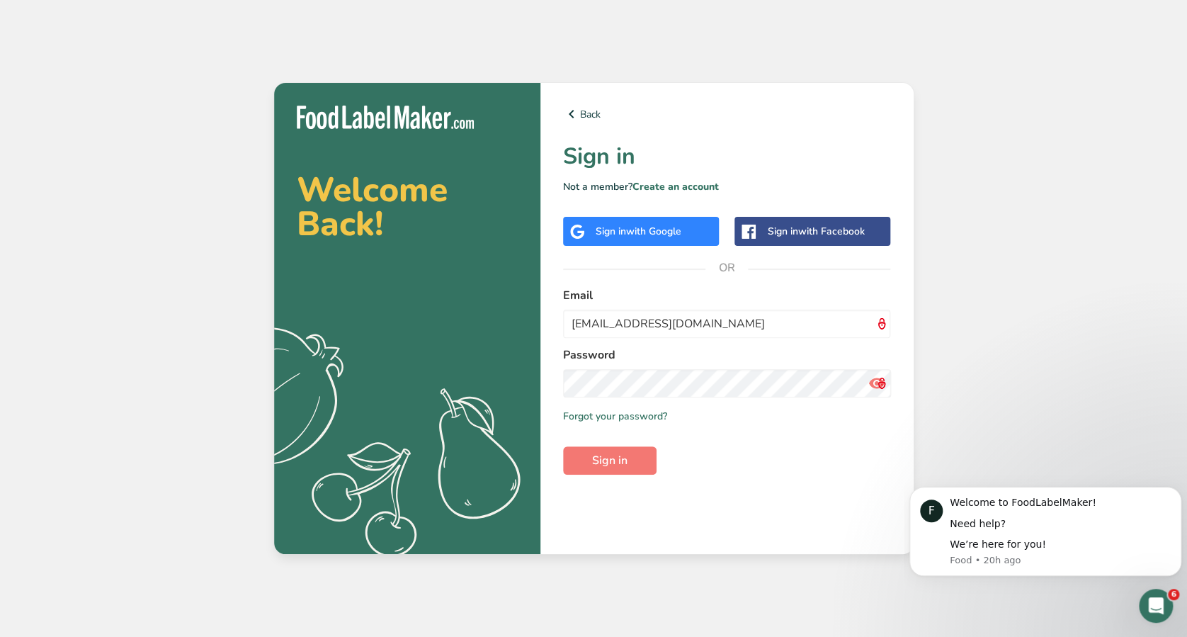
click at [681, 167] on h1 "Sign in" at bounding box center [727, 156] width 328 height 34
click at [671, 181] on link "Create an account" at bounding box center [675, 186] width 86 height 13
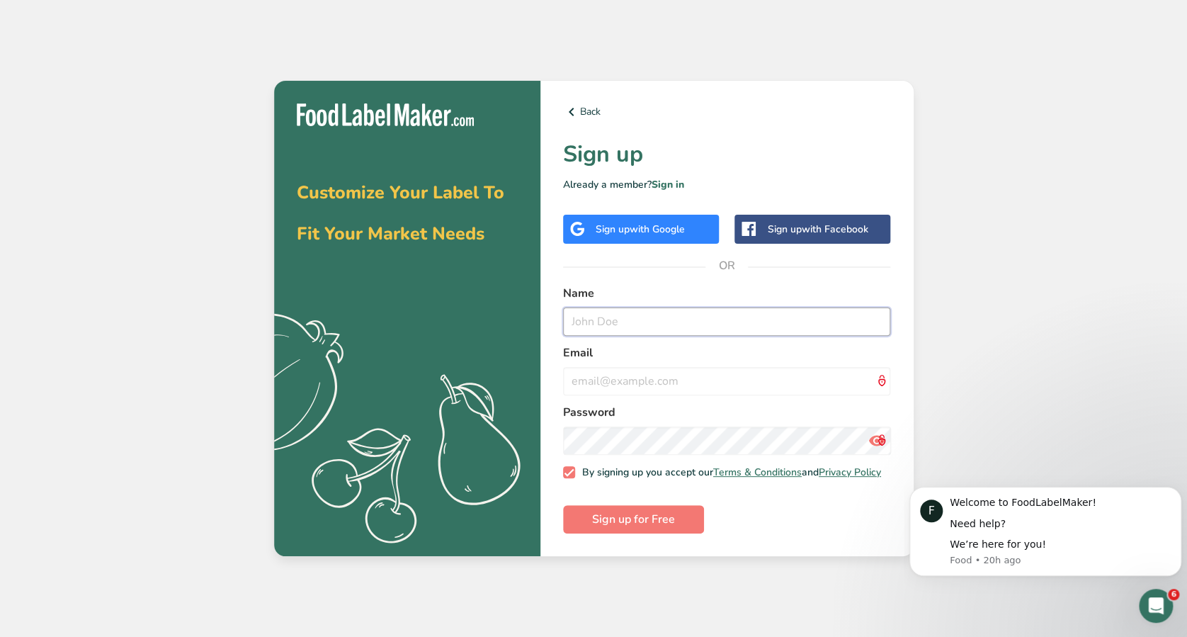
click at [697, 317] on input "text" at bounding box center [727, 321] width 328 height 28
type input "[PERSON_NAME]"
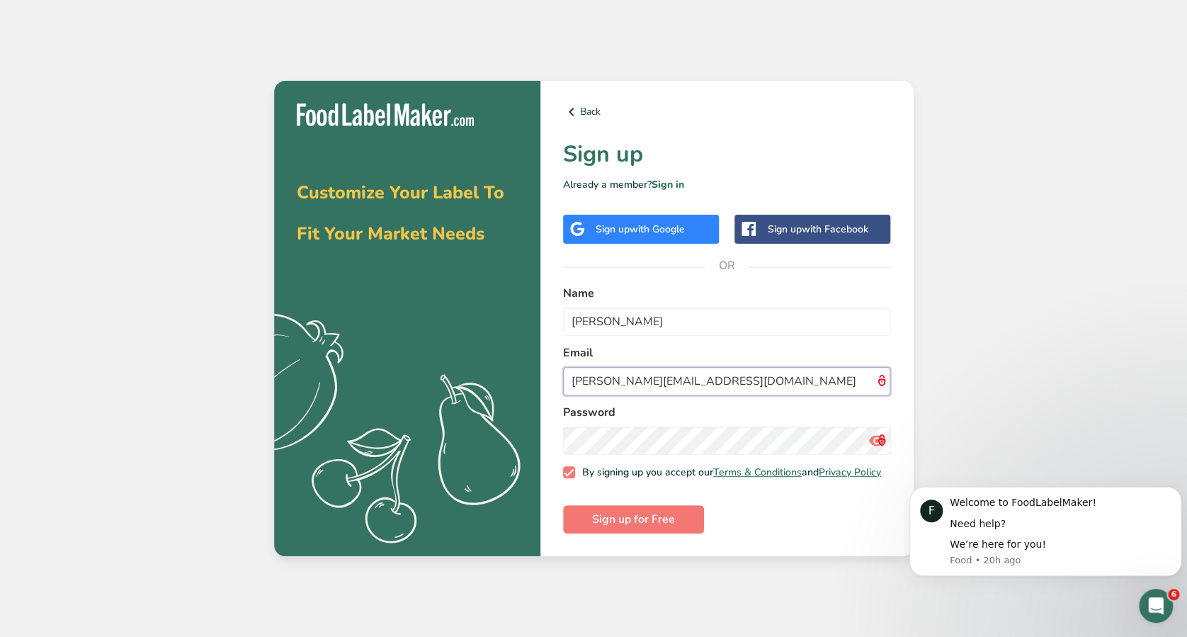
click at [604, 375] on input "[PERSON_NAME][EMAIL_ADDRESS][DOMAIN_NAME]" at bounding box center [727, 381] width 328 height 28
type input "[EMAIL_ADDRESS][DOMAIN_NAME]"
click at [563, 505] on button "Sign up for Free" at bounding box center [633, 519] width 141 height 28
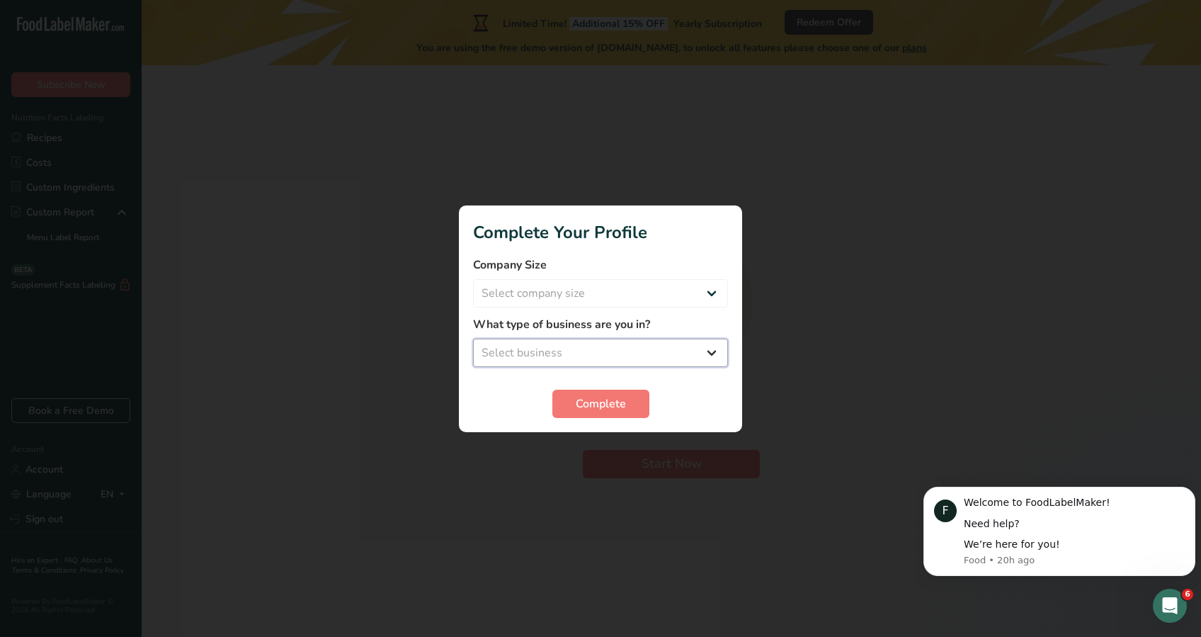
click at [632, 354] on select "Select business Packaged Food Manufacturer Restaurant & Cafe Bakery Meal Plans …" at bounding box center [600, 352] width 255 height 28
select select "2"
click at [473, 338] on select "Select business Packaged Food Manufacturer Restaurant & Cafe Bakery Meal Plans …" at bounding box center [600, 352] width 255 height 28
click at [686, 282] on select "Select company size Fewer than 10 Employees 10 to 50 Employees 51 to 500 Employ…" at bounding box center [600, 293] width 255 height 28
select select "3"
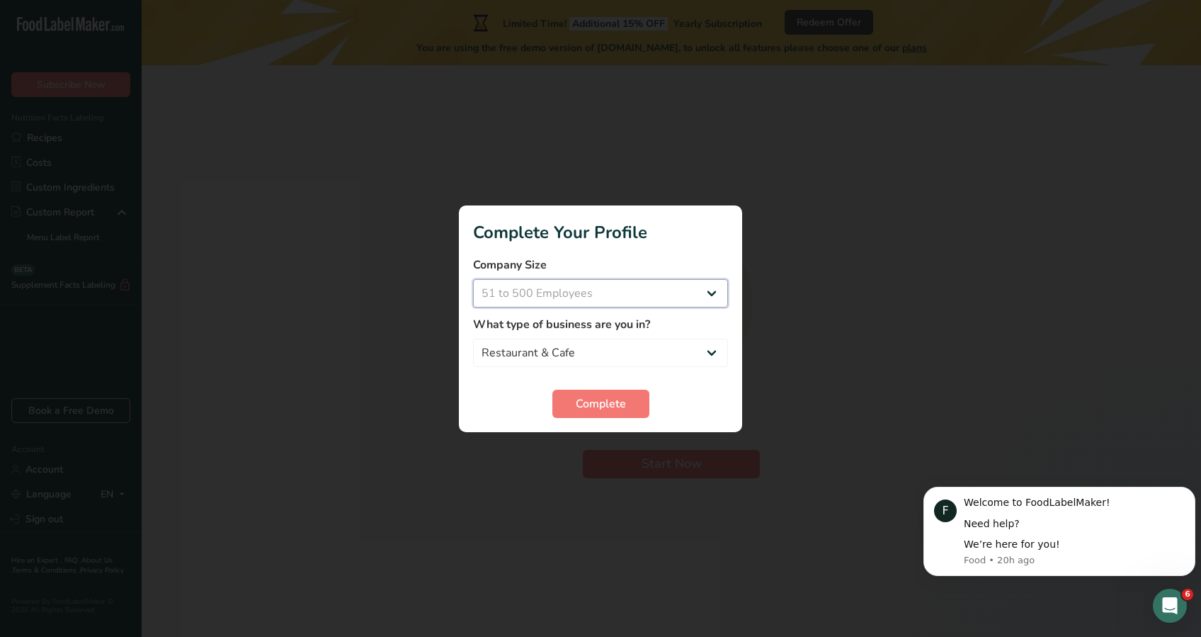
click at [473, 279] on select "Select company size Fewer than 10 Employees 10 to 50 Employees 51 to 500 Employ…" at bounding box center [600, 293] width 255 height 28
click at [595, 392] on button "Complete" at bounding box center [600, 403] width 97 height 28
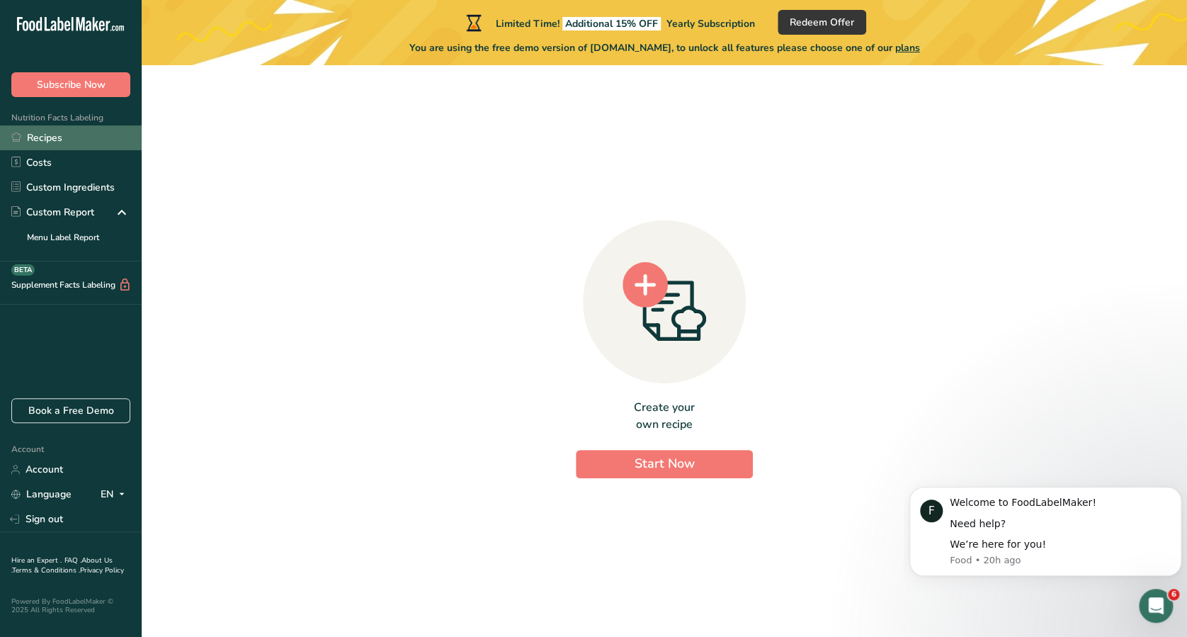
click at [91, 142] on link "Recipes" at bounding box center [71, 137] width 142 height 25
click at [59, 135] on link "Recipes" at bounding box center [71, 137] width 142 height 25
click at [51, 135] on link "Recipes" at bounding box center [71, 137] width 142 height 25
click at [68, 137] on link "Recipes" at bounding box center [71, 137] width 142 height 25
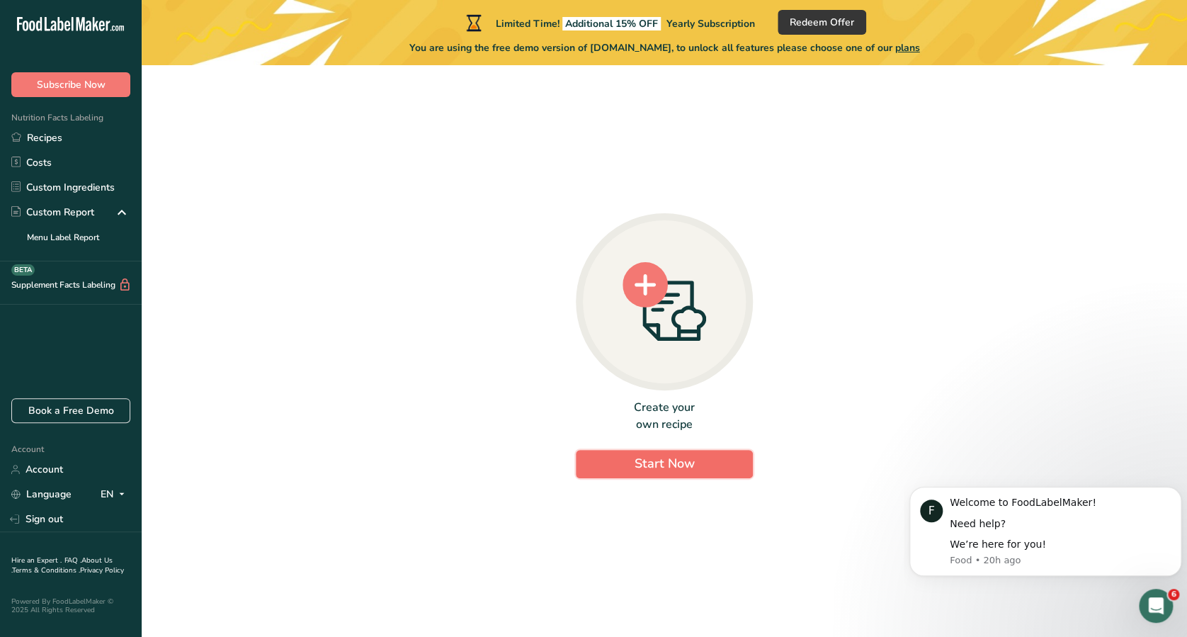
click at [636, 467] on span "Start Now" at bounding box center [664, 463] width 60 height 17
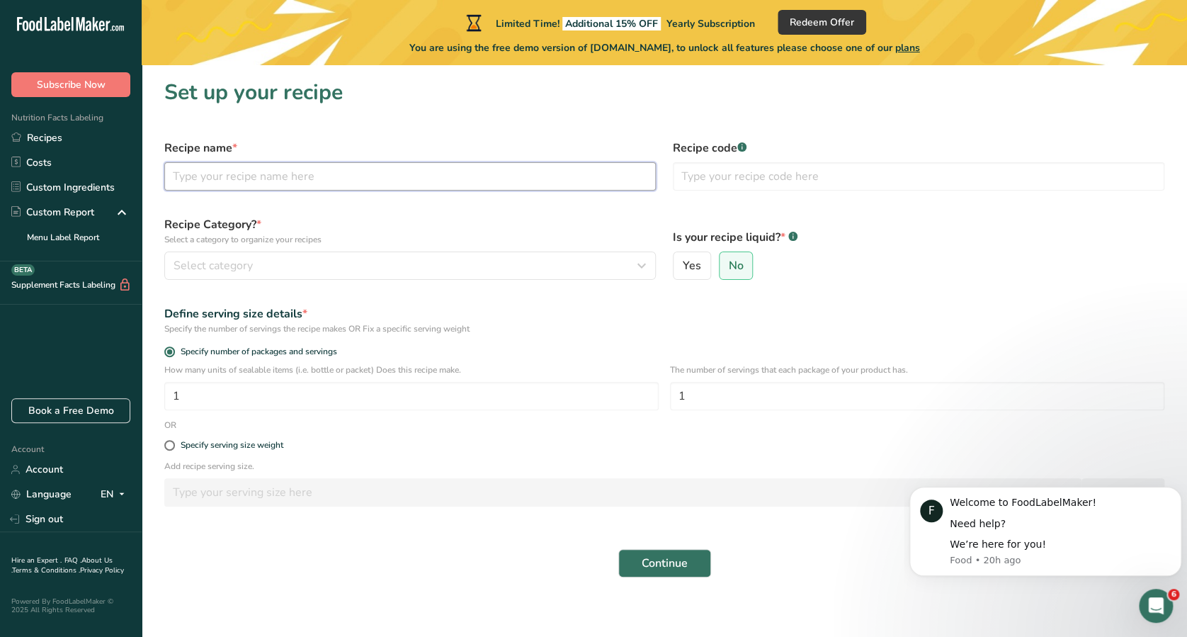
click at [358, 176] on input "text" at bounding box center [409, 176] width 491 height 28
type input "x"
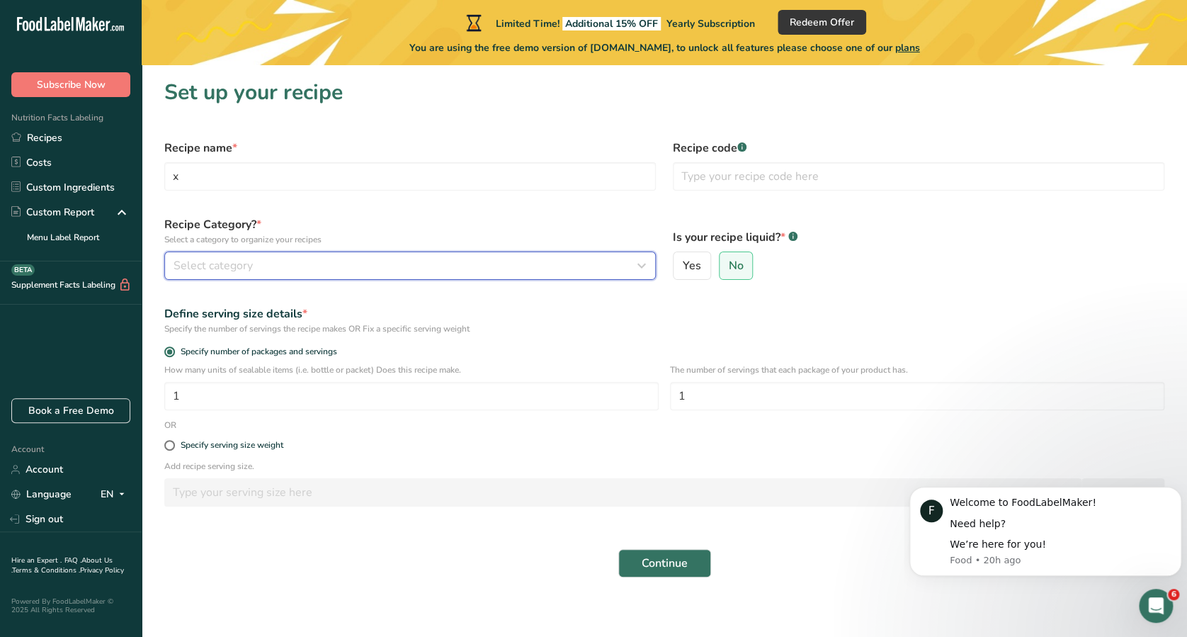
click at [421, 266] on div "Select category" at bounding box center [405, 265] width 465 height 17
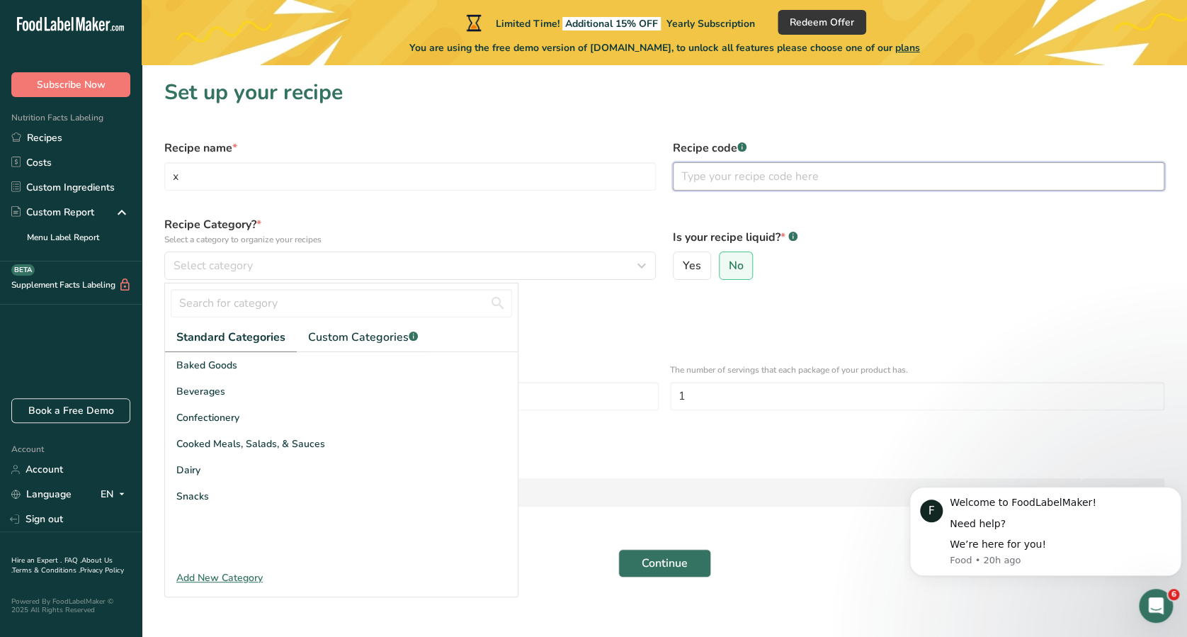
click at [722, 170] on input "text" at bounding box center [918, 176] width 491 height 28
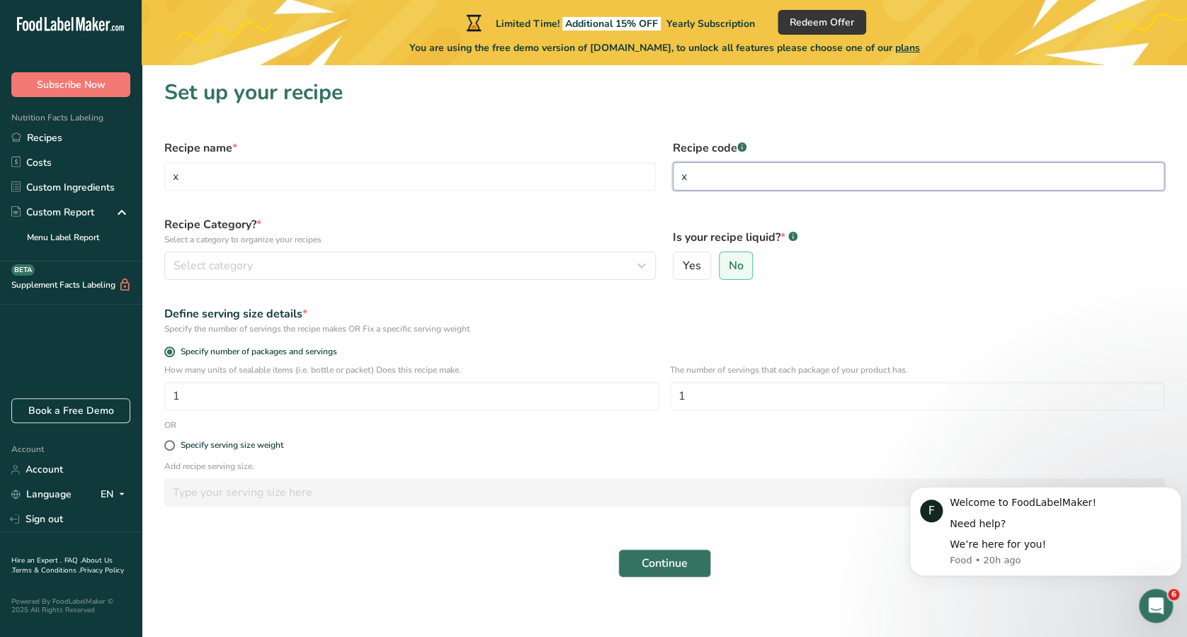
type input "x"
click at [469, 288] on form "Recipe name * x Recipe code .a-a{fill:#347362;}.b-a{fill:#fff;} x Recipe Catego…" at bounding box center [664, 358] width 1017 height 455
click at [469, 280] on div "Recipe Category? * Select a category to organize your recipes Select category S…" at bounding box center [410, 247] width 508 height 81
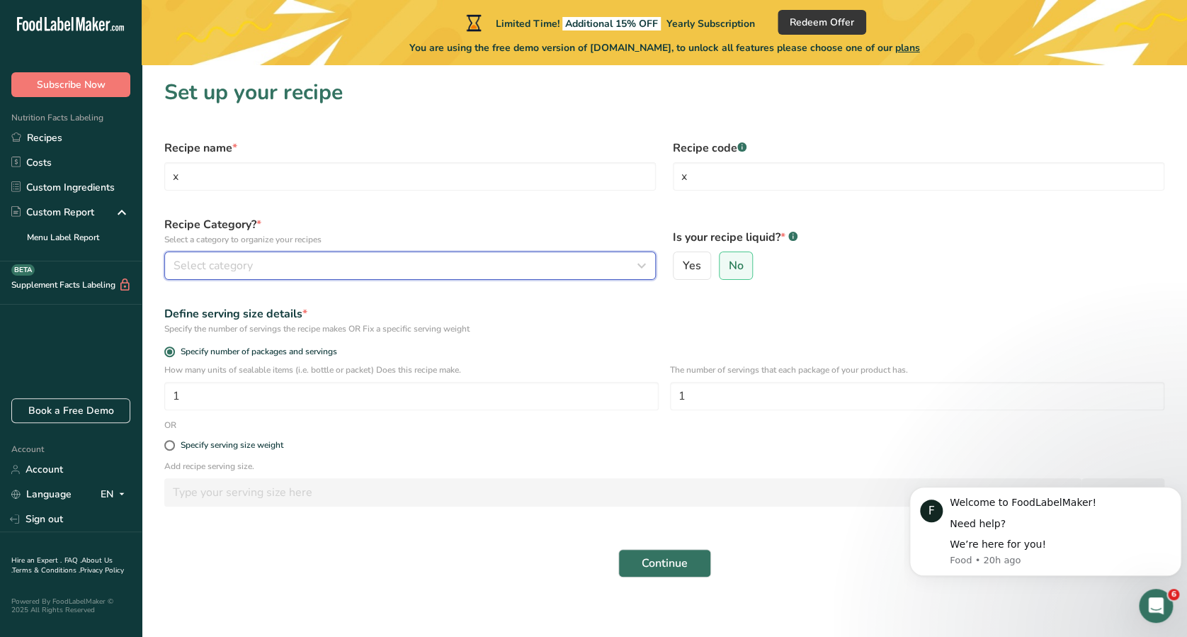
click at [469, 268] on div "Select category" at bounding box center [405, 265] width 465 height 17
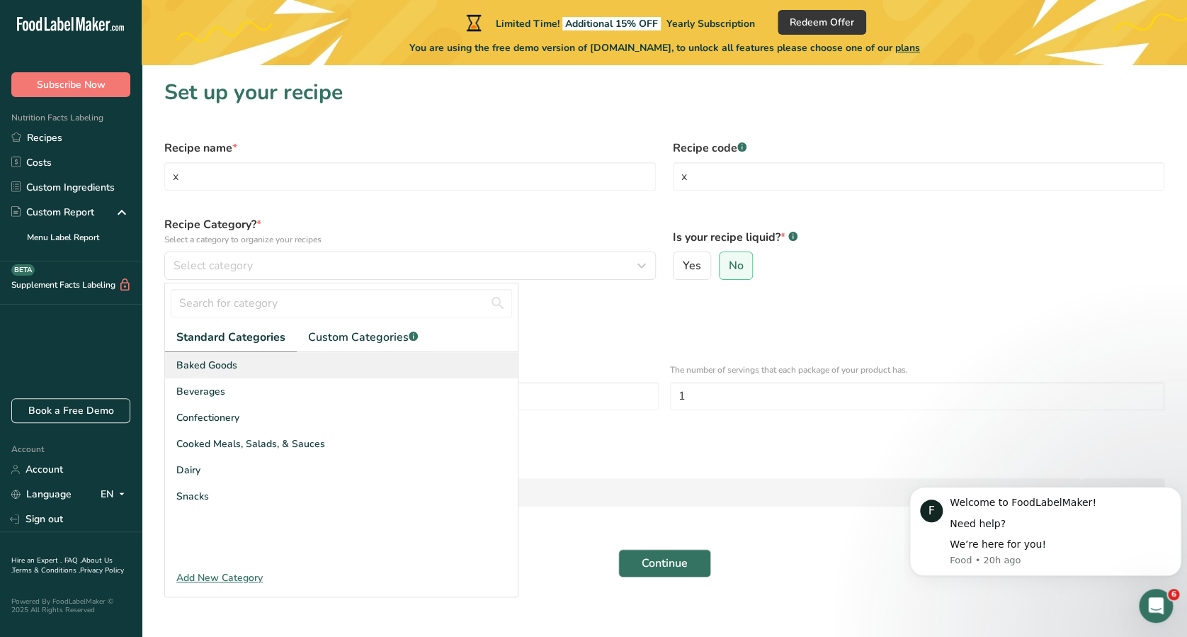
click at [413, 357] on div "Baked Goods" at bounding box center [341, 365] width 353 height 26
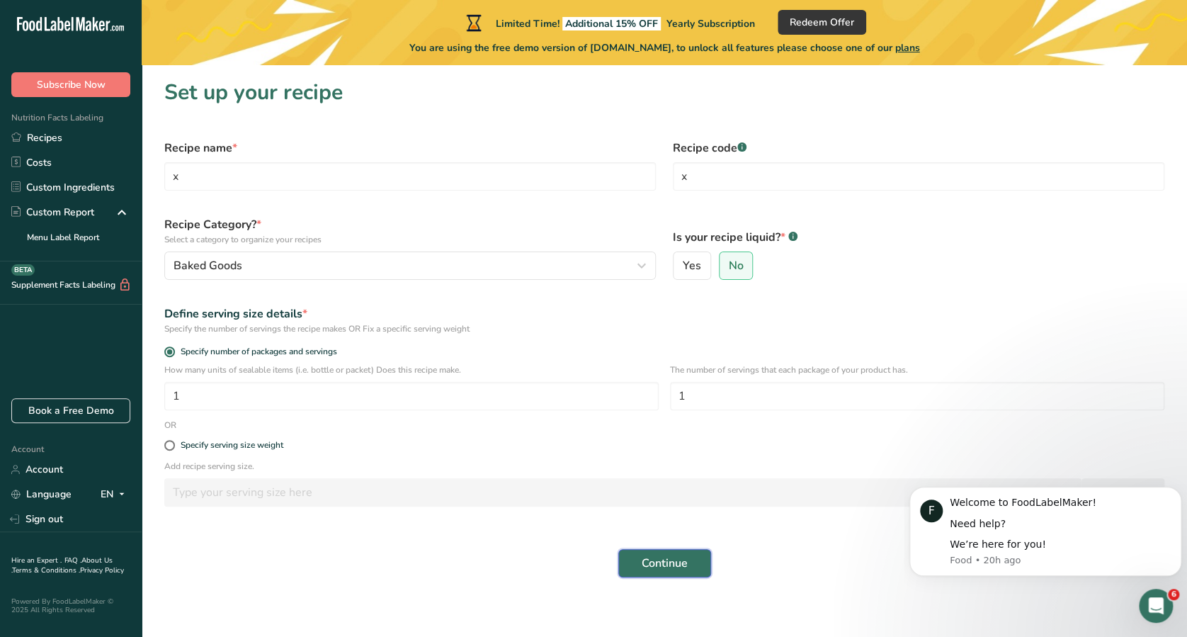
click at [667, 553] on button "Continue" at bounding box center [664, 563] width 93 height 28
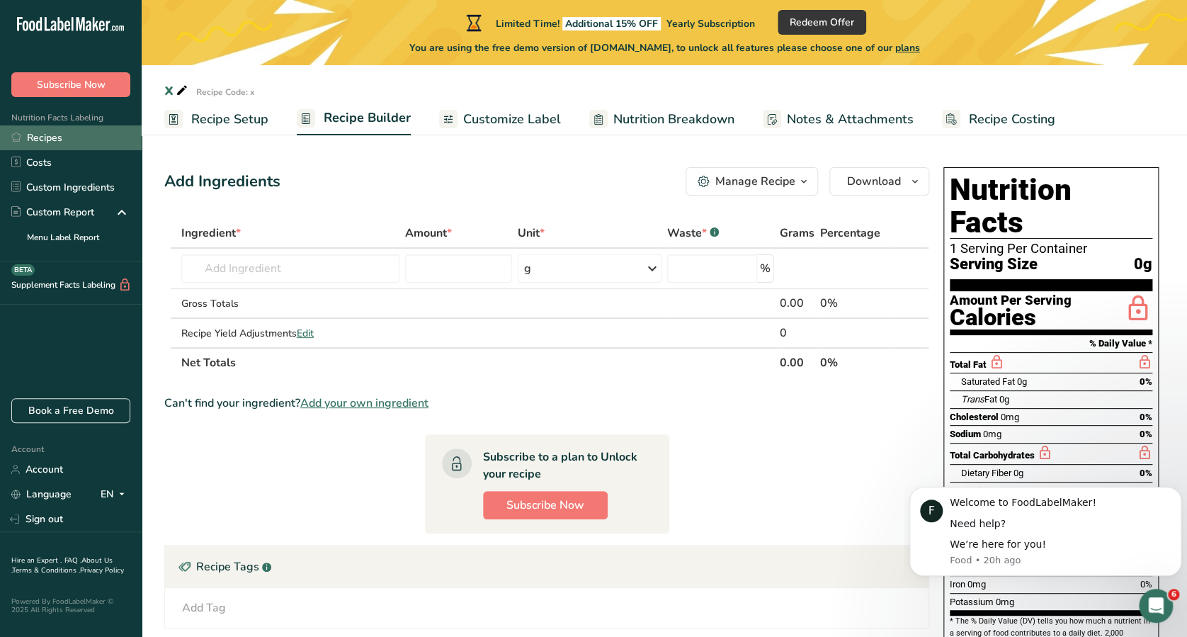
click at [93, 140] on link "Recipes" at bounding box center [71, 137] width 142 height 25
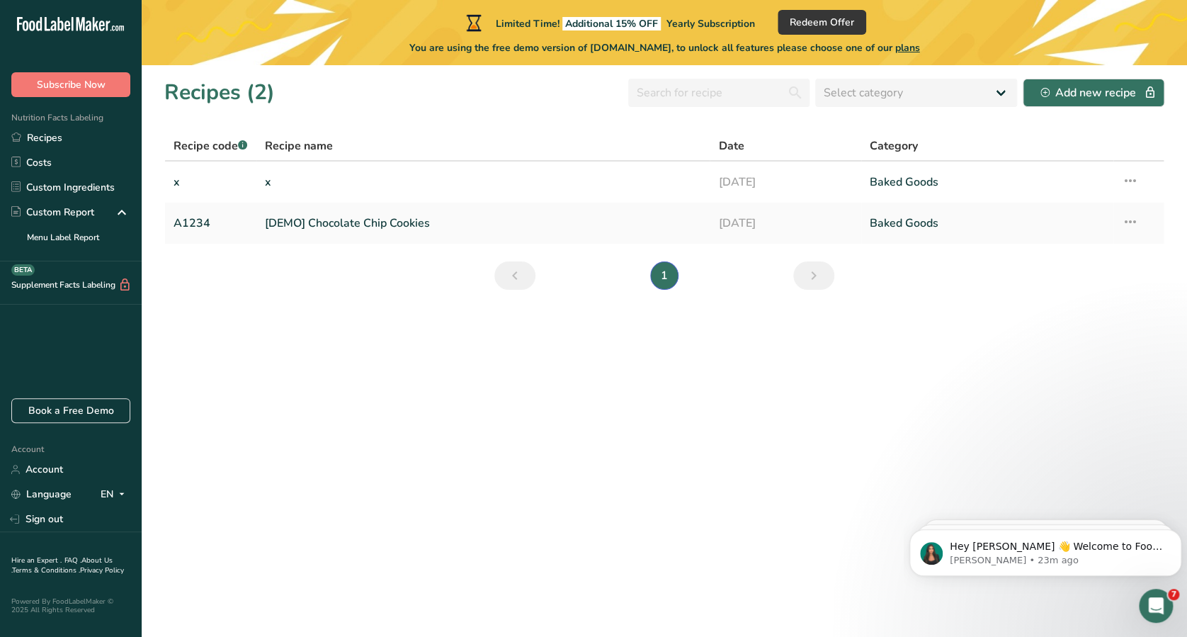
click at [908, 483] on section "Recipes (2) Select category All Baked Goods [GEOGRAPHIC_DATA] Confectionery Coo…" at bounding box center [664, 350] width 1045 height 571
click at [1062, 558] on p "[PERSON_NAME] • 23m ago" at bounding box center [1057, 560] width 214 height 13
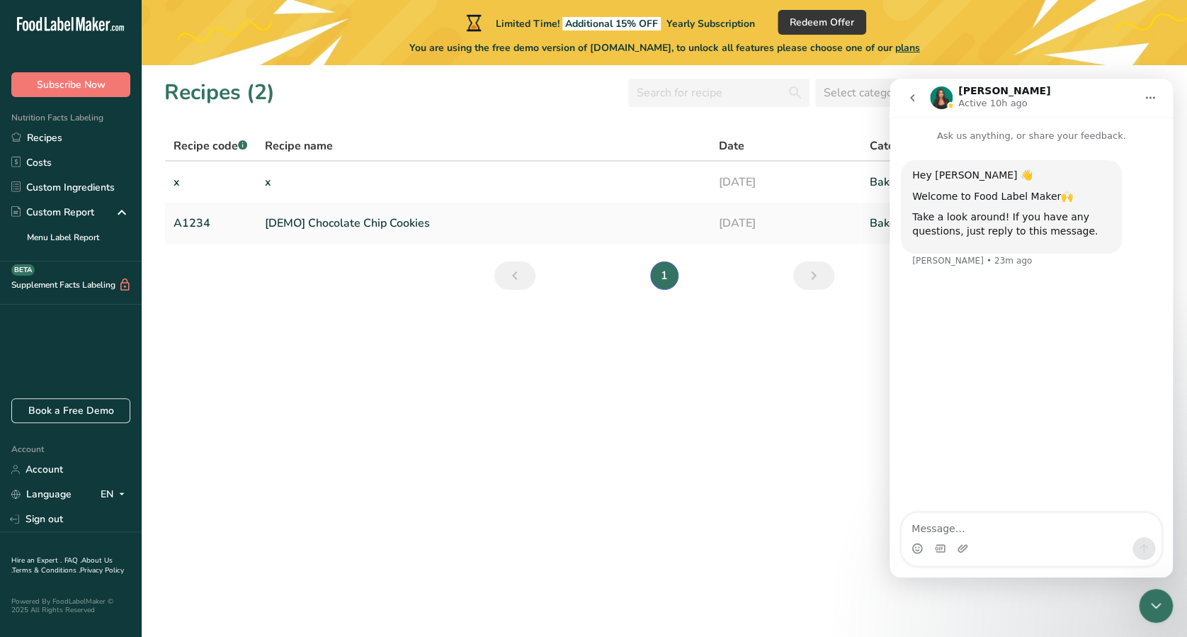
click at [855, 528] on section "Recipes (2) Select category All Baked Goods [GEOGRAPHIC_DATA] Confectionery Coo…" at bounding box center [664, 350] width 1045 height 571
click at [816, 478] on section "Recipes (2) Select category All Baked Goods [GEOGRAPHIC_DATA] Confectionery Coo…" at bounding box center [664, 350] width 1045 height 571
click at [1144, 612] on div "Close Intercom Messenger" at bounding box center [1156, 605] width 34 height 34
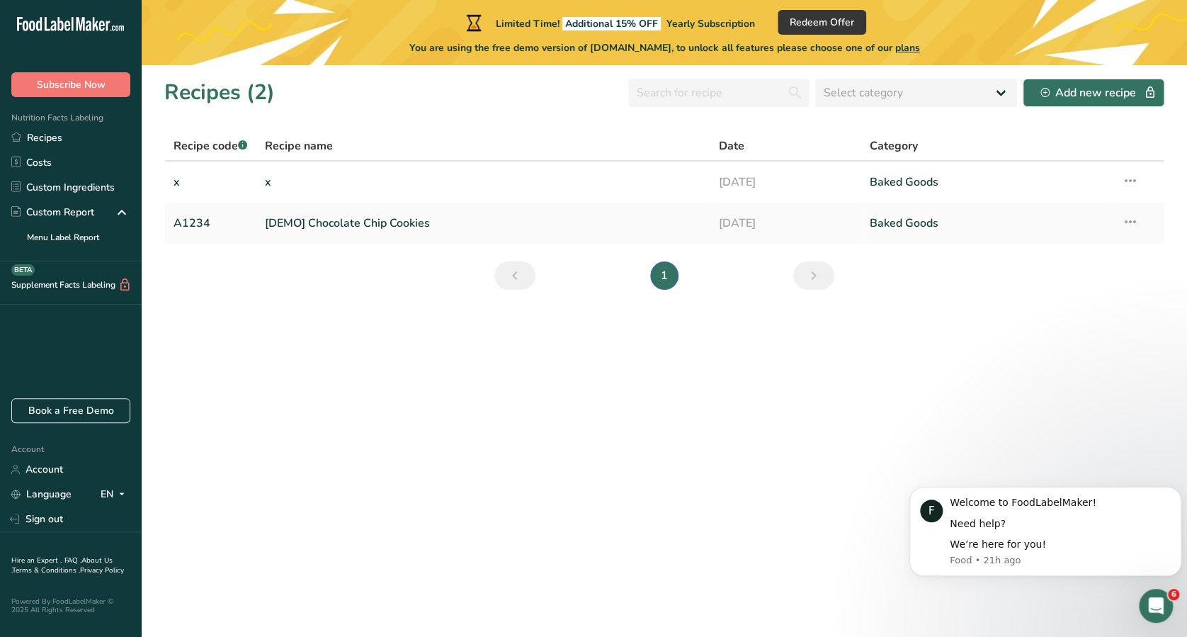
click at [845, 423] on section "Recipes (2) Select category All Baked Goods [GEOGRAPHIC_DATA] Confectionery Coo…" at bounding box center [664, 350] width 1045 height 571
click at [699, 224] on link "[DEMO] Chocolate Chip Cookies" at bounding box center [483, 223] width 437 height 30
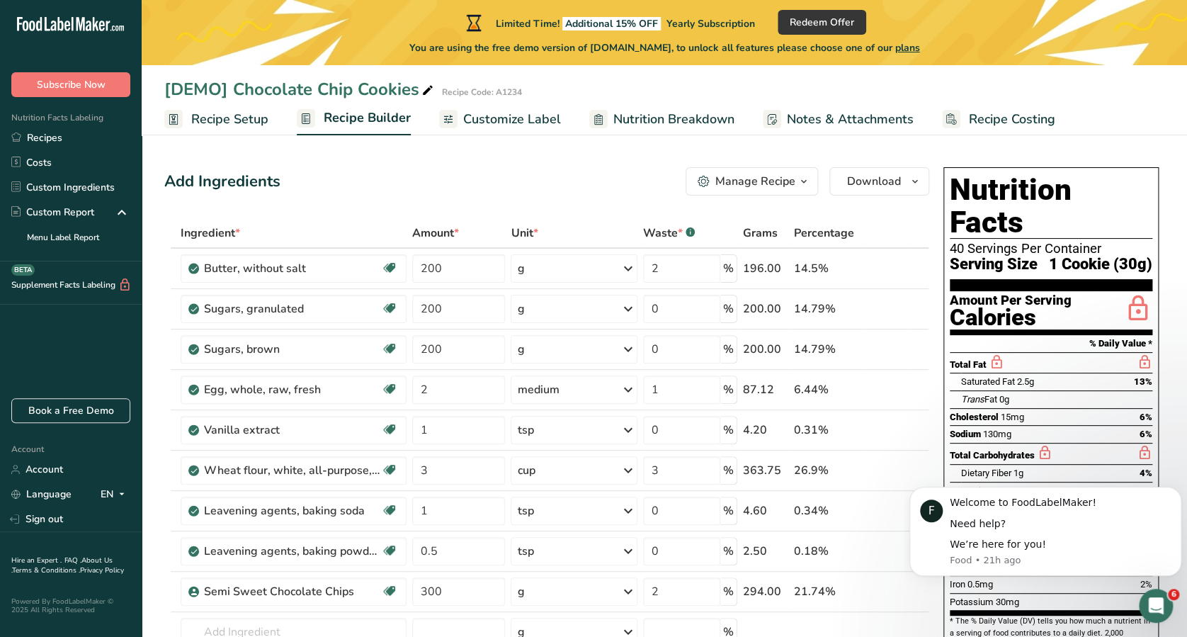
click at [222, 128] on link "Recipe Setup" at bounding box center [216, 119] width 104 height 32
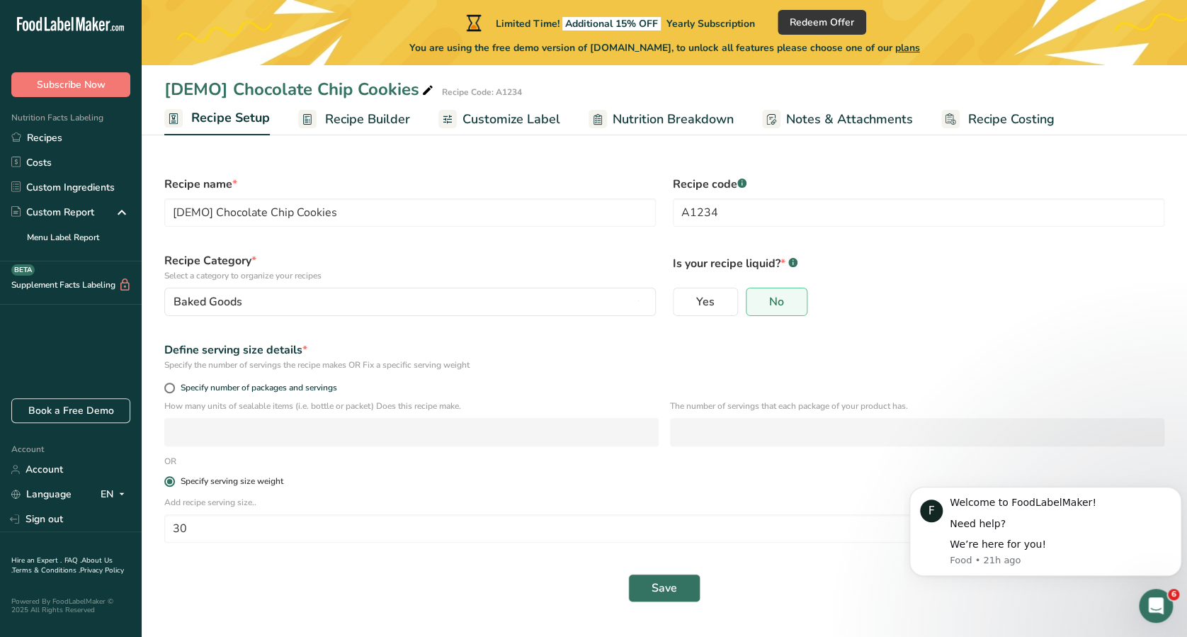
click at [865, 482] on label "Specify serving size weight" at bounding box center [664, 481] width 1000 height 11
click at [173, 482] on input "Specify serving size weight" at bounding box center [168, 481] width 9 height 9
click at [828, 358] on div "Specify the number of servings the recipe makes OR Fix a specific serving weight" at bounding box center [664, 364] width 1000 height 13
click at [959, 501] on div "Welcome to FoodLabelMaker!" at bounding box center [1060, 503] width 221 height 14
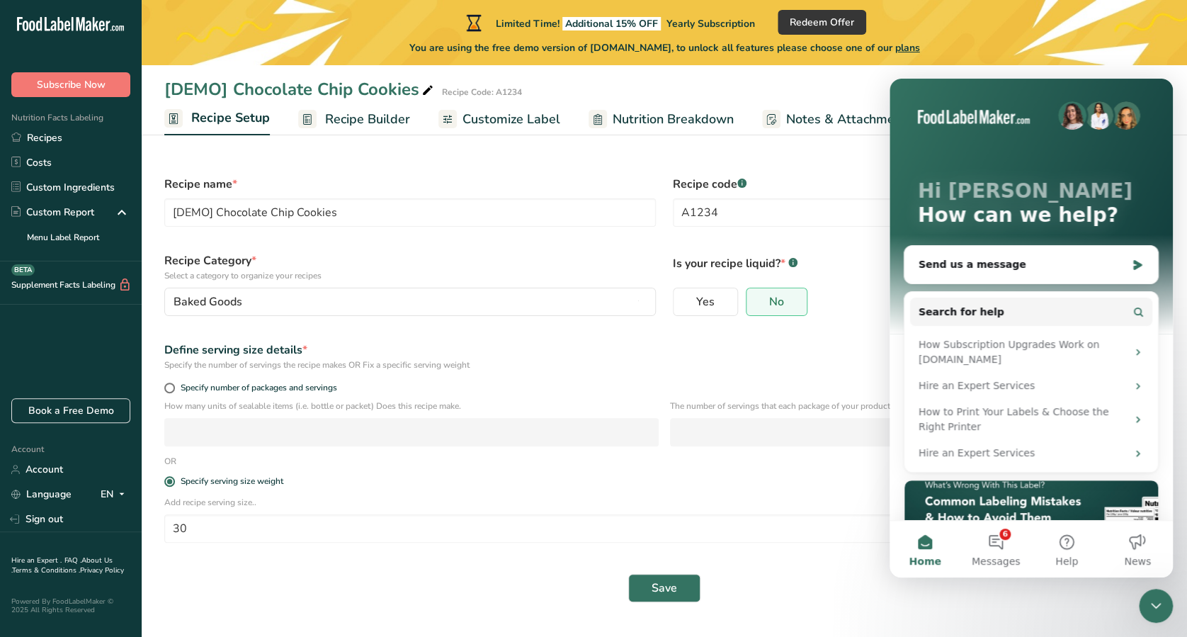
click at [1160, 603] on icon "Close Intercom Messenger" at bounding box center [1155, 605] width 17 height 17
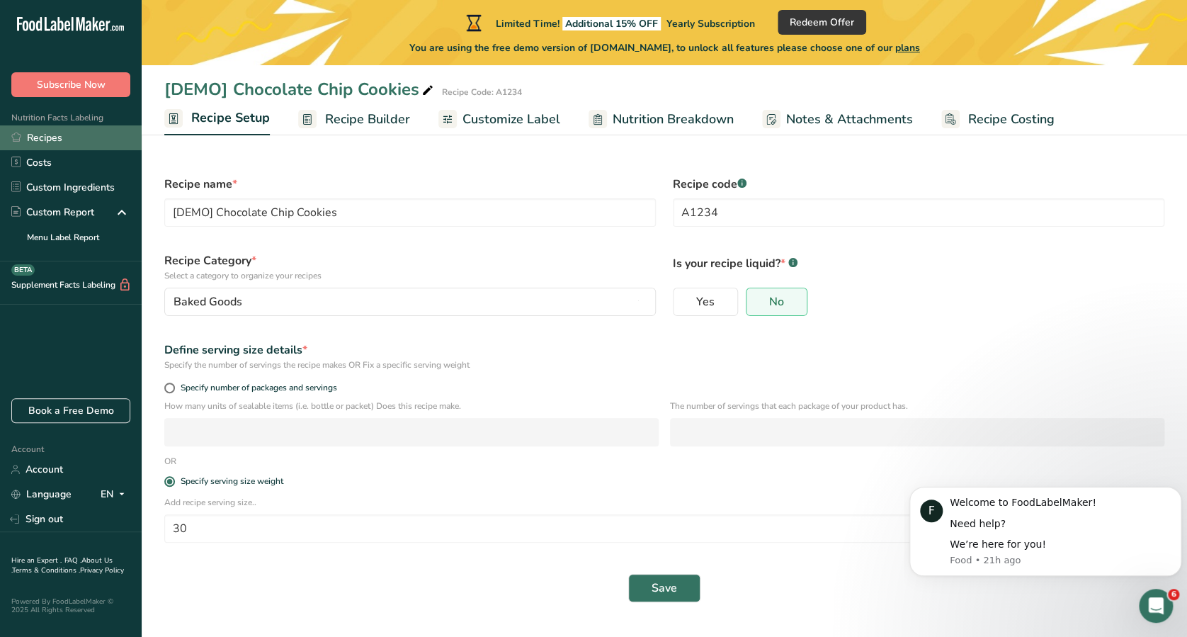
click at [91, 144] on link "Recipes" at bounding box center [71, 137] width 142 height 25
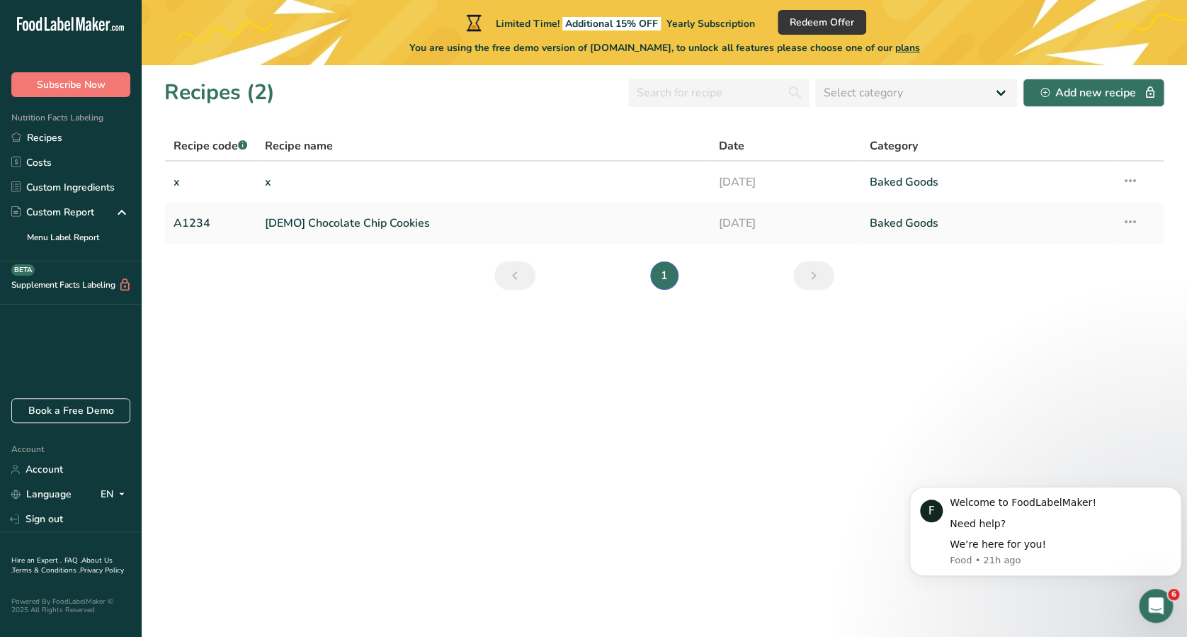
click at [752, 494] on section "Recipes (2) Select category All Baked Goods [GEOGRAPHIC_DATA] Confectionery Coo…" at bounding box center [664, 350] width 1045 height 571
click at [680, 376] on section "Recipes (2) Select category All Baked Goods [GEOGRAPHIC_DATA] Confectionery Coo…" at bounding box center [664, 350] width 1045 height 571
click html "F Welcome to FoodLabelMaker! Need help? We’re here for you! Food • 21h ago"
click at [808, 214] on link "[DATE]" at bounding box center [785, 223] width 135 height 30
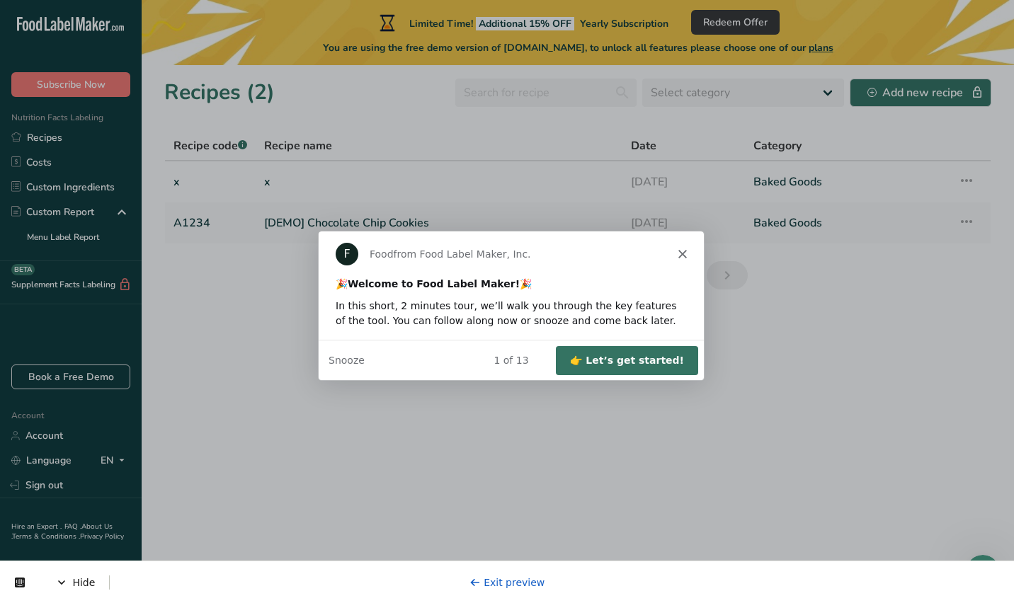
click at [604, 364] on button "👉 Let’s get started!" at bounding box center [626, 359] width 142 height 29
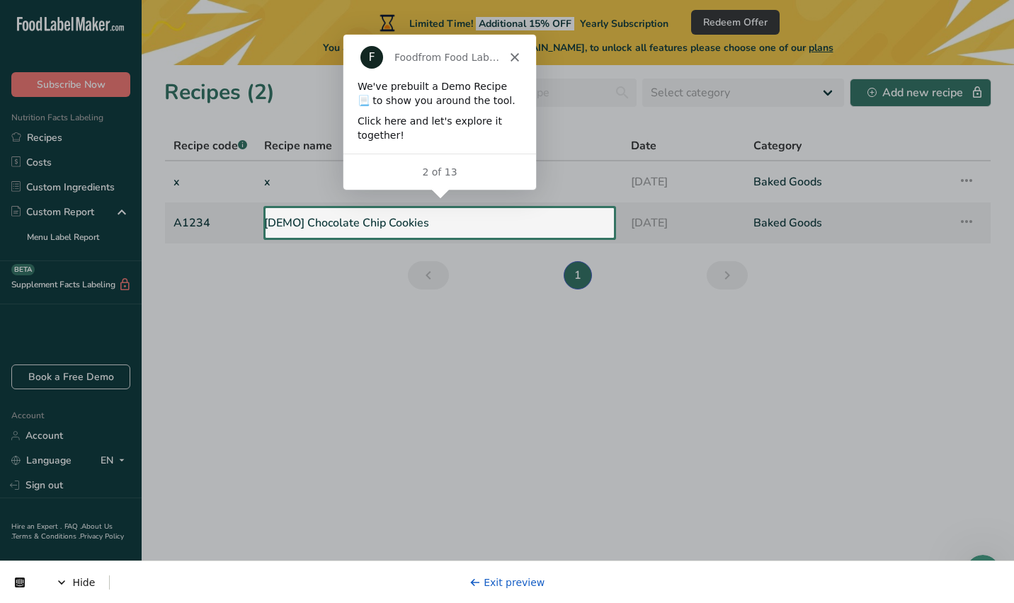
click at [467, 224] on link "[DEMO] Chocolate Chip Cookies" at bounding box center [439, 223] width 350 height 30
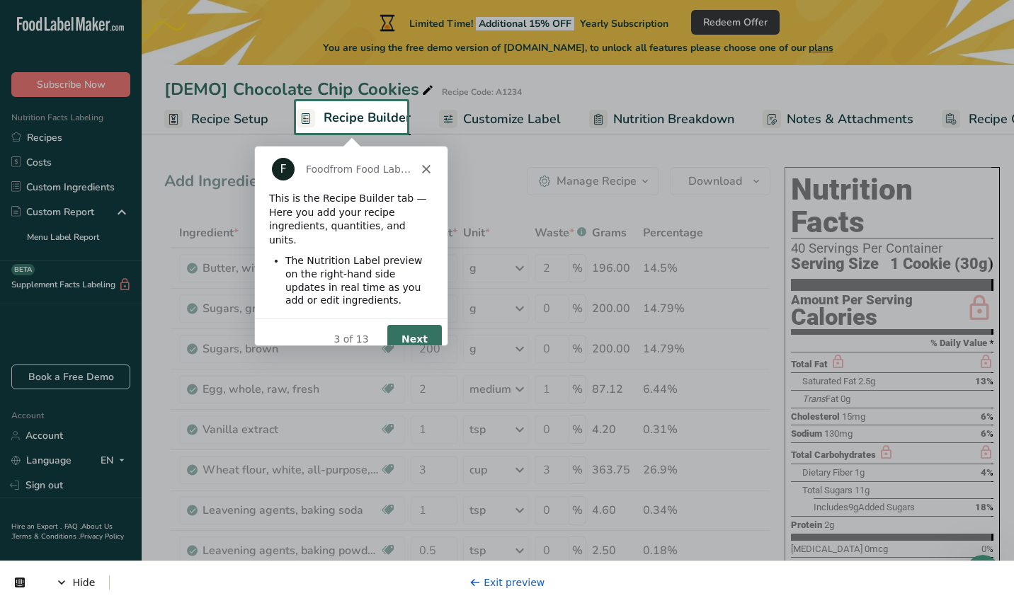
scroll to position [1, 0]
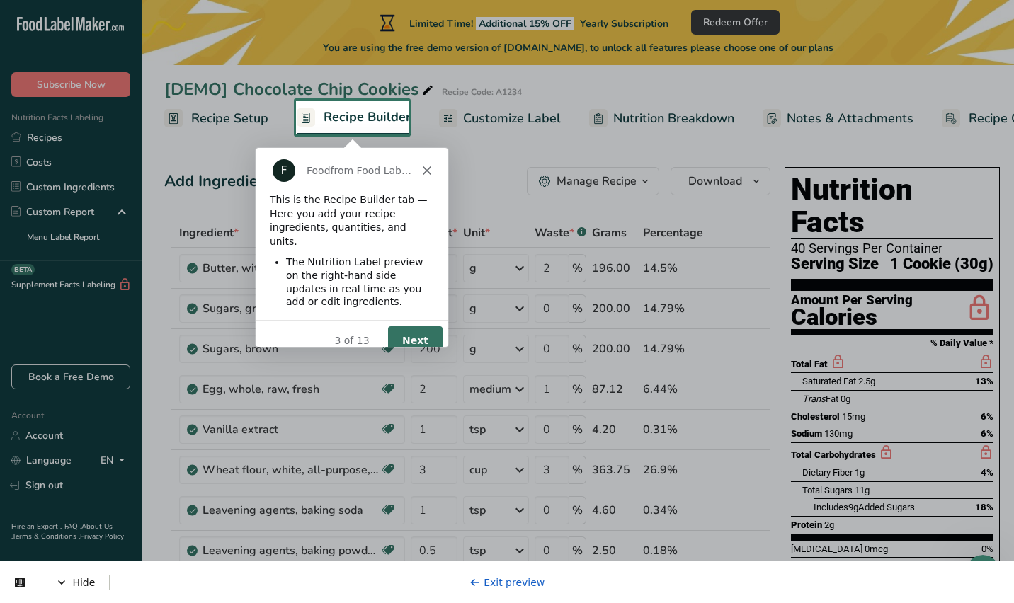
click at [423, 336] on button "Next" at bounding box center [414, 339] width 55 height 29
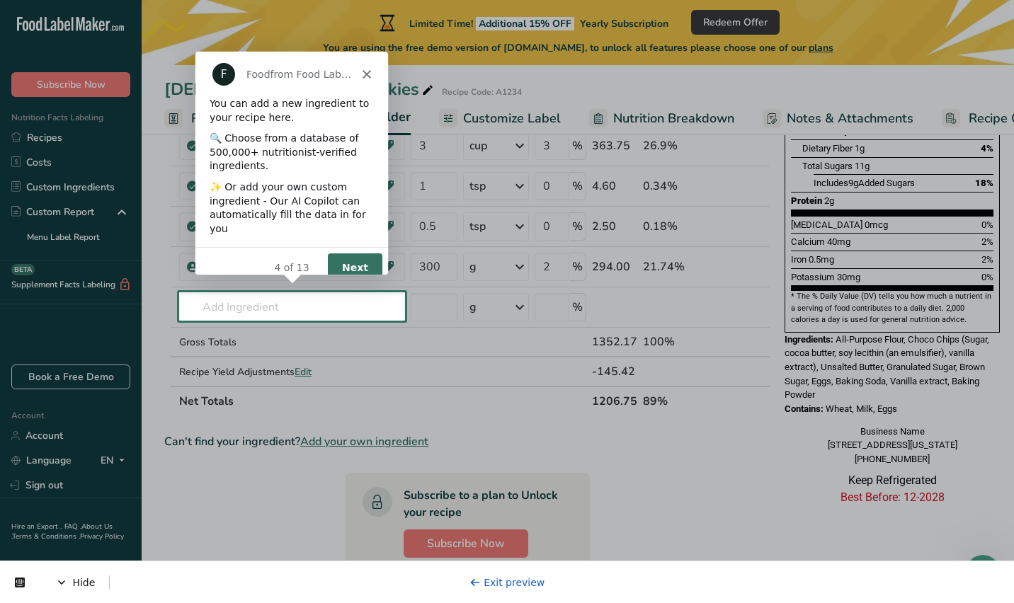
scroll to position [329, 0]
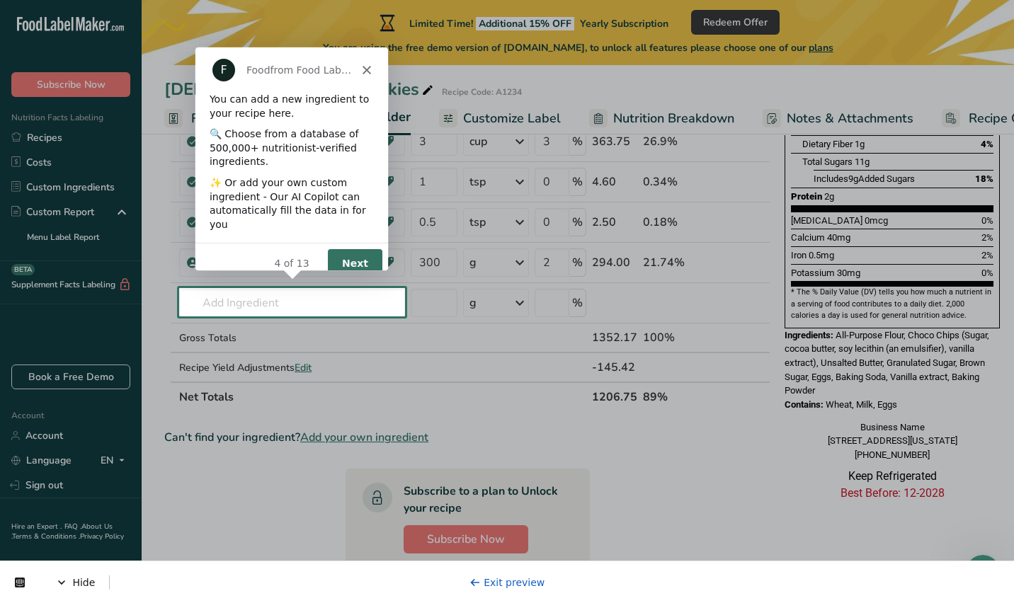
click at [377, 253] on button "Next" at bounding box center [354, 263] width 55 height 29
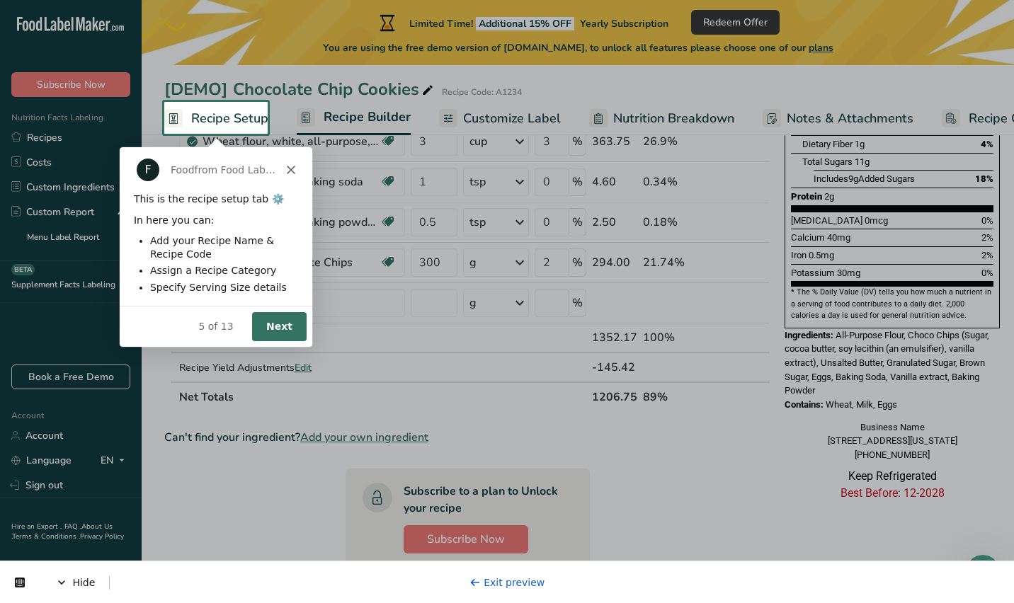
scroll to position [0, 0]
click at [298, 324] on button "Next" at bounding box center [278, 326] width 55 height 29
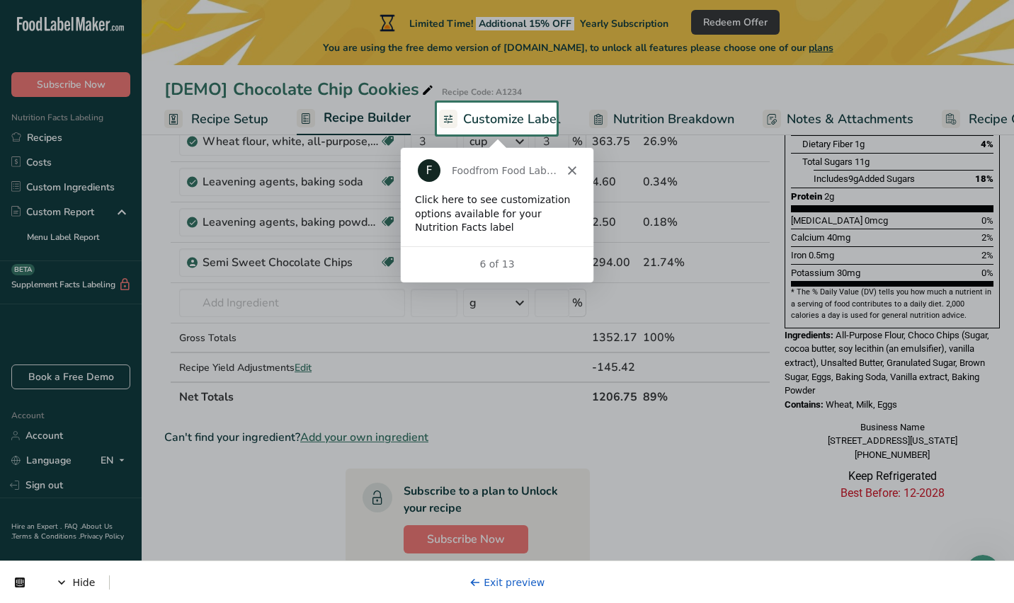
click at [497, 123] on span "Customize Label" at bounding box center [512, 119] width 98 height 19
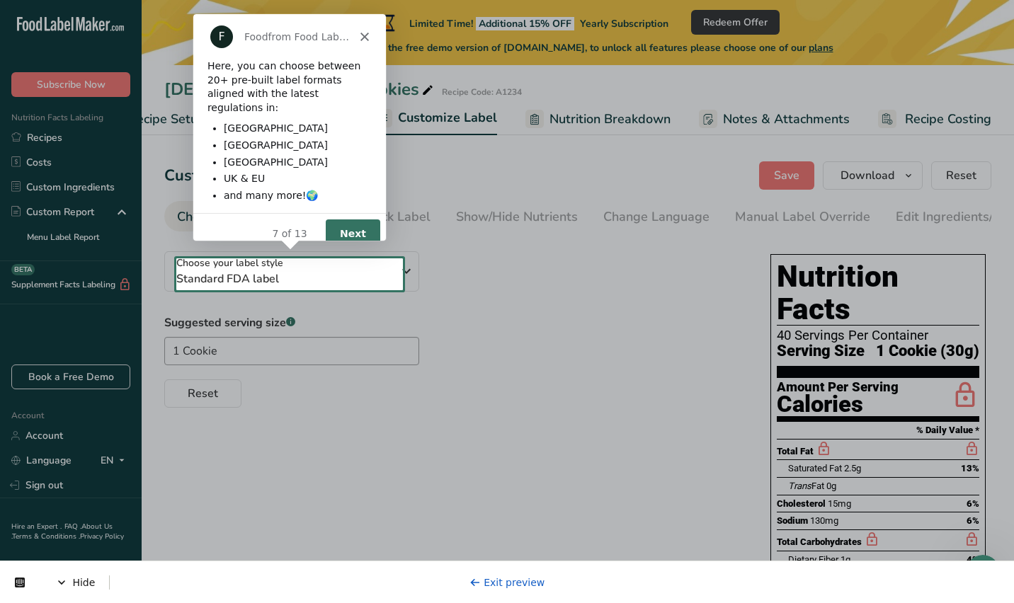
click at [358, 219] on button "Next" at bounding box center [351, 233] width 55 height 29
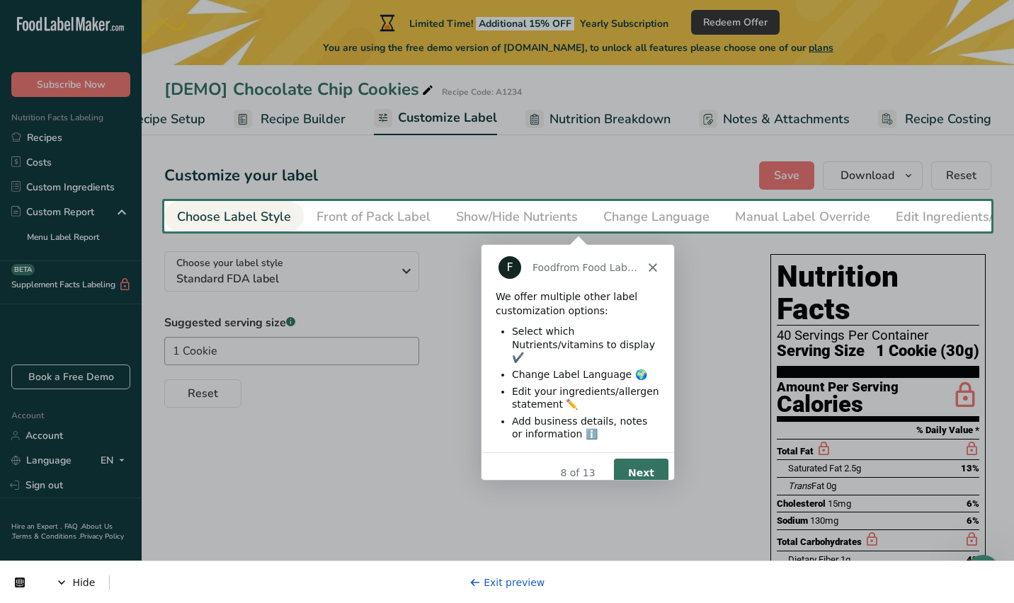
click at [651, 460] on button "Next" at bounding box center [640, 472] width 55 height 29
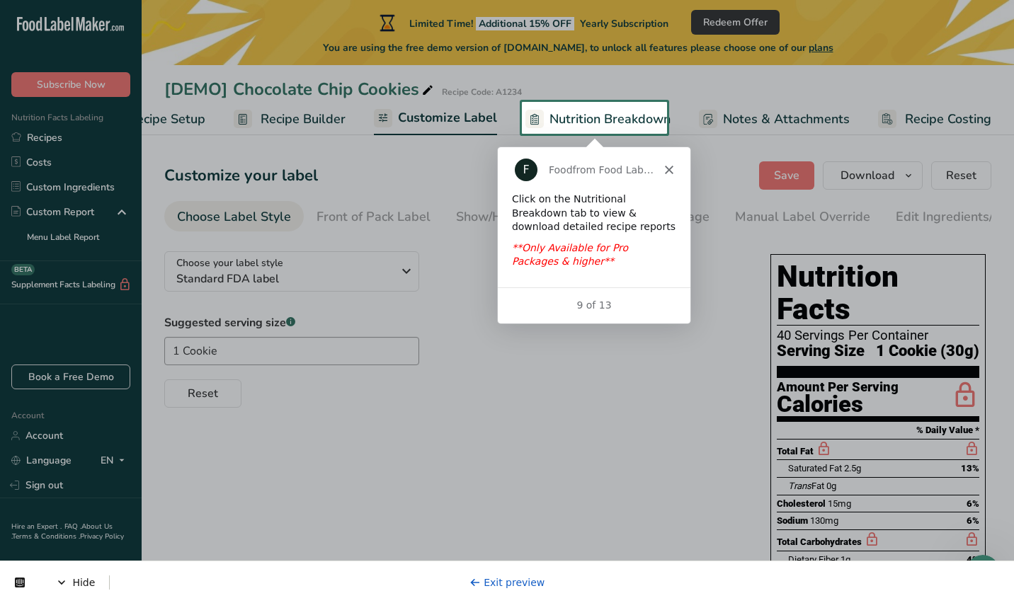
click at [578, 116] on span "Nutrition Breakdown" at bounding box center [609, 119] width 121 height 19
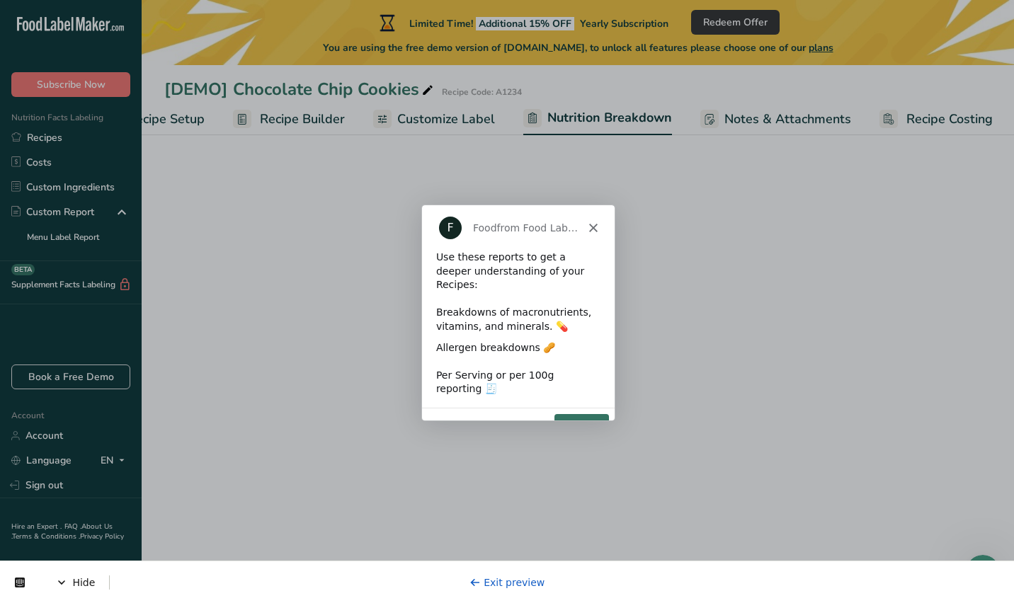
select select "Calories"
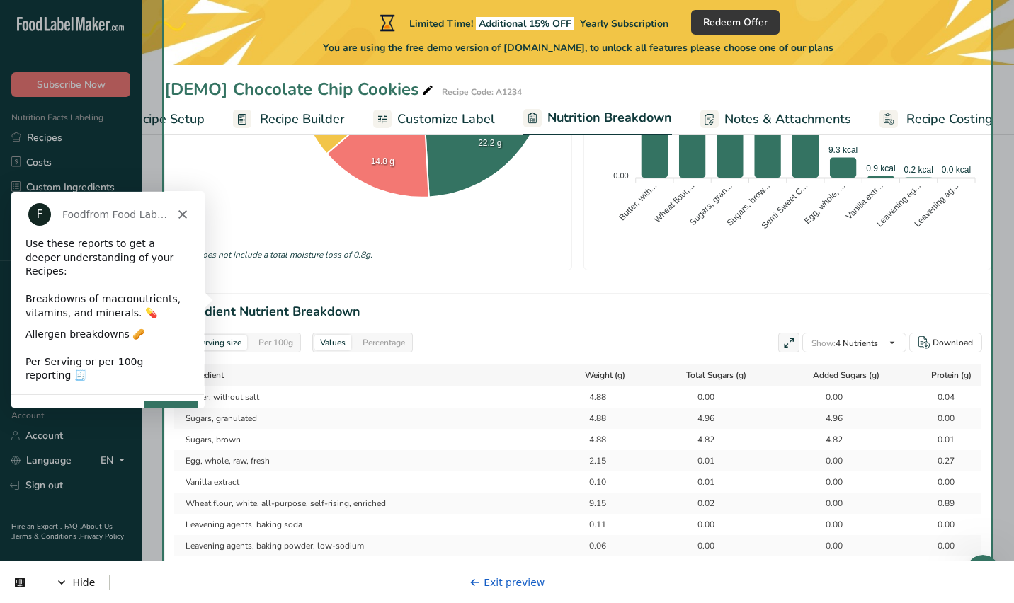
click at [175, 400] on button "Next" at bounding box center [170, 414] width 55 height 29
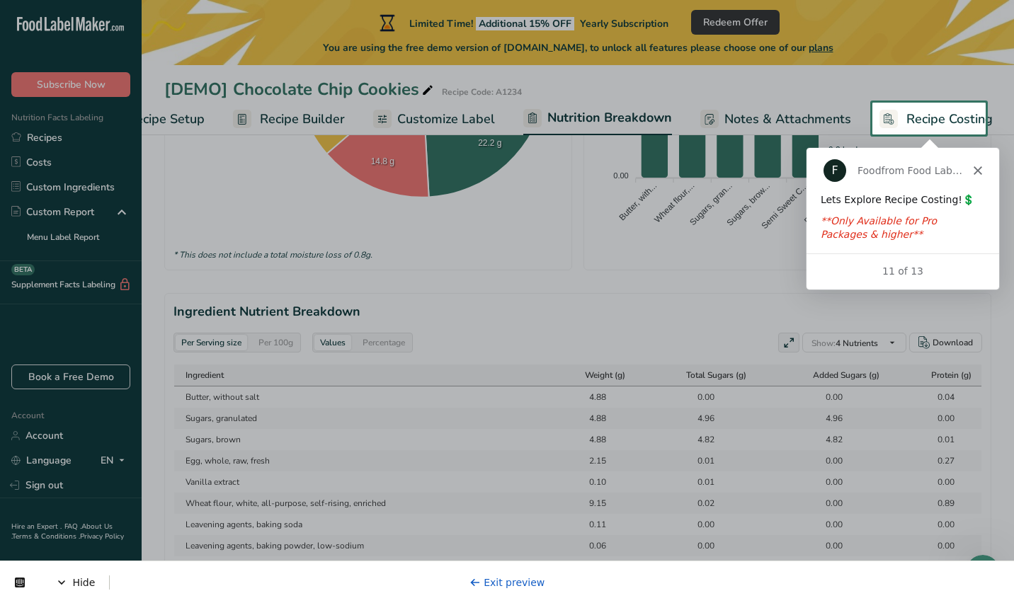
click at [899, 127] on link "Recipe Costing" at bounding box center [935, 119] width 113 height 32
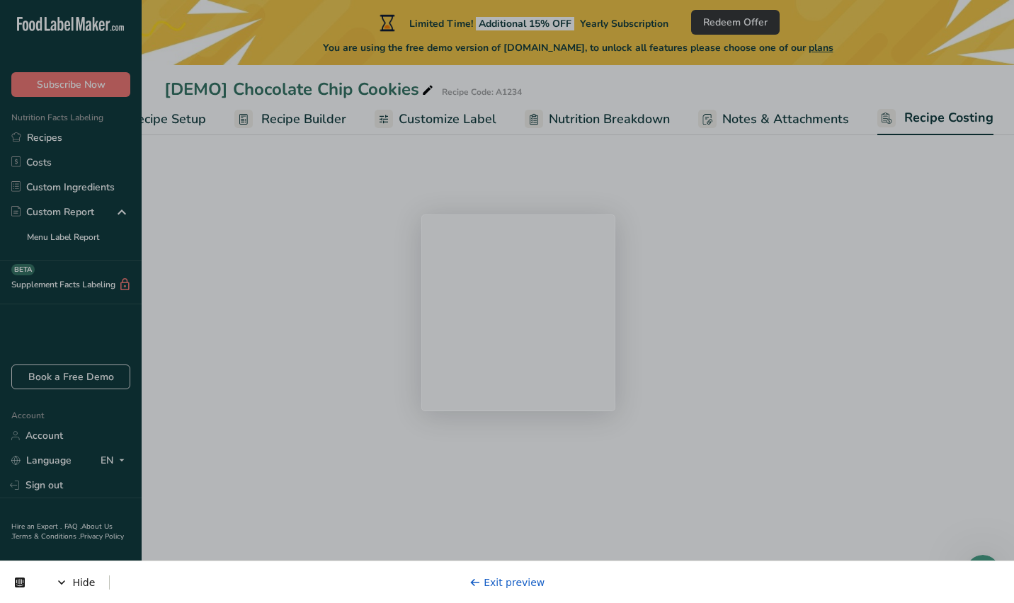
select select "1"
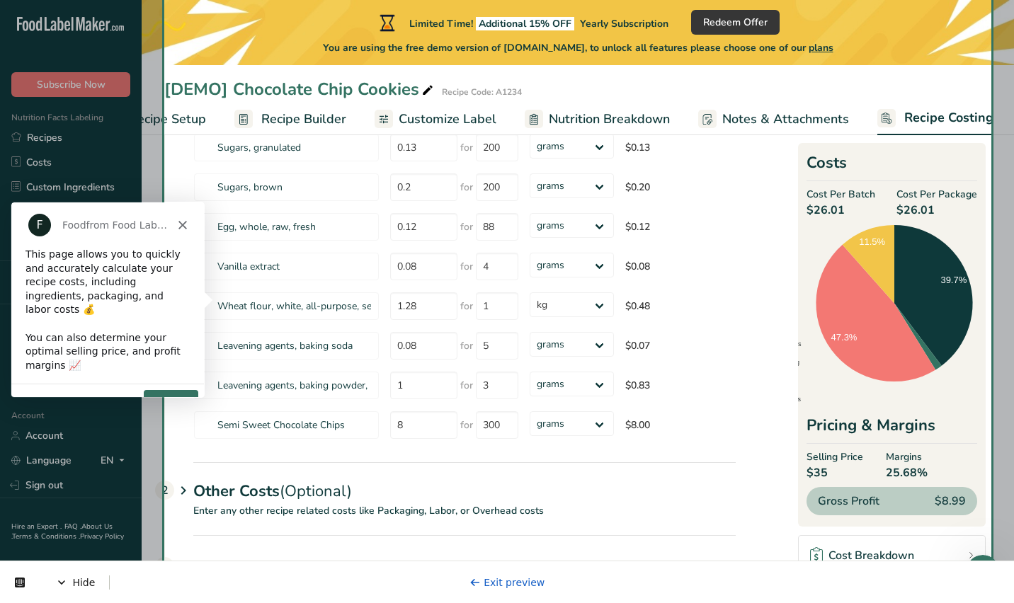
click at [170, 389] on button "Next" at bounding box center [170, 403] width 55 height 29
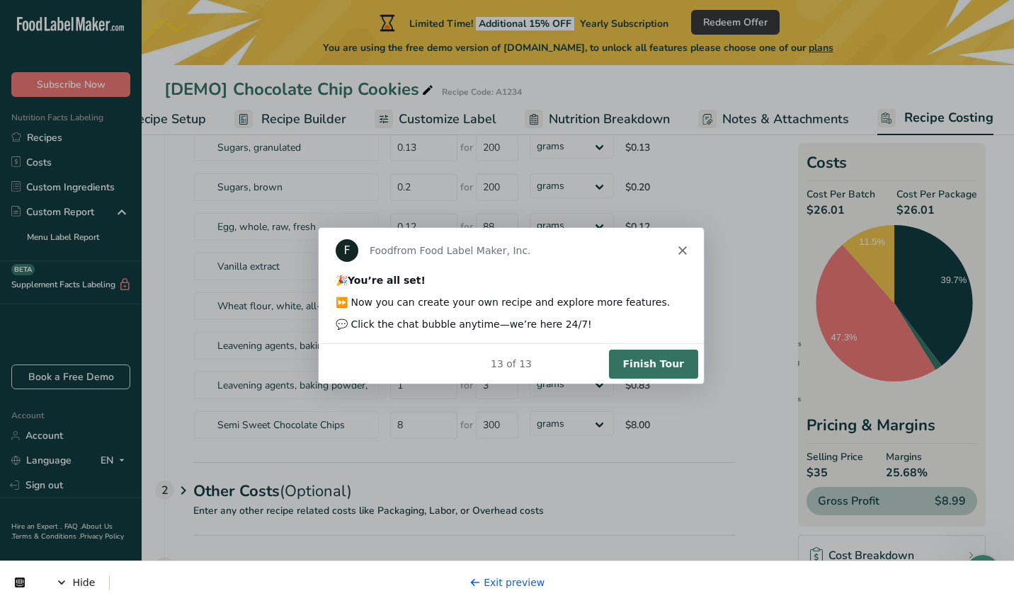
click at [665, 368] on button "Finish Tour" at bounding box center [652, 362] width 89 height 29
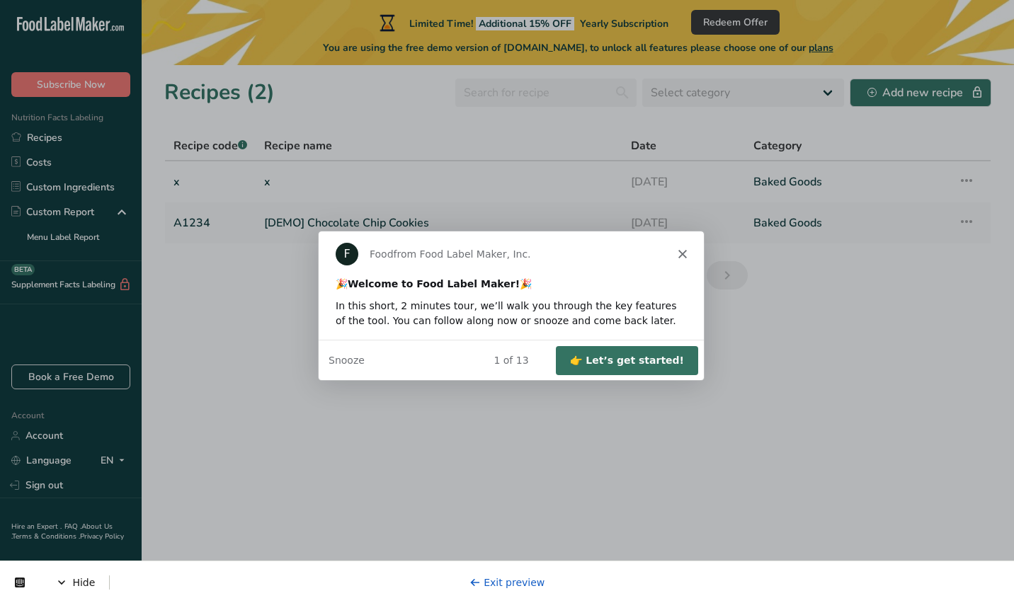
click at [644, 358] on button "👉 Let’s get started!" at bounding box center [626, 359] width 142 height 29
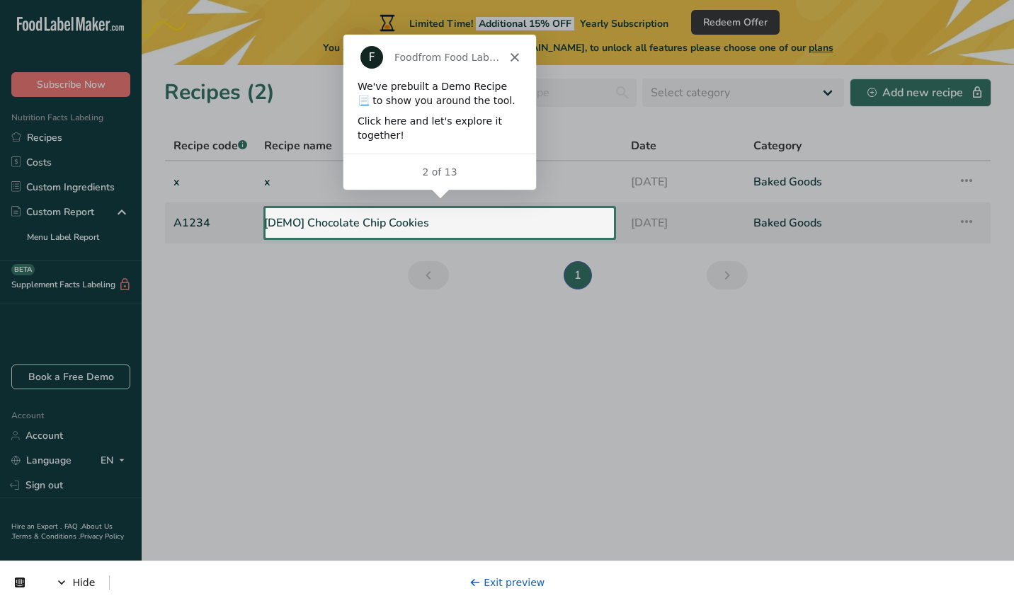
click at [451, 226] on link "[DEMO] Chocolate Chip Cookies" at bounding box center [439, 223] width 350 height 30
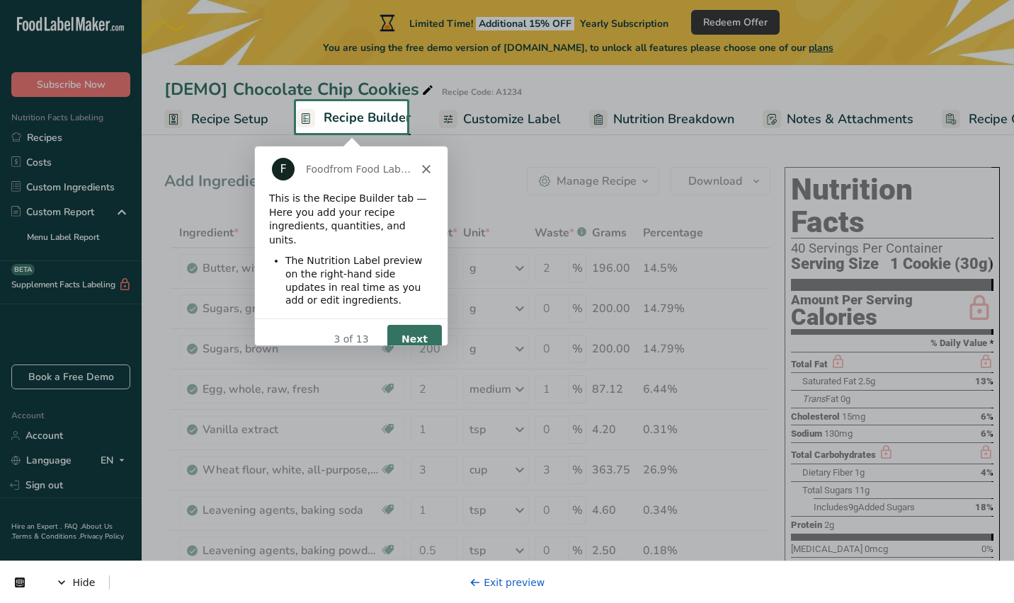
scroll to position [1, 0]
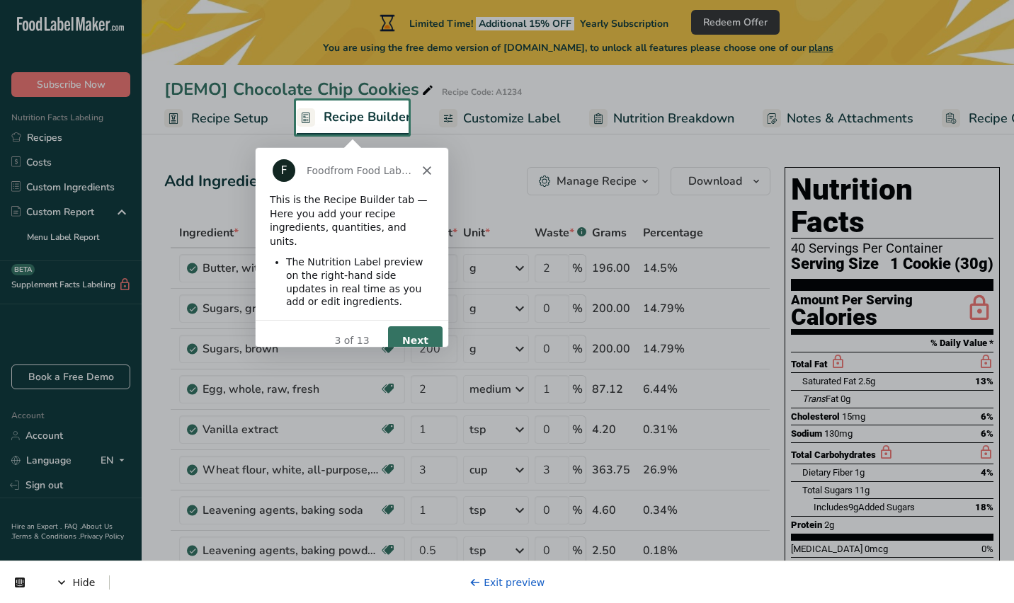
drag, startPoint x: 421, startPoint y: 322, endPoint x: 406, endPoint y: 322, distance: 15.6
click at [406, 325] on button "Next" at bounding box center [414, 339] width 55 height 29
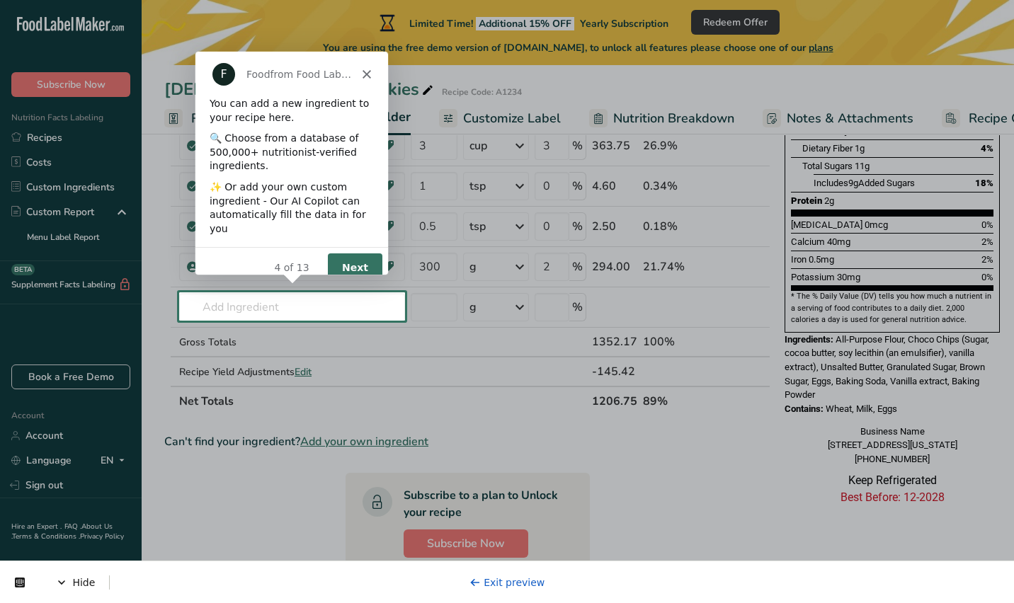
scroll to position [329, 0]
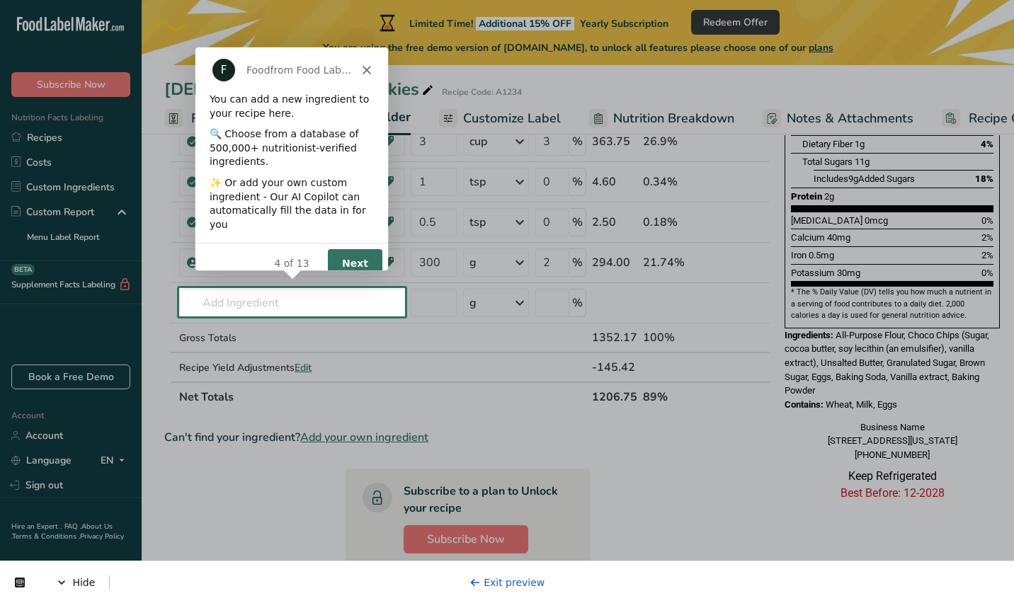
drag, startPoint x: 354, startPoint y: 240, endPoint x: 343, endPoint y: 253, distance: 17.6
click at [343, 253] on button "Next" at bounding box center [354, 263] width 55 height 29
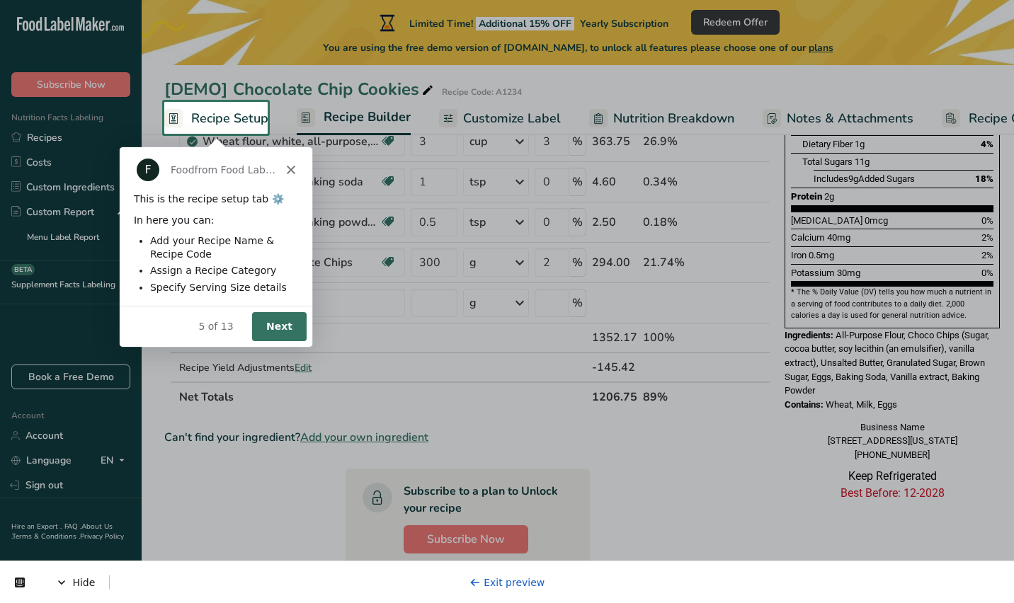
scroll to position [0, 0]
click at [275, 321] on button "Next" at bounding box center [278, 326] width 55 height 29
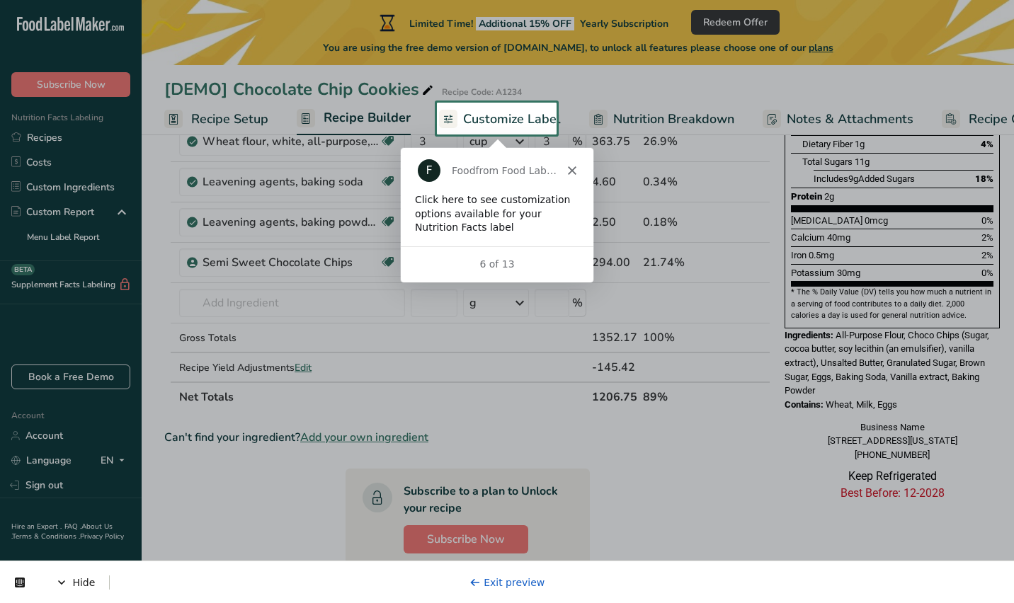
click at [501, 110] on span "Customize Label" at bounding box center [512, 119] width 98 height 19
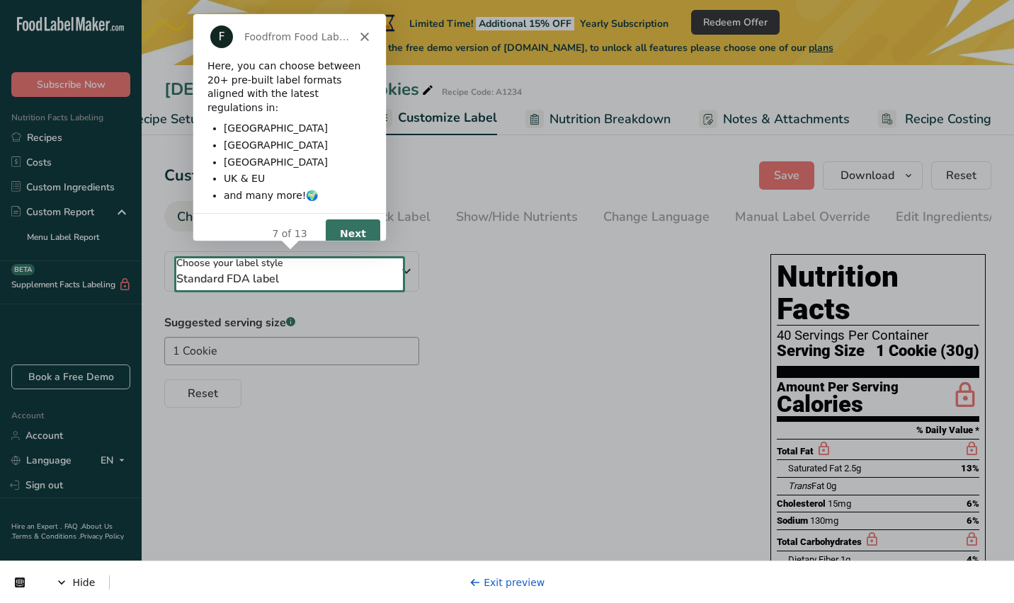
click at [344, 234] on button "Next" at bounding box center [351, 233] width 55 height 29
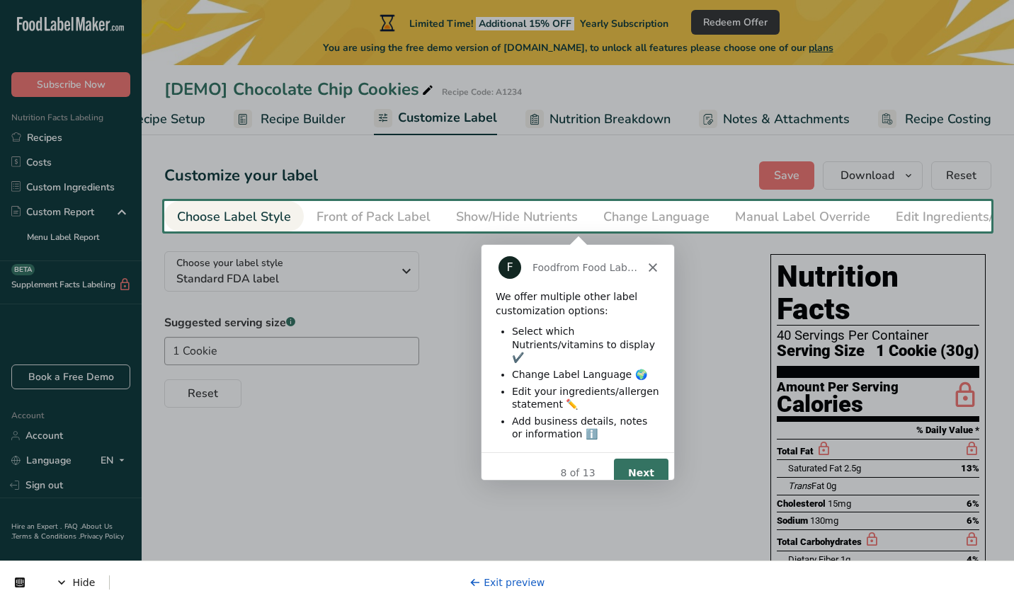
click at [637, 458] on button "Next" at bounding box center [640, 472] width 55 height 29
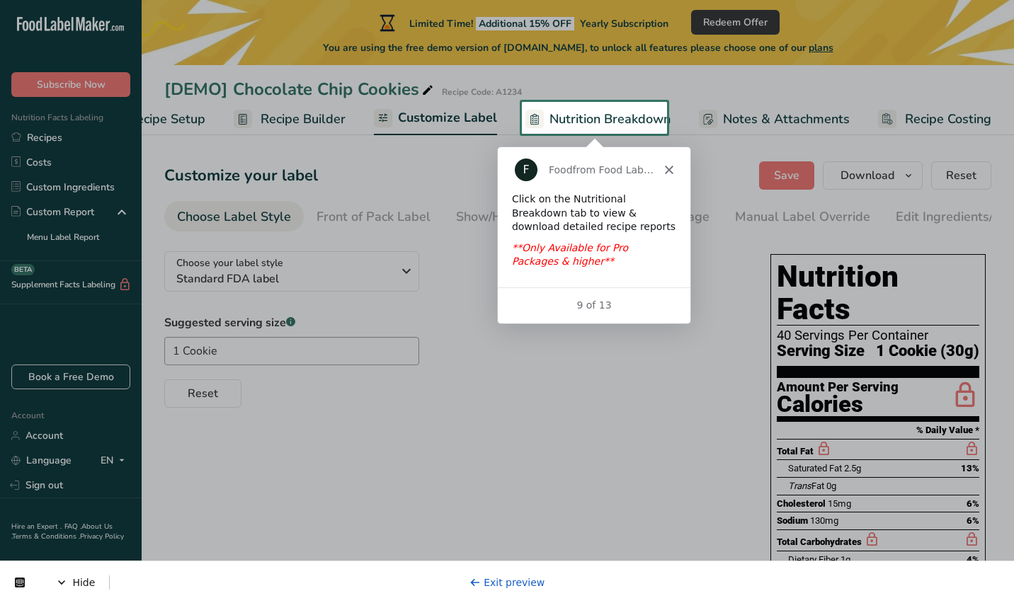
click at [579, 115] on span "Nutrition Breakdown" at bounding box center [609, 119] width 121 height 19
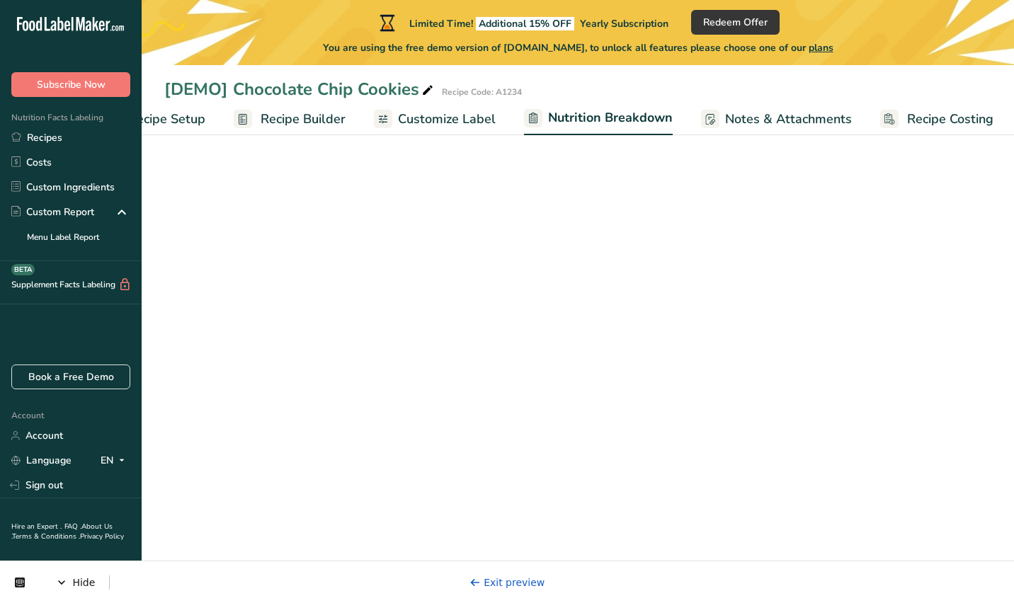
scroll to position [0, 64]
select select "Calories"
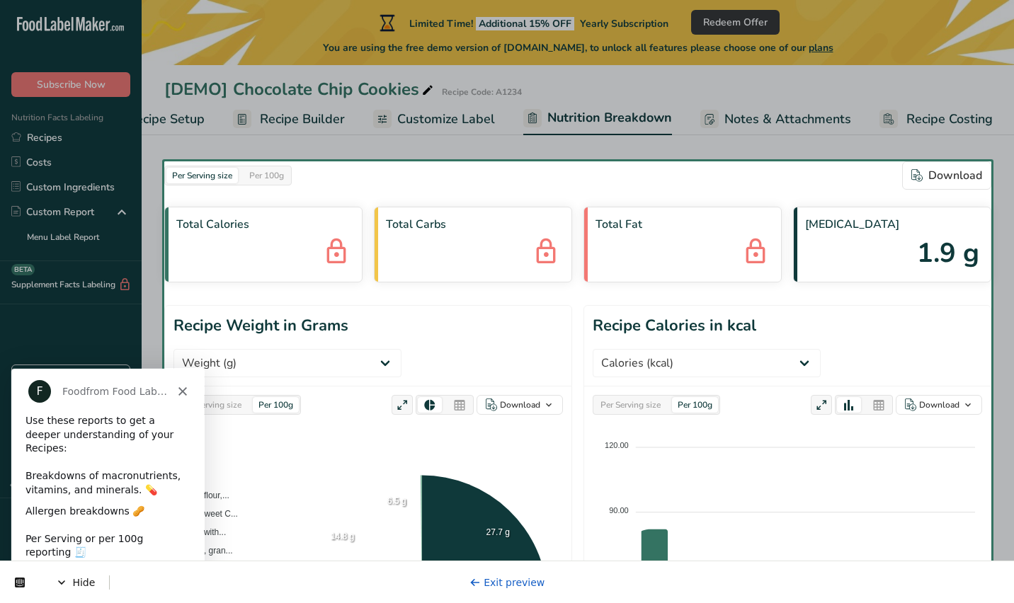
scroll to position [84, 0]
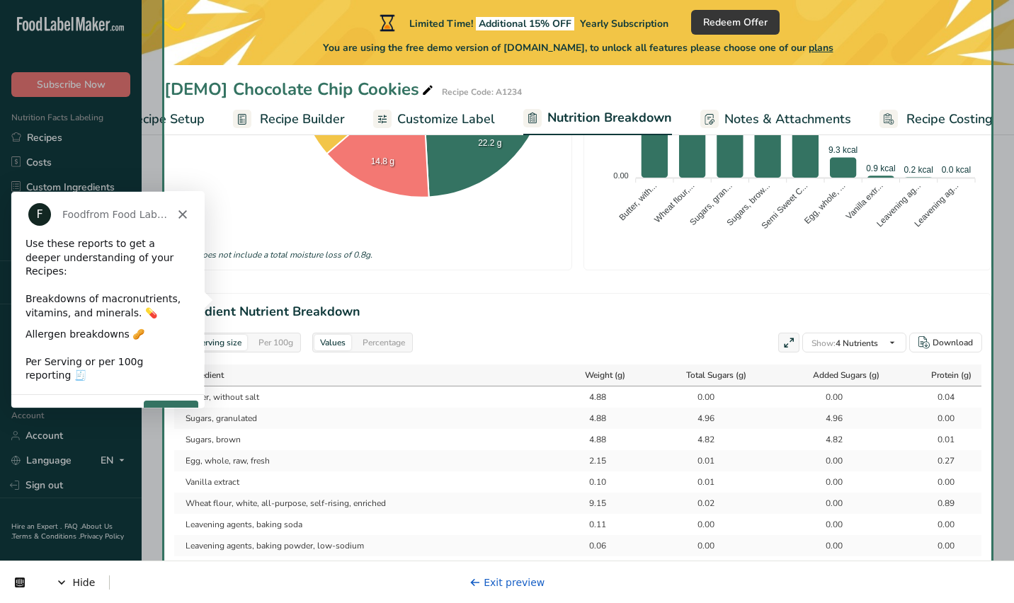
click at [174, 400] on button "Next" at bounding box center [170, 414] width 55 height 29
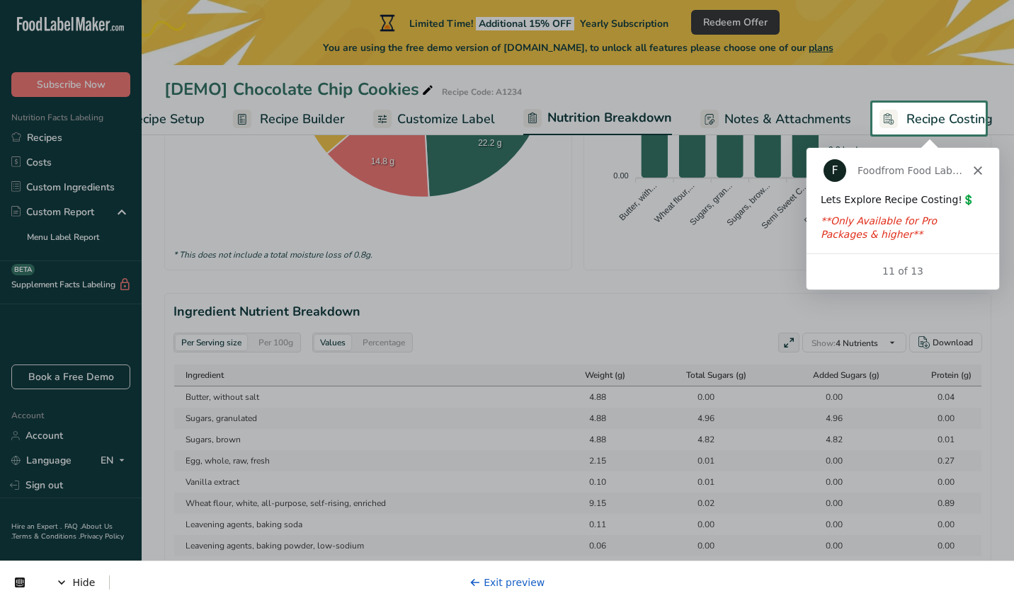
click at [918, 118] on span "Recipe Costing" at bounding box center [949, 119] width 86 height 19
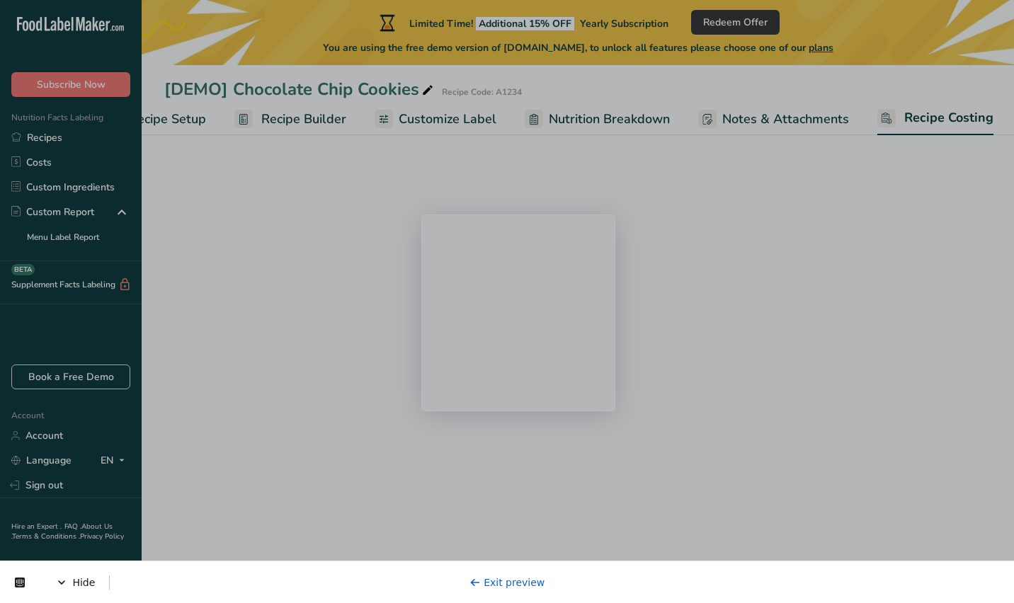
select select "1"
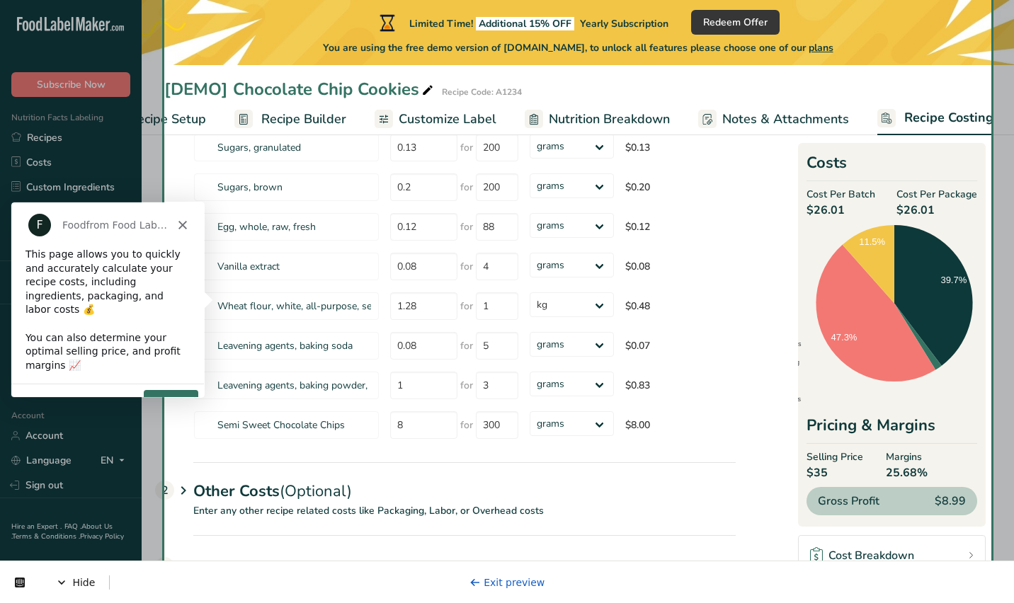
click at [172, 389] on button "Next" at bounding box center [170, 403] width 55 height 29
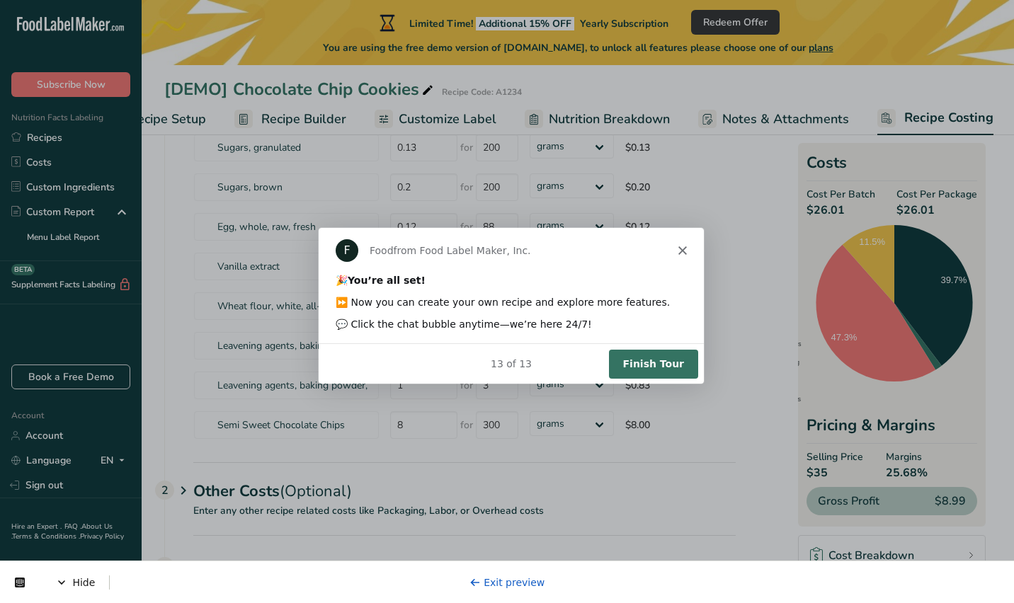
click at [663, 370] on button "Finish Tour" at bounding box center [652, 362] width 89 height 29
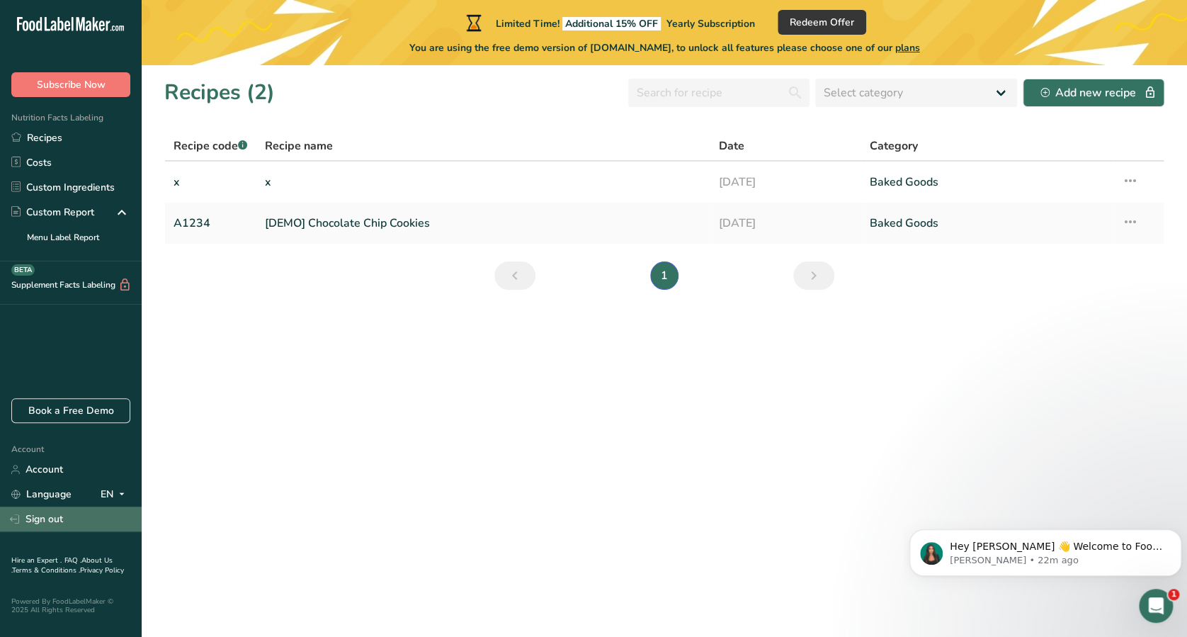
click at [79, 527] on link "Sign out" at bounding box center [71, 518] width 142 height 25
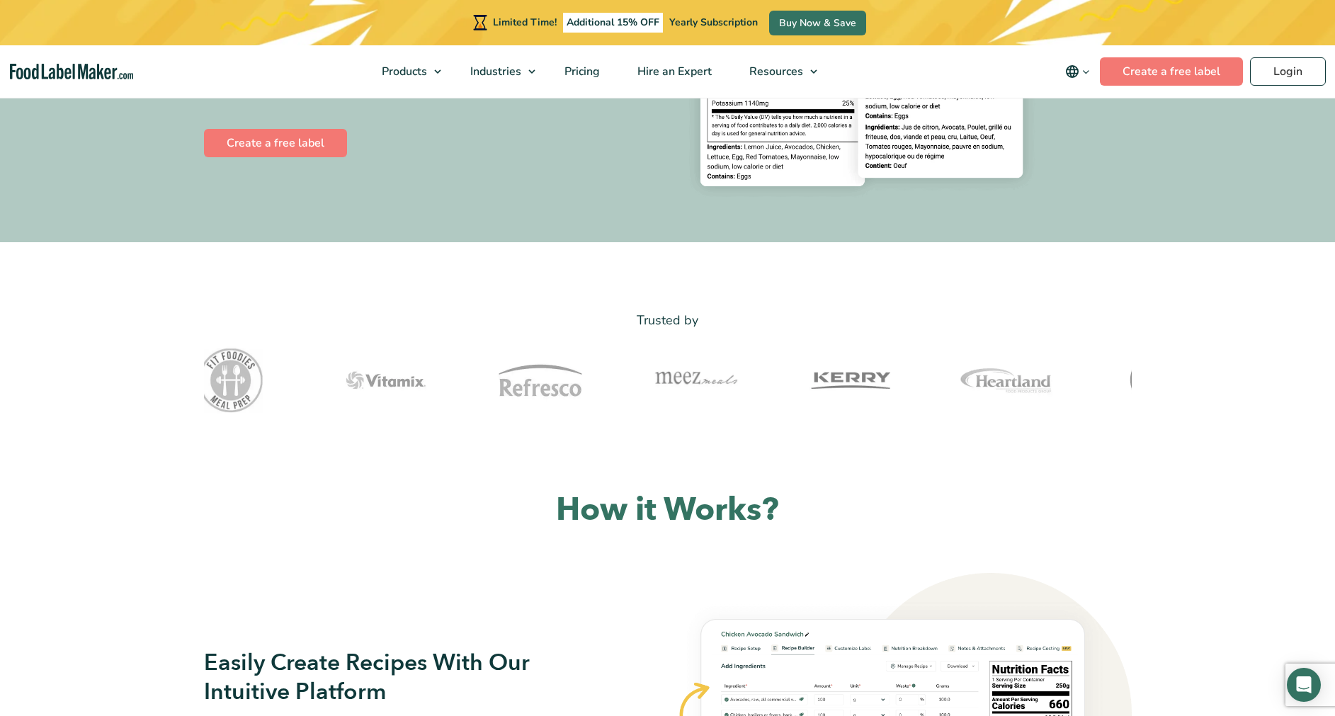
scroll to position [778, 0]
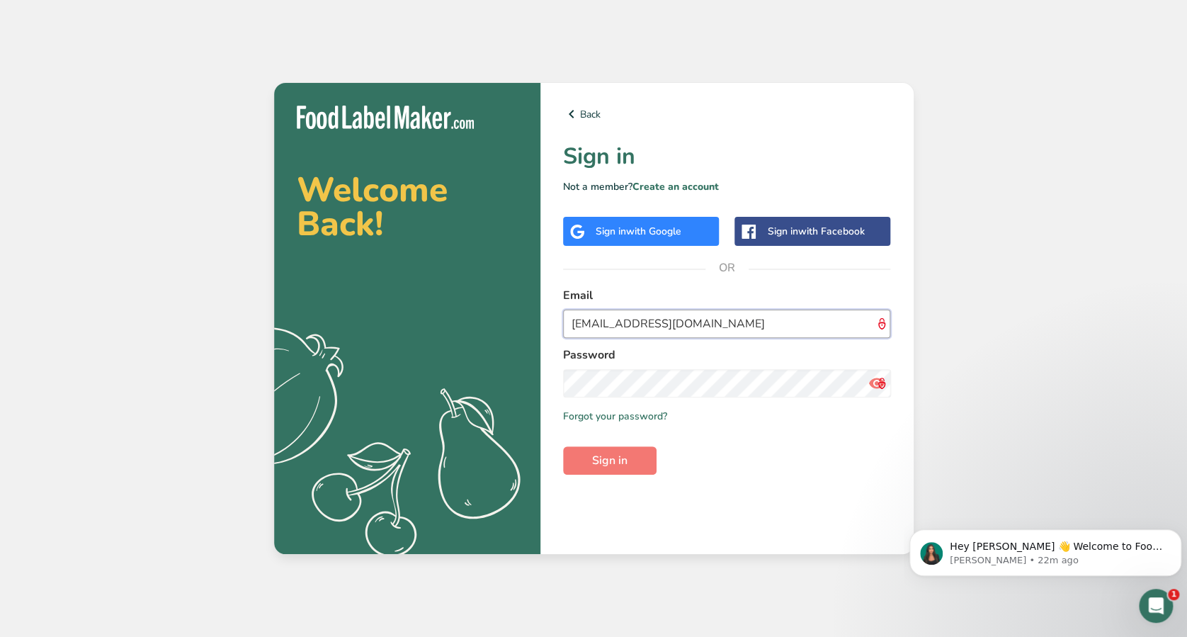
click at [715, 324] on input "[EMAIL_ADDRESS][DOMAIN_NAME]" at bounding box center [727, 323] width 328 height 28
click at [617, 324] on input "[EMAIL_ADDRESS][DOMAIN_NAME]" at bounding box center [727, 323] width 328 height 28
type input "[PERSON_NAME][EMAIL_ADDRESS][DOMAIN_NAME]"
click at [563, 446] on button "Sign in" at bounding box center [609, 460] width 93 height 28
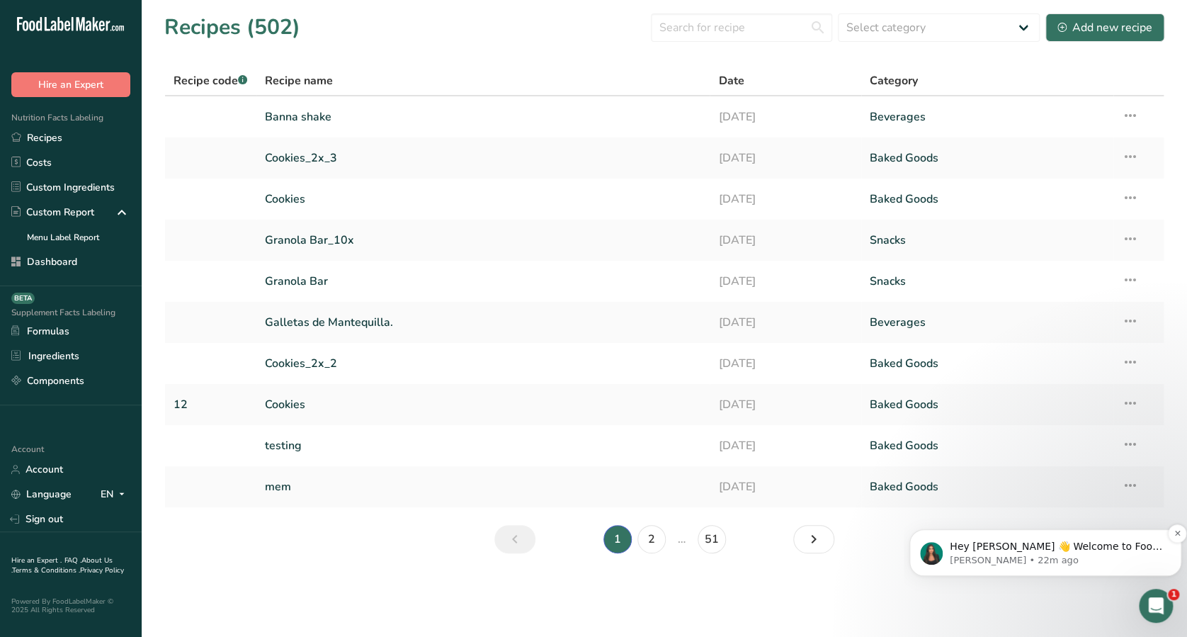
click at [1167, 532] on div "Hey [PERSON_NAME] 👋 Welcome to Food Label Maker🙌 Take a look around! If you hav…" at bounding box center [1045, 552] width 272 height 47
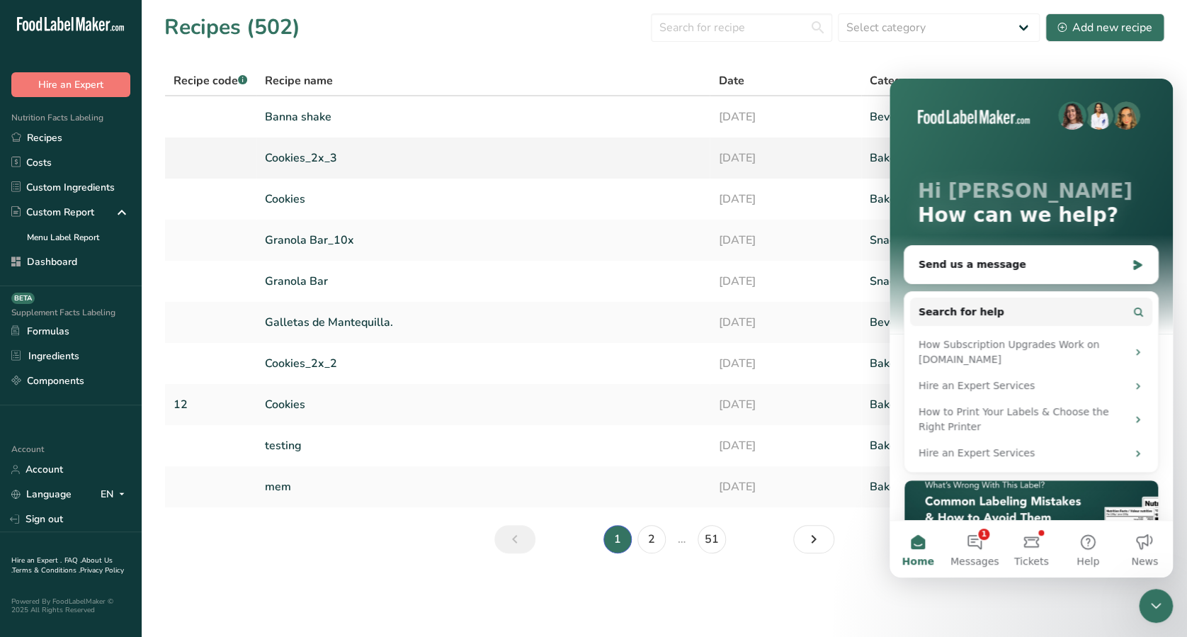
click at [525, 159] on link "Cookies_2x_3" at bounding box center [483, 158] width 437 height 30
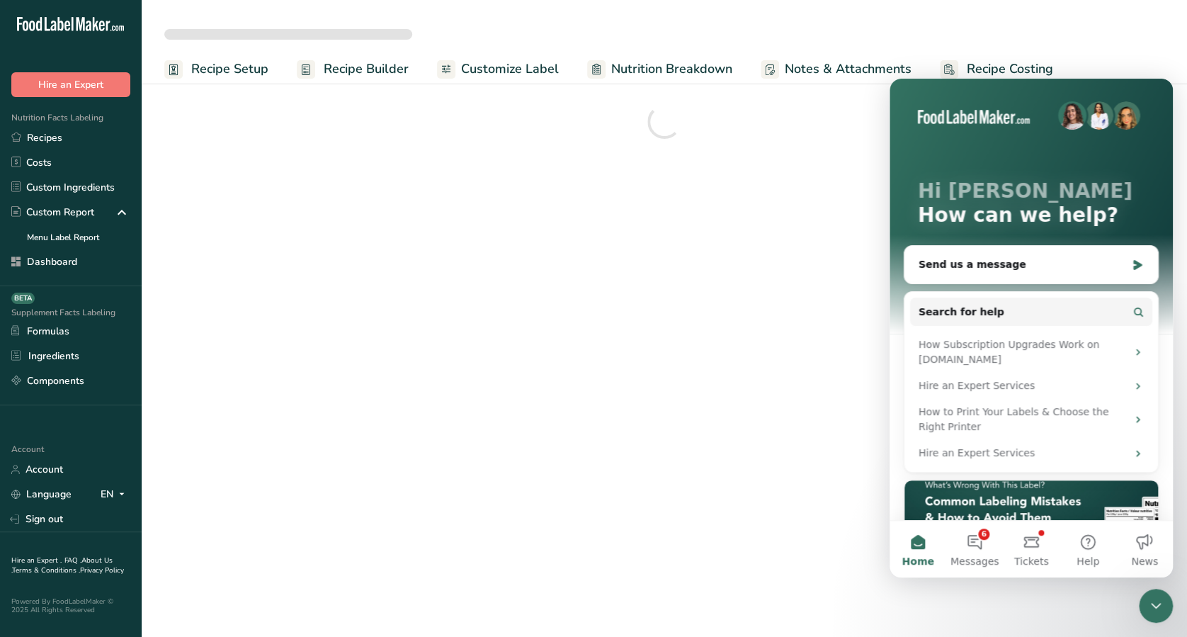
click at [1165, 610] on div "Close Intercom Messenger" at bounding box center [1156, 605] width 34 height 34
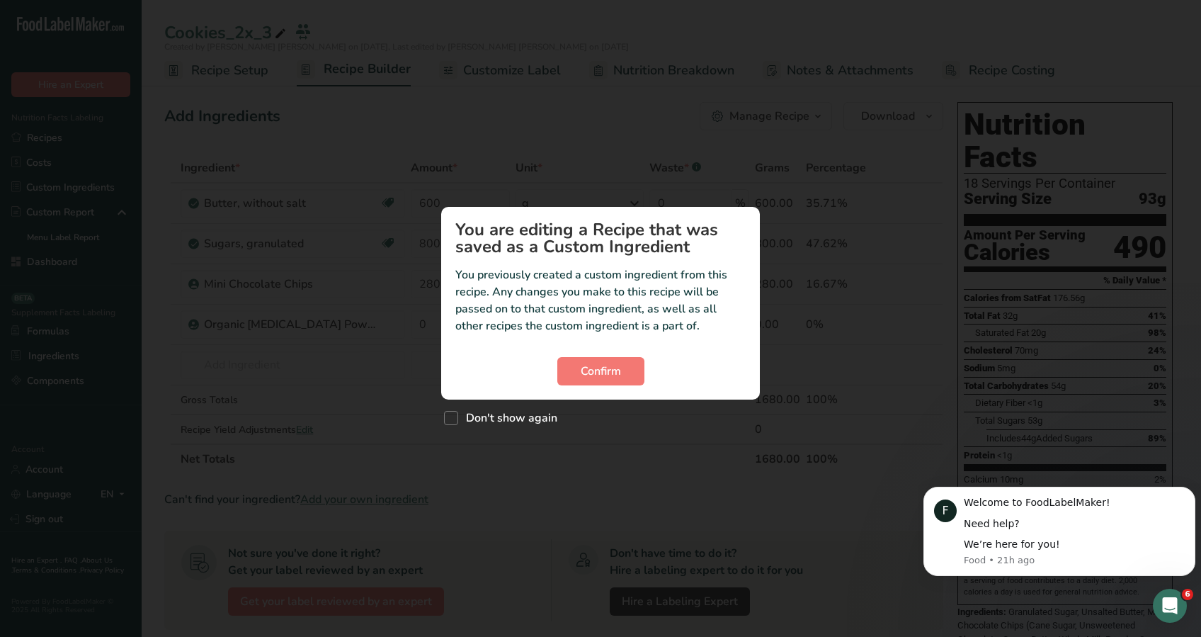
click at [126, 139] on div "Custom ingredient modal" at bounding box center [600, 318] width 1201 height 637
click at [489, 402] on div "Don't show again" at bounding box center [600, 414] width 319 height 30
click at [484, 416] on span "Don't show again" at bounding box center [507, 418] width 99 height 14
click at [453, 416] on input "Don't show again" at bounding box center [448, 418] width 9 height 9
checkbox input "true"
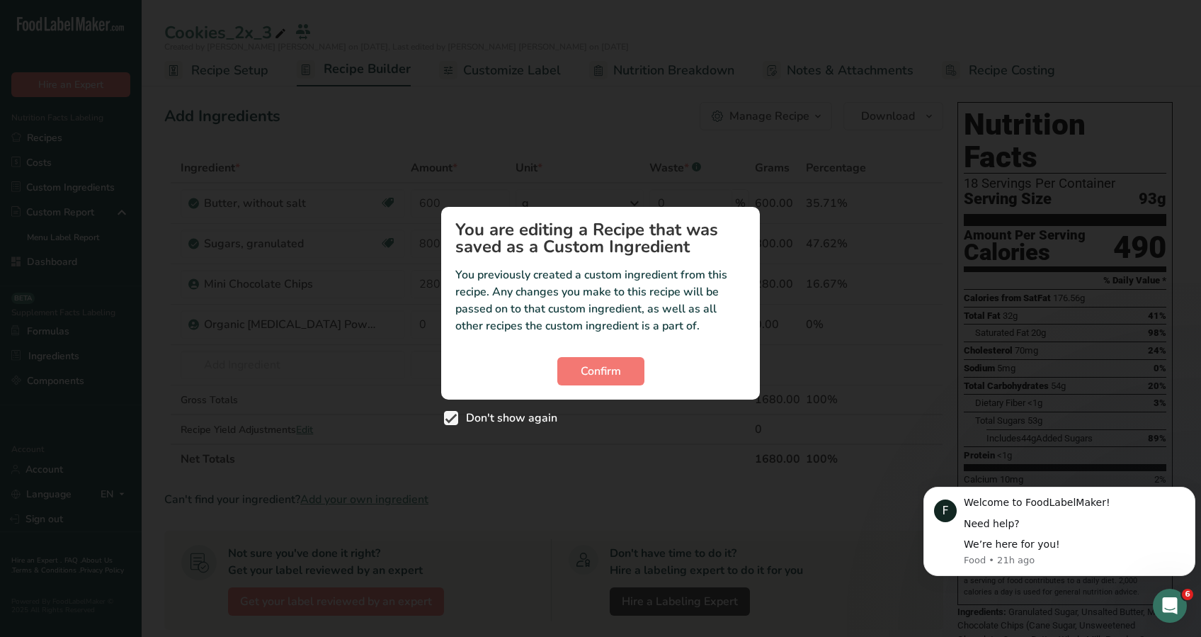
click at [560, 391] on section "You are editing a Recipe that was saved as a Custom Ingredient You previously c…" at bounding box center [600, 303] width 319 height 193
click at [564, 385] on section "You are editing a Recipe that was saved as a Custom Ingredient You previously c…" at bounding box center [600, 303] width 319 height 193
click at [566, 362] on button "Confirm" at bounding box center [600, 371] width 87 height 28
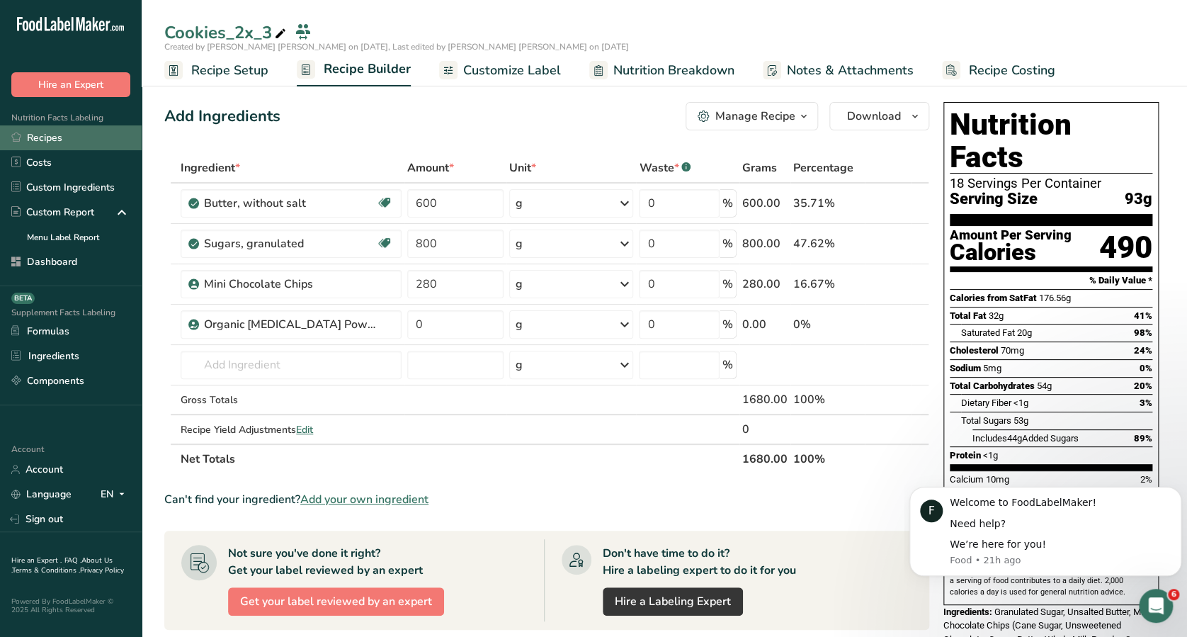
click at [105, 144] on link "Recipes" at bounding box center [71, 137] width 142 height 25
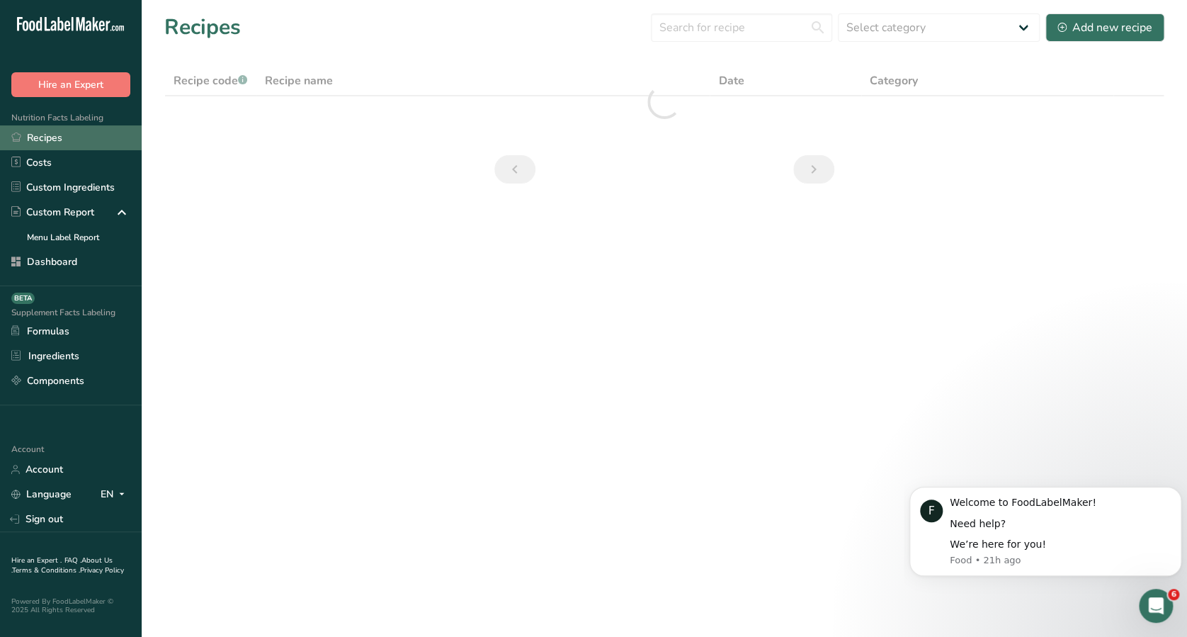
click at [105, 144] on link "Recipes" at bounding box center [71, 137] width 142 height 25
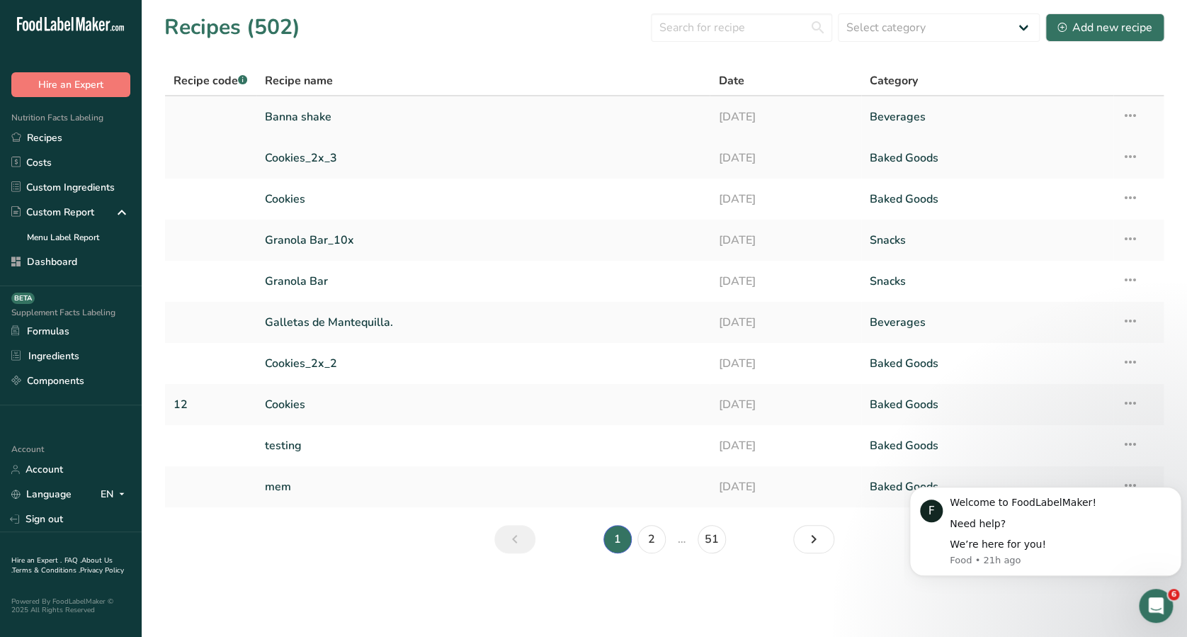
click at [249, 129] on td at bounding box center [210, 116] width 91 height 41
click at [300, 150] on link "Cookies_2x_3" at bounding box center [483, 158] width 437 height 30
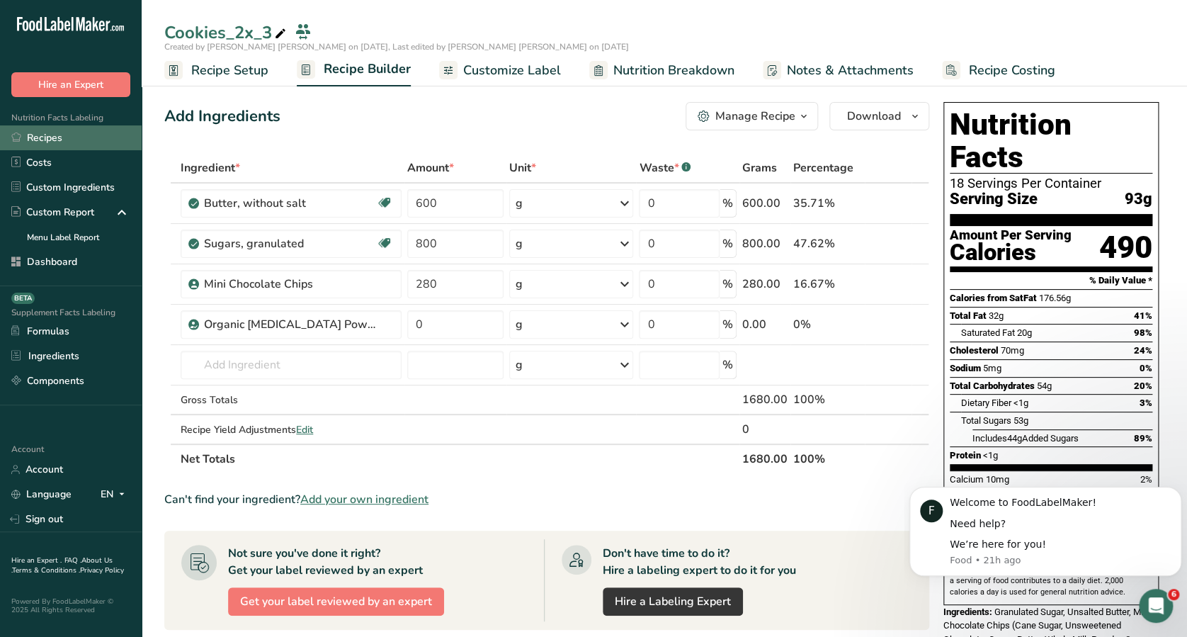
click at [78, 127] on link "Recipes" at bounding box center [71, 137] width 142 height 25
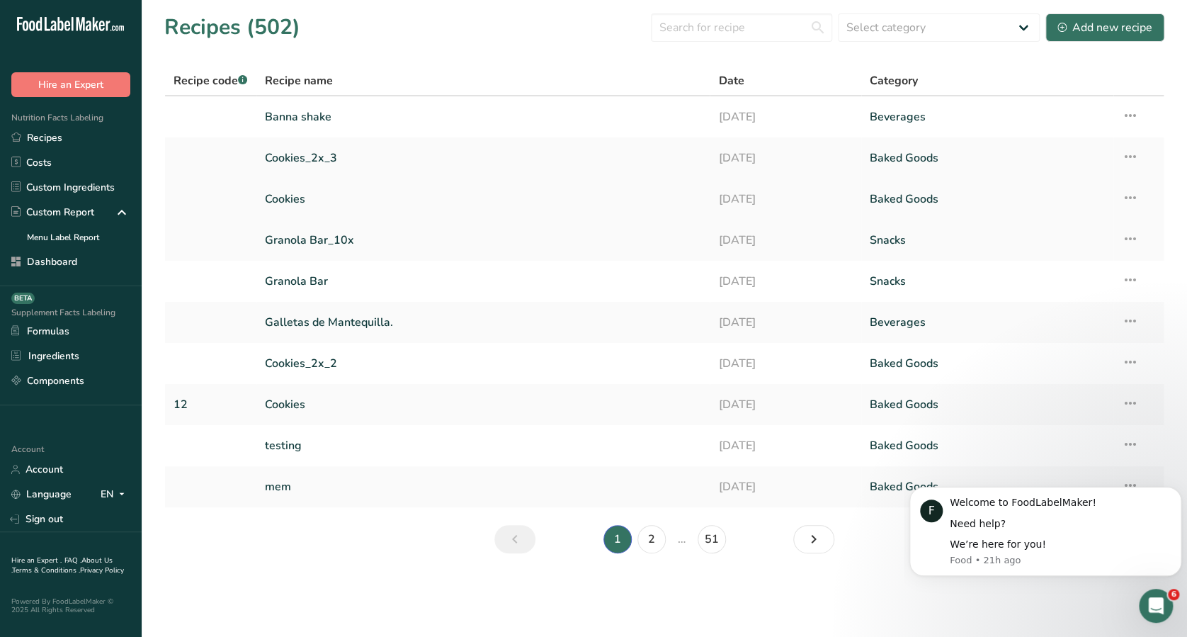
click at [360, 181] on td "Cookies" at bounding box center [483, 198] width 454 height 41
click at [282, 181] on td "Cookies" at bounding box center [483, 198] width 454 height 41
click at [278, 208] on link "Cookies" at bounding box center [483, 199] width 437 height 30
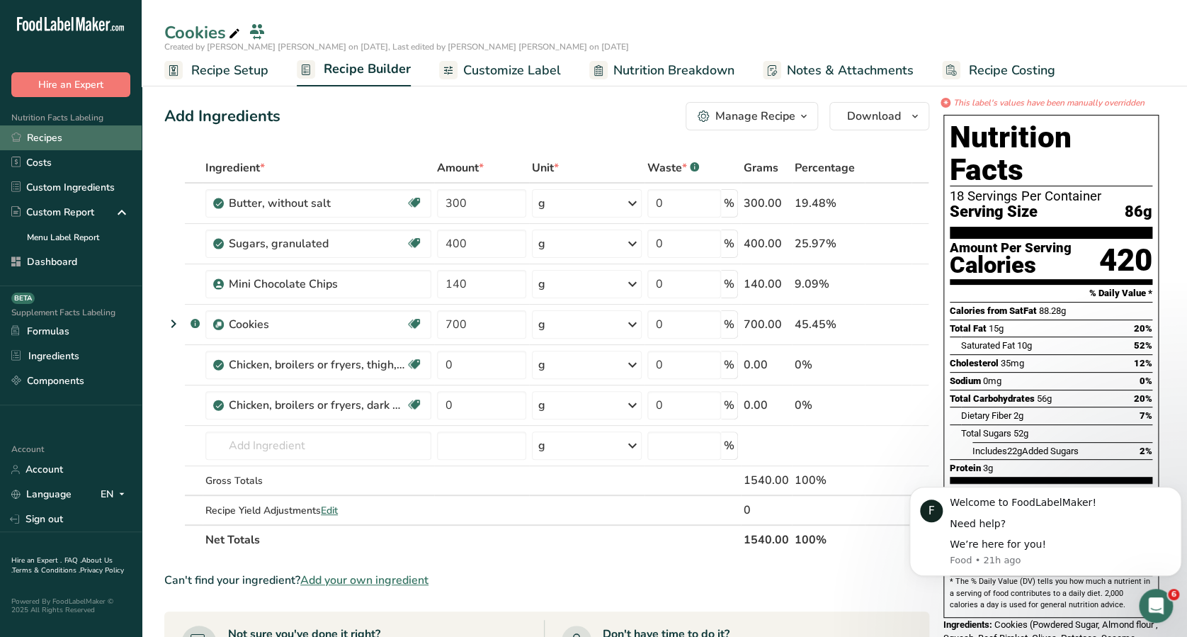
click at [80, 136] on link "Recipes" at bounding box center [71, 137] width 142 height 25
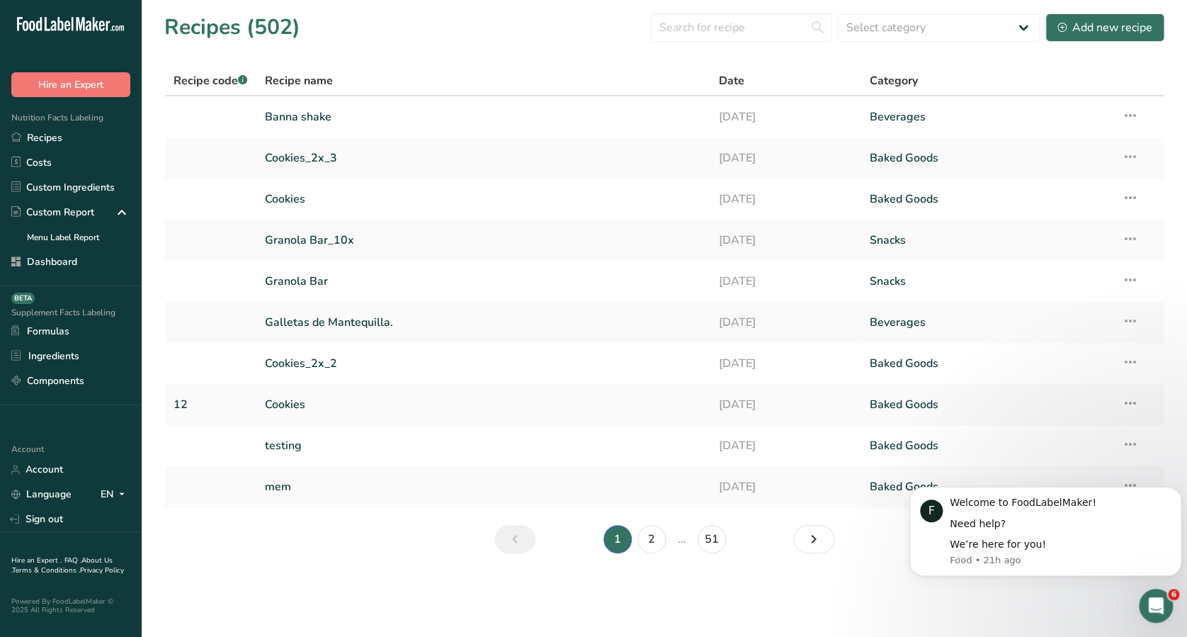
click at [82, 121] on span "Nutrition Facts Labeling" at bounding box center [51, 117] width 103 height 11
click at [67, 136] on link "Recipes" at bounding box center [71, 137] width 142 height 25
click at [302, 164] on link "Cookies_2x_3" at bounding box center [483, 158] width 437 height 30
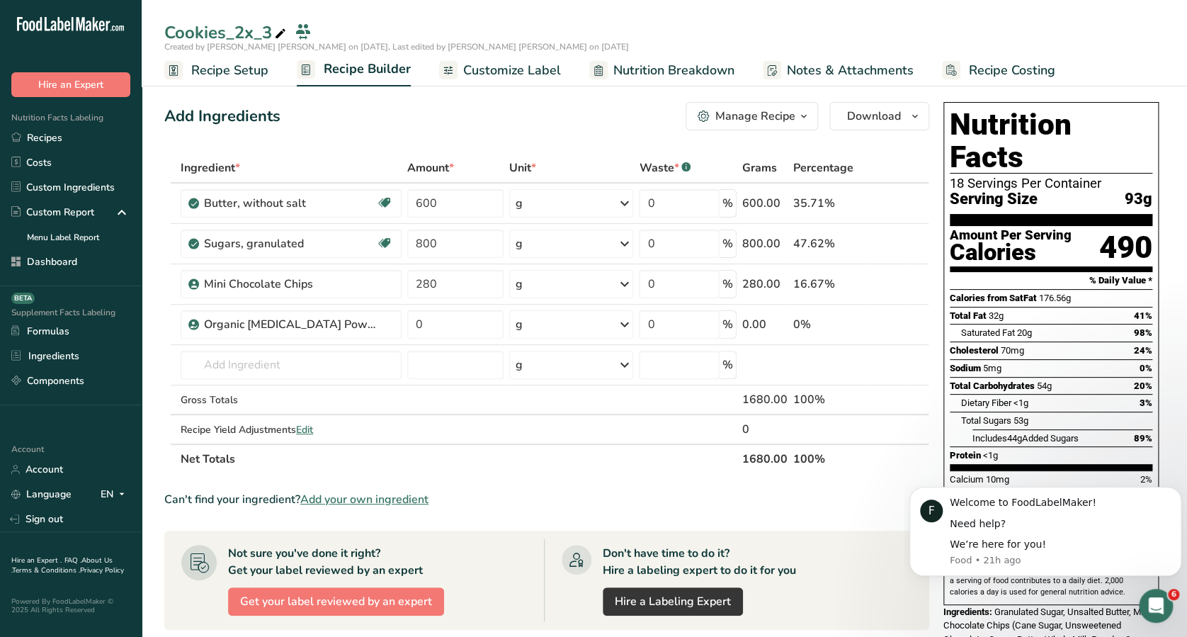
click at [501, 146] on div "Add Ingredients Manage Recipe Delete Recipe Duplicate Recipe Scale Recipe Save …" at bounding box center [550, 529] width 773 height 866
click at [234, 57] on link "Recipe Setup" at bounding box center [216, 71] width 104 height 32
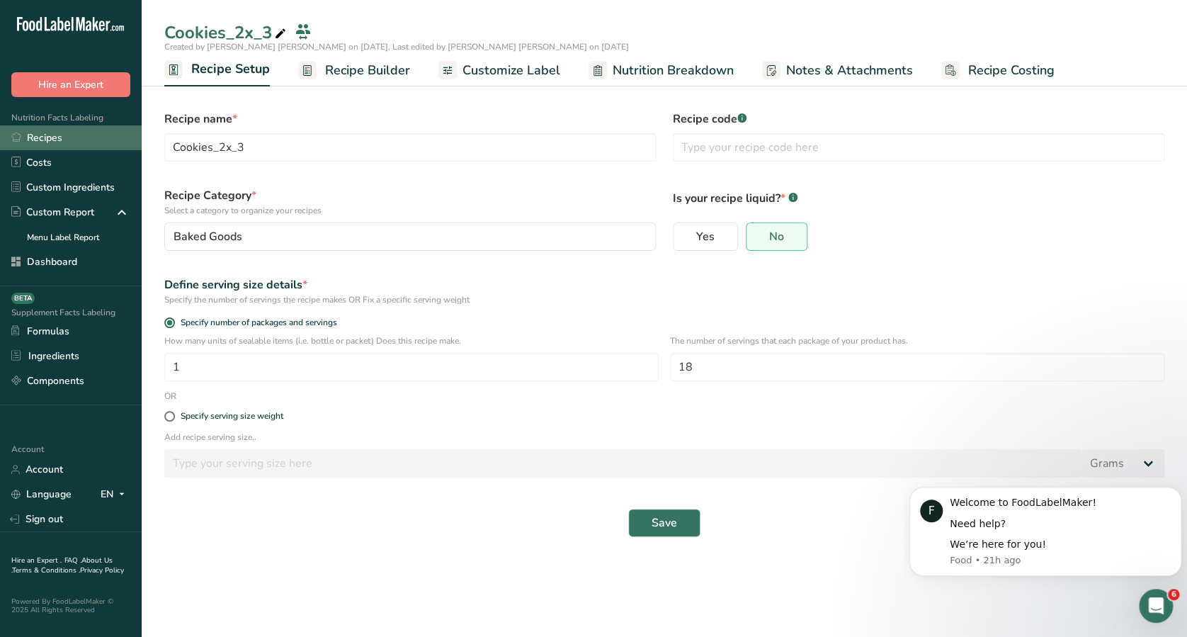
click at [120, 137] on link "Recipes" at bounding box center [71, 137] width 142 height 25
